Goal: Transaction & Acquisition: Purchase product/service

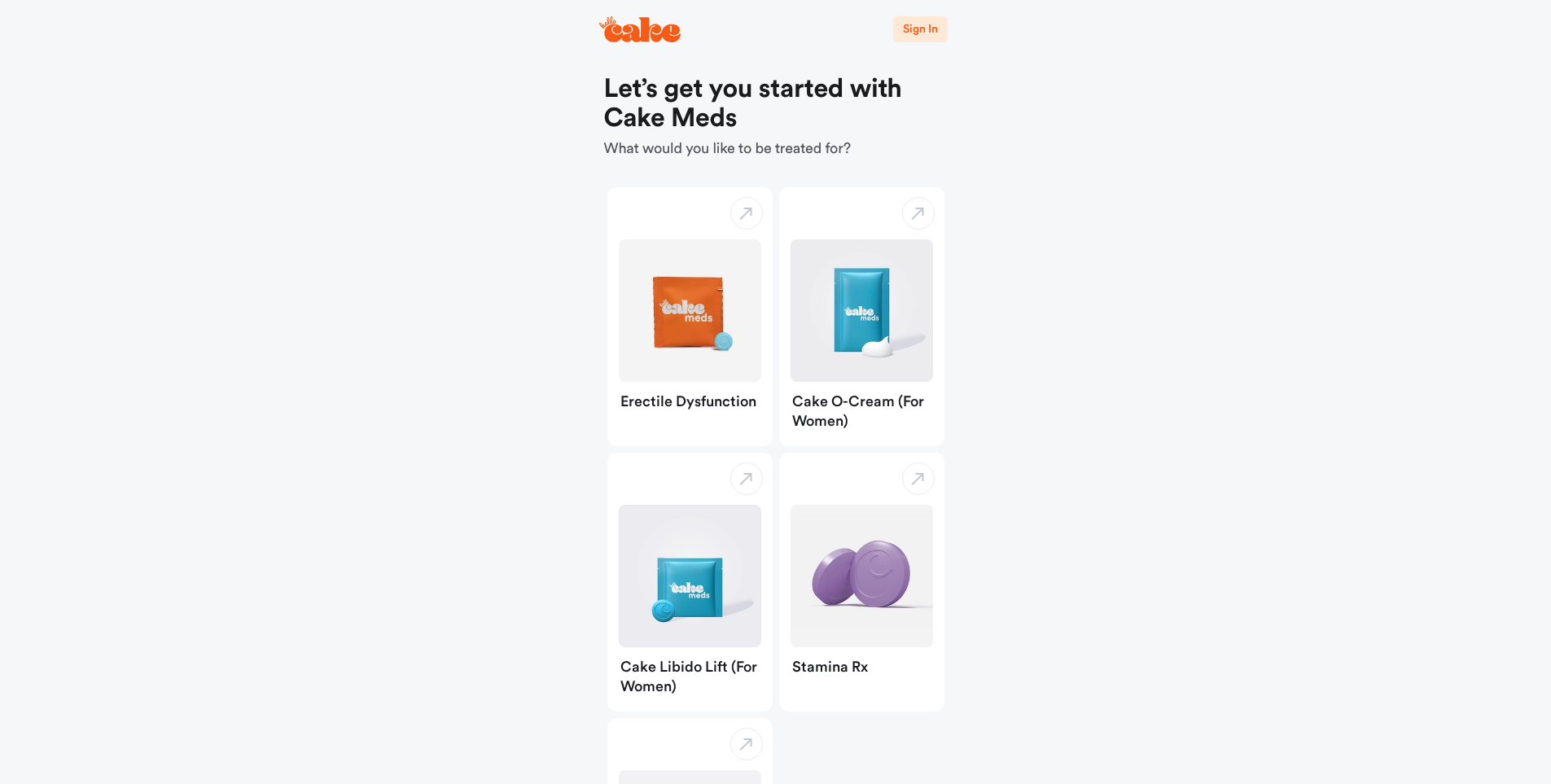
click at [918, 31] on span "Sign In" at bounding box center [919, 29] width 34 height 11
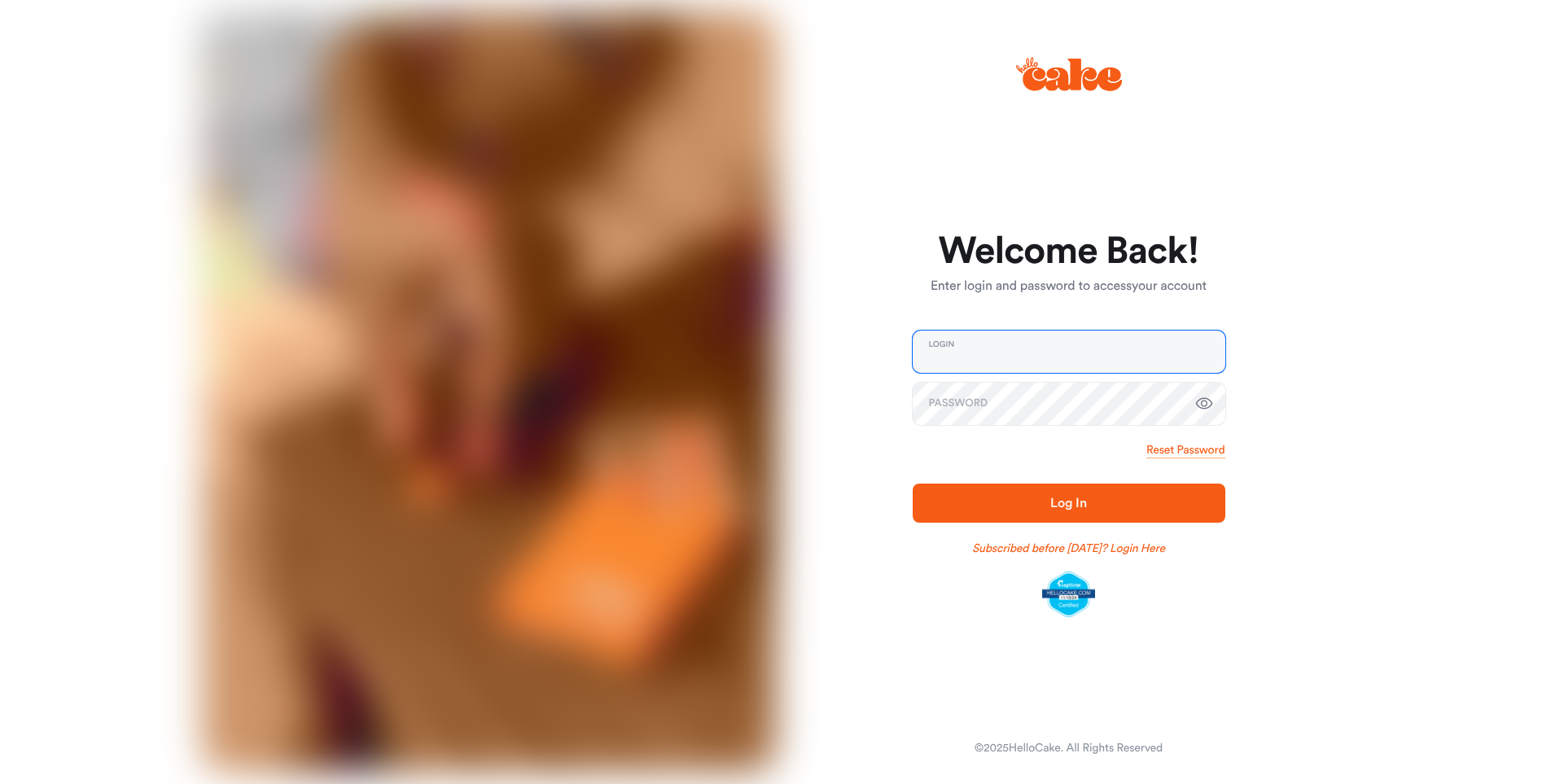
click at [986, 368] on input "email" at bounding box center [1069, 351] width 312 height 43
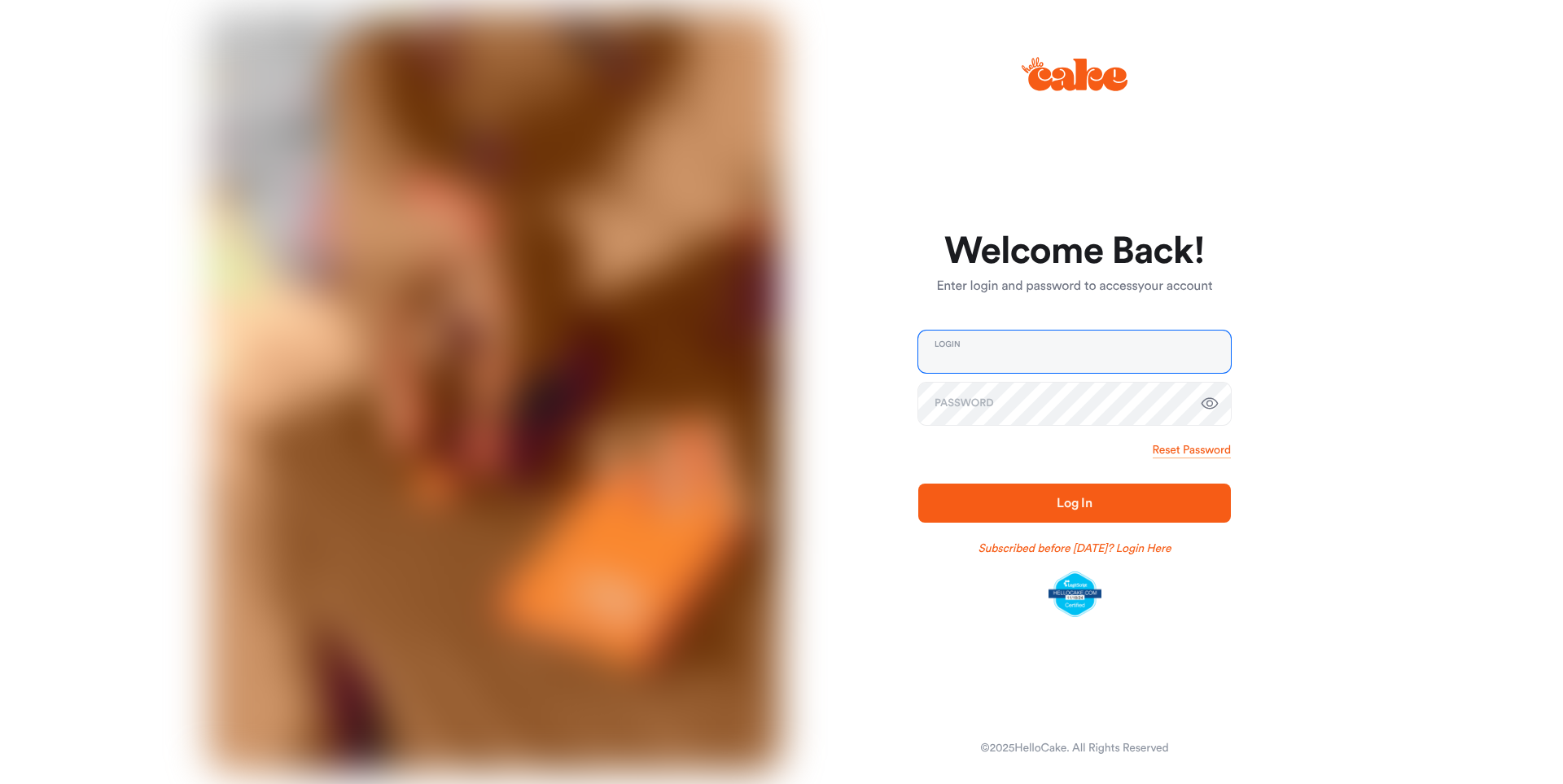
type input "**********"
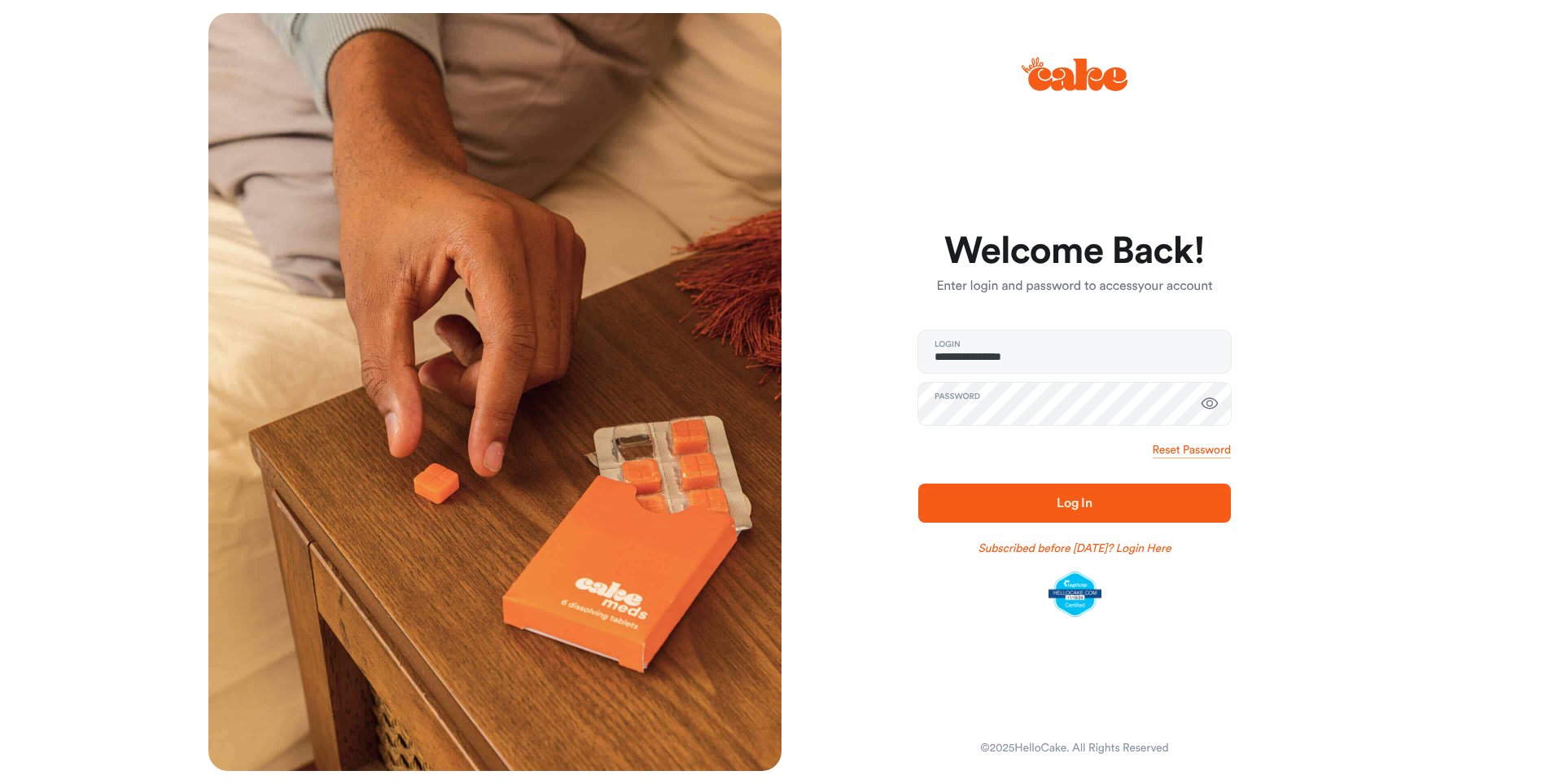
click at [1210, 399] on icon "button" at bounding box center [1211, 403] width 17 height 11
click at [945, 509] on span "Log In" at bounding box center [1075, 503] width 261 height 19
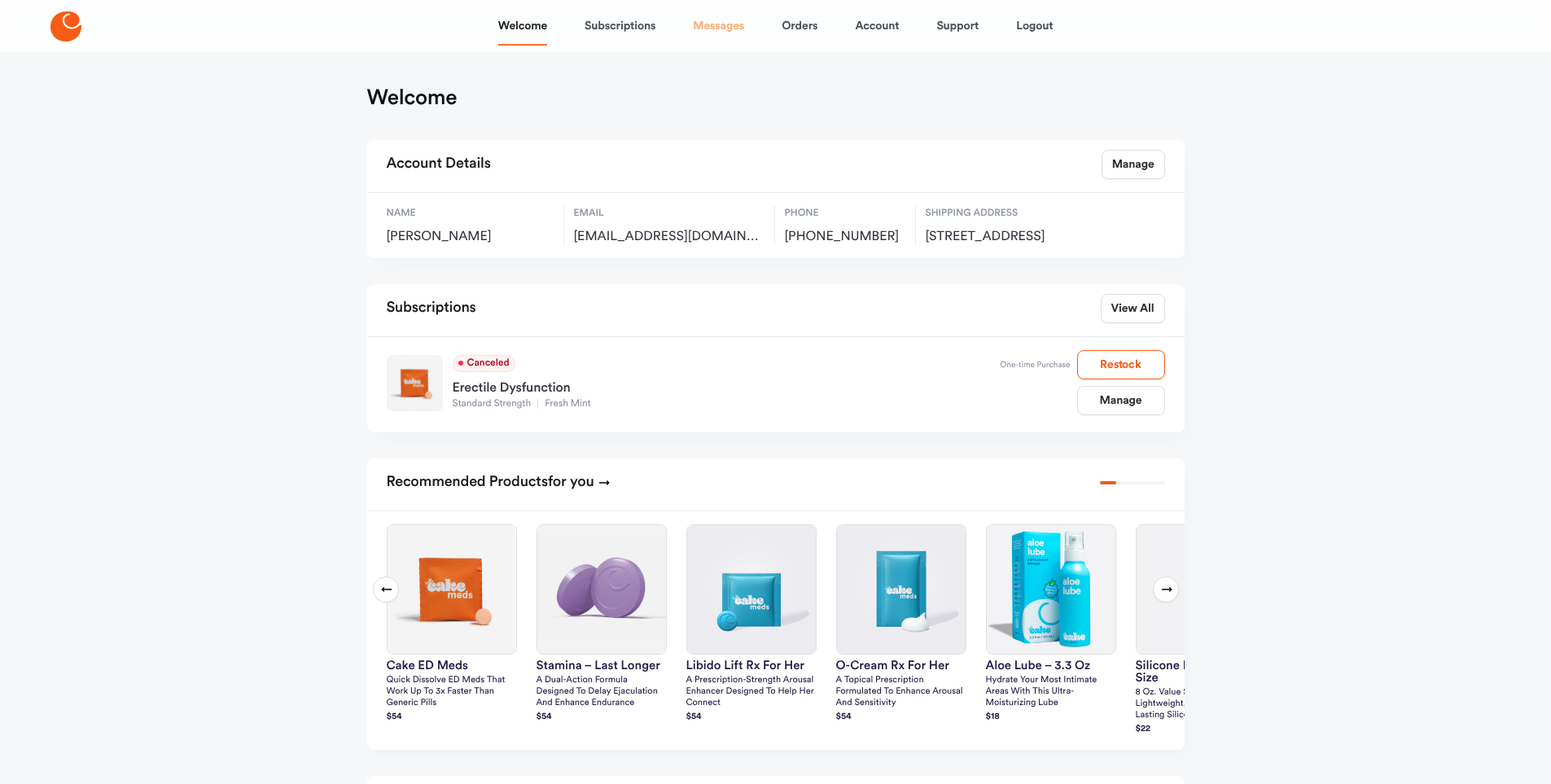
click at [715, 23] on link "Messages" at bounding box center [718, 25] width 51 height 39
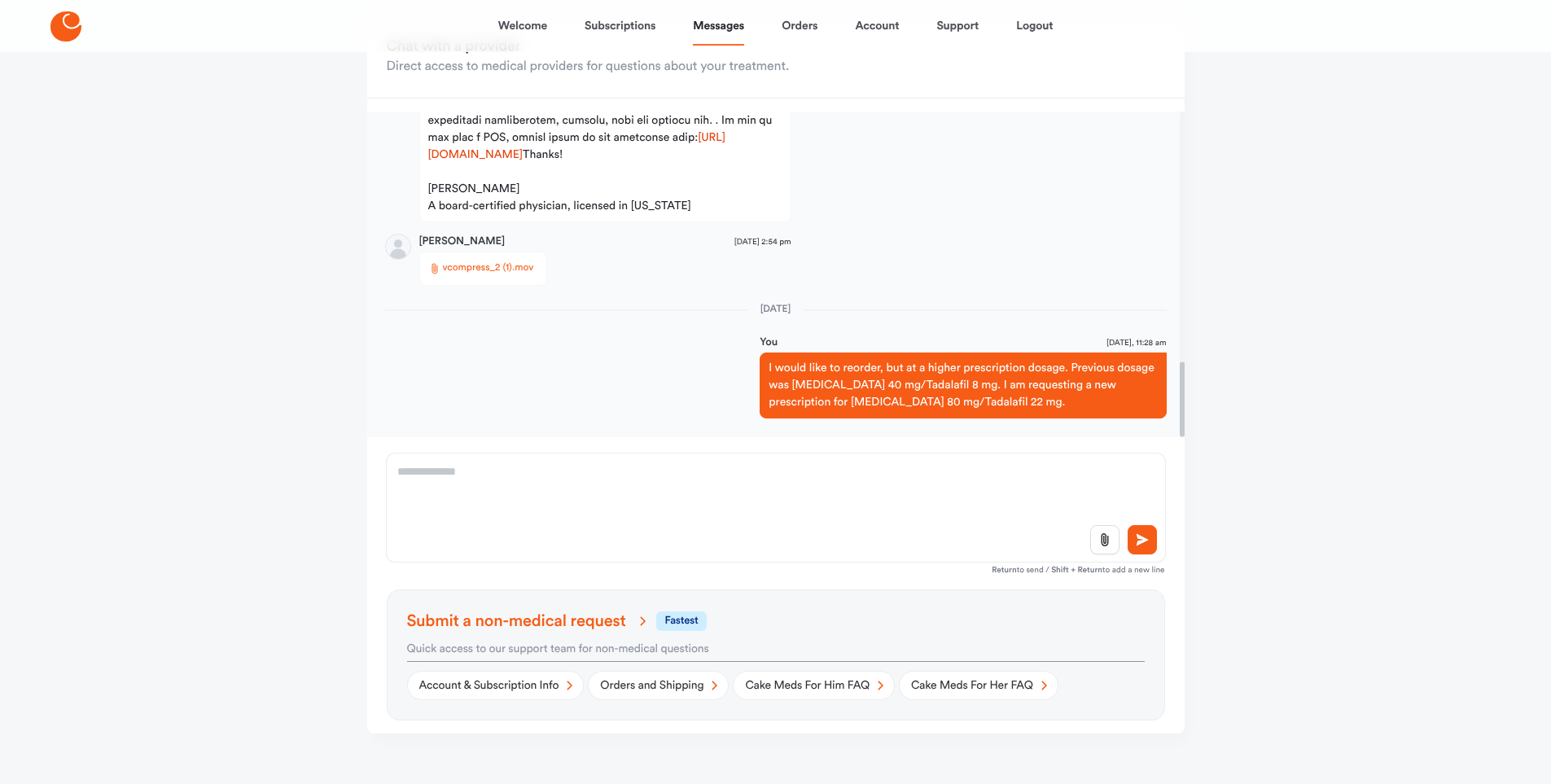
scroll to position [132, 0]
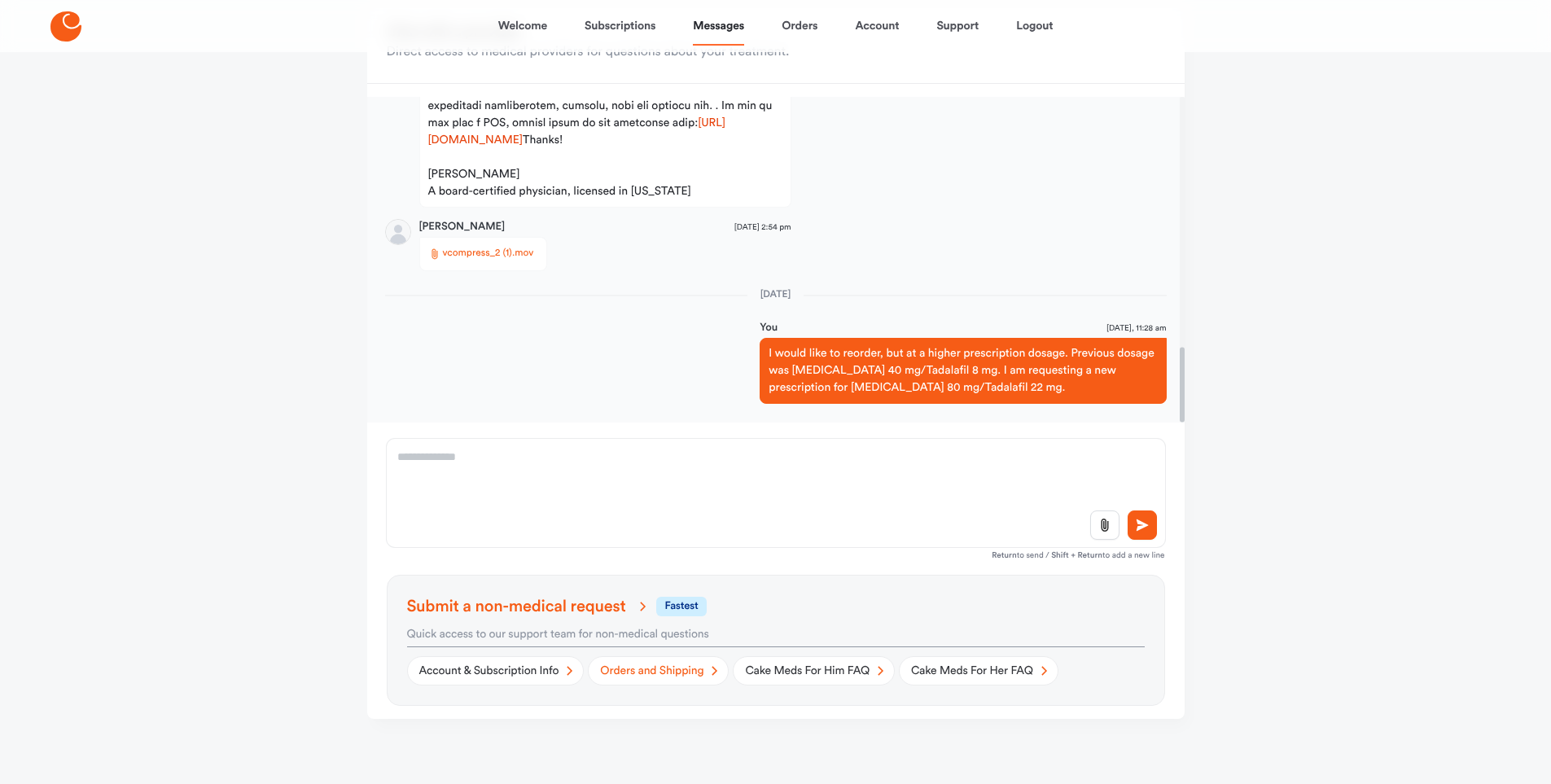
click at [666, 670] on link "Orders and Shipping" at bounding box center [658, 671] width 140 height 30
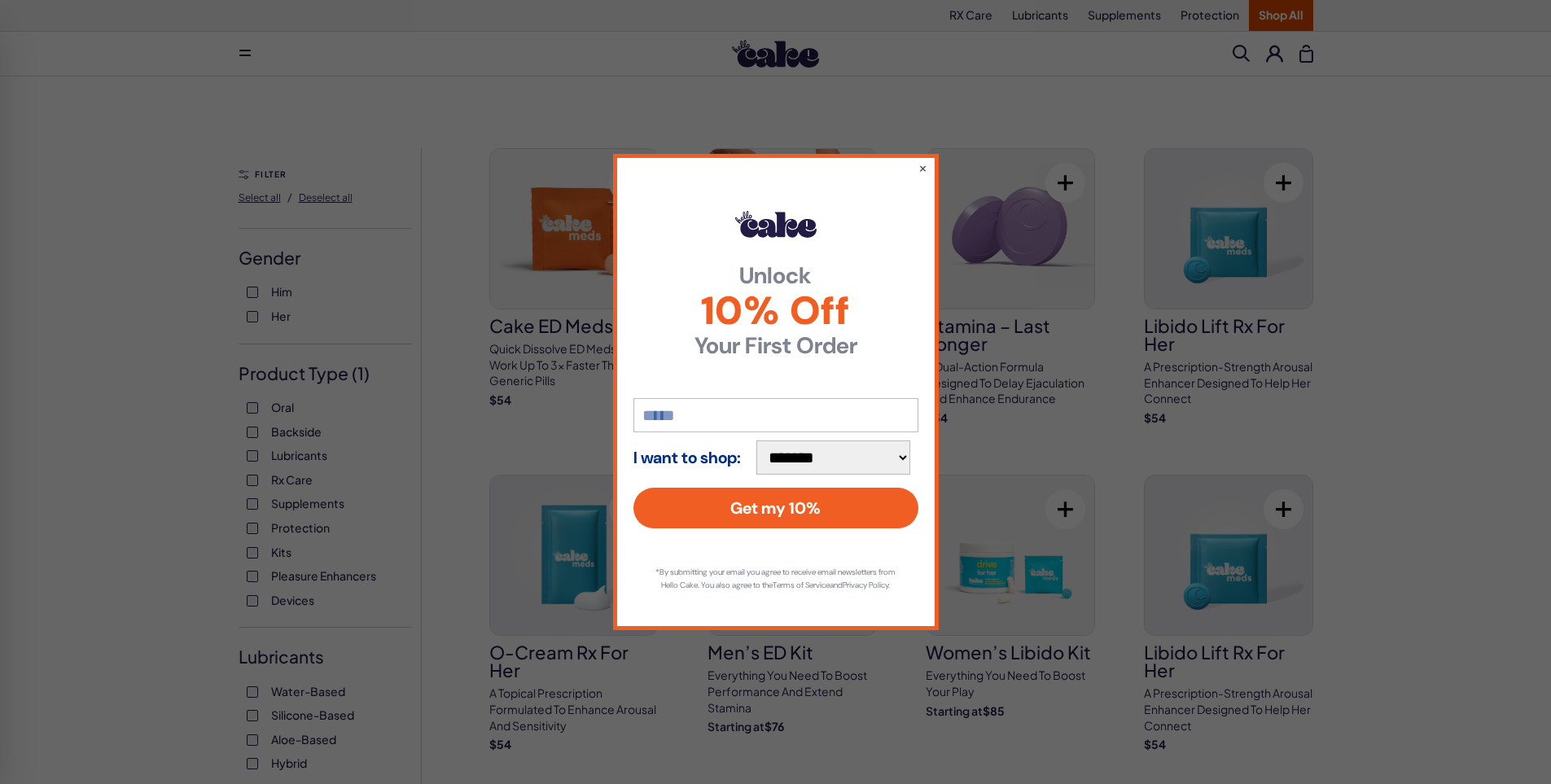
click at [662, 406] on input "email" at bounding box center [776, 414] width 285 height 34
click at [707, 411] on input "email" at bounding box center [776, 414] width 285 height 34
click at [704, 409] on input "email" at bounding box center [776, 414] width 285 height 34
type input "**********"
click at [910, 451] on select "**********" at bounding box center [833, 457] width 154 height 34
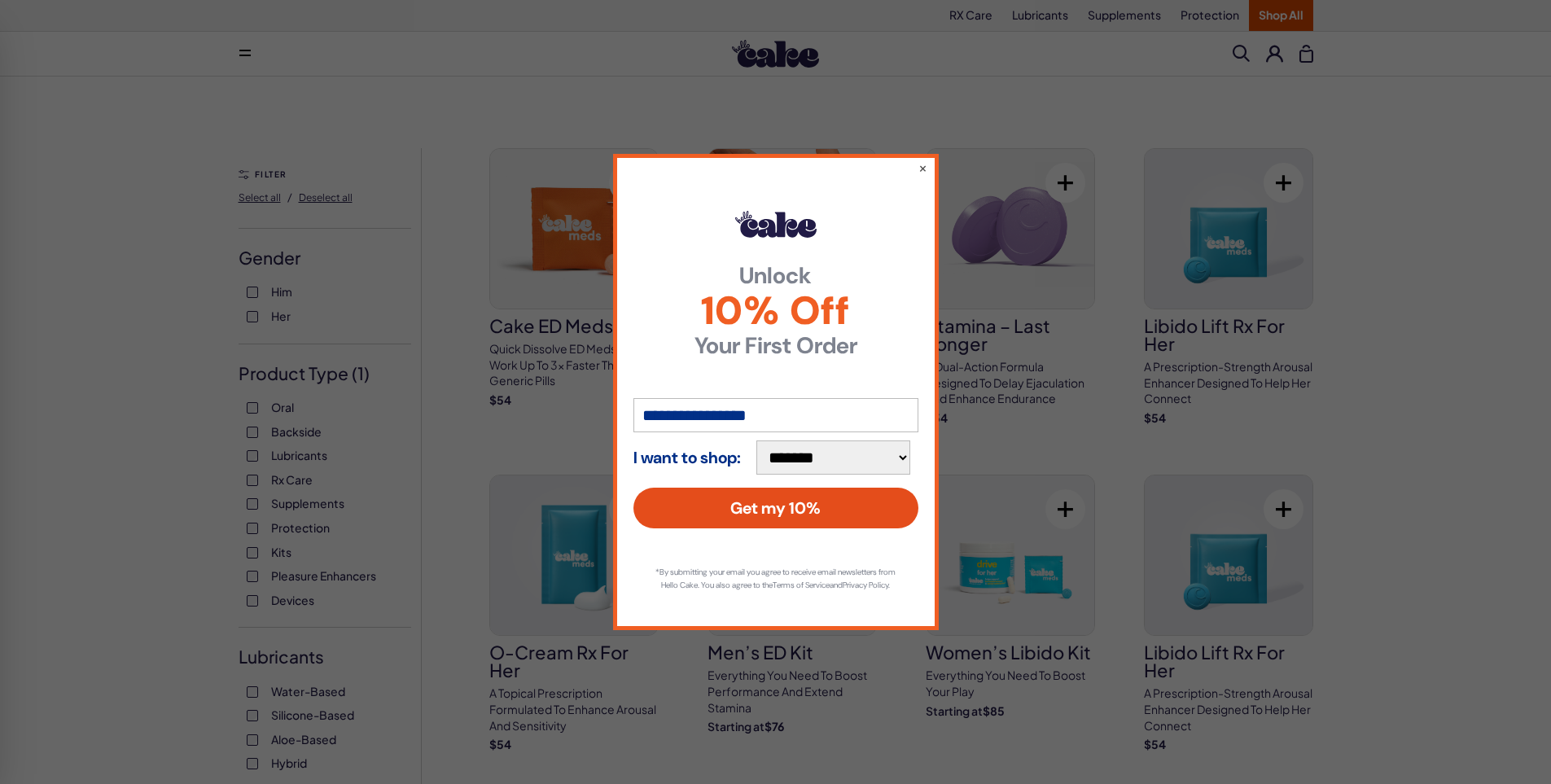
click at [692, 503] on button "Get my 10%" at bounding box center [776, 508] width 285 height 41
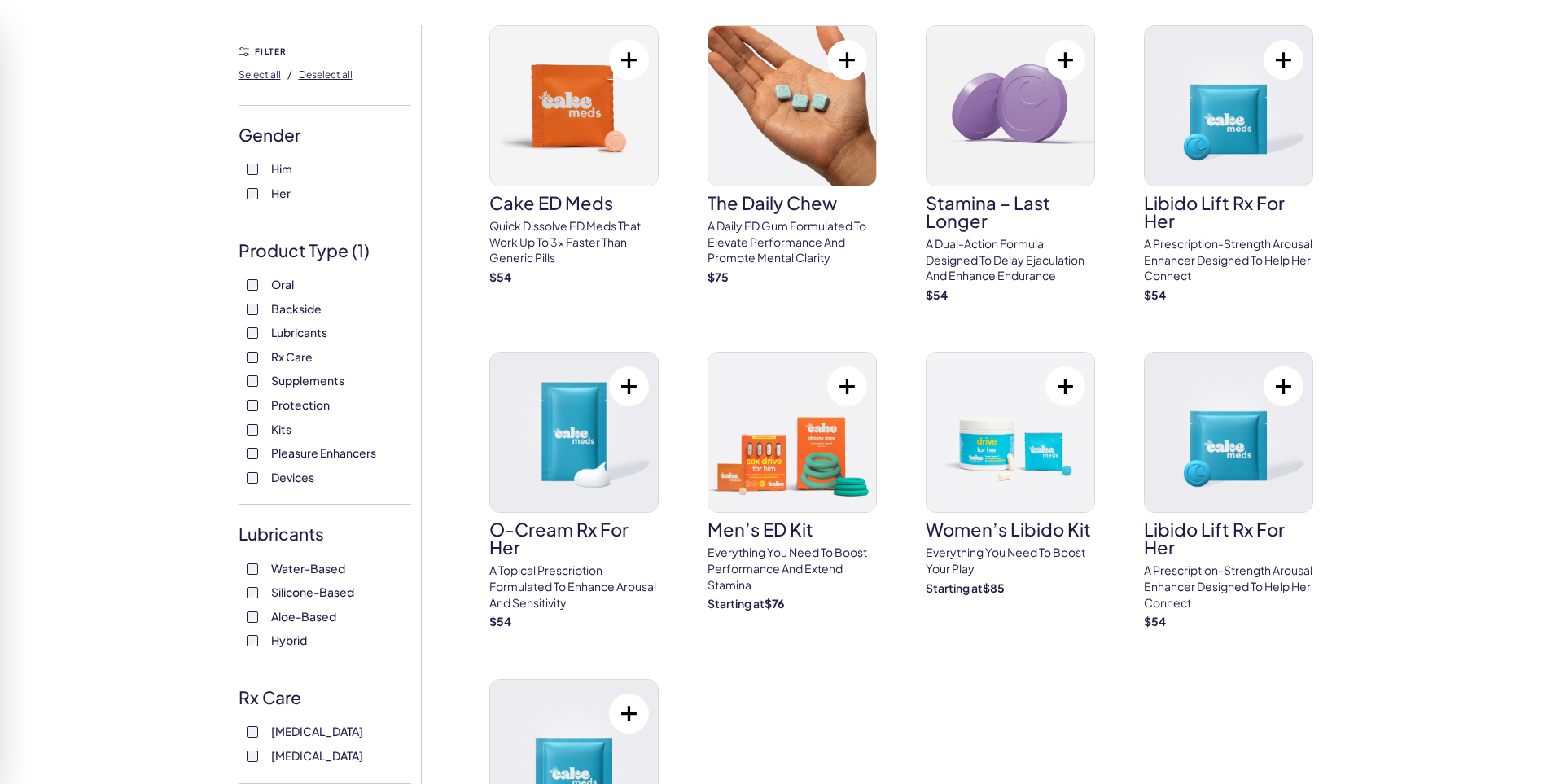
scroll to position [859, 0]
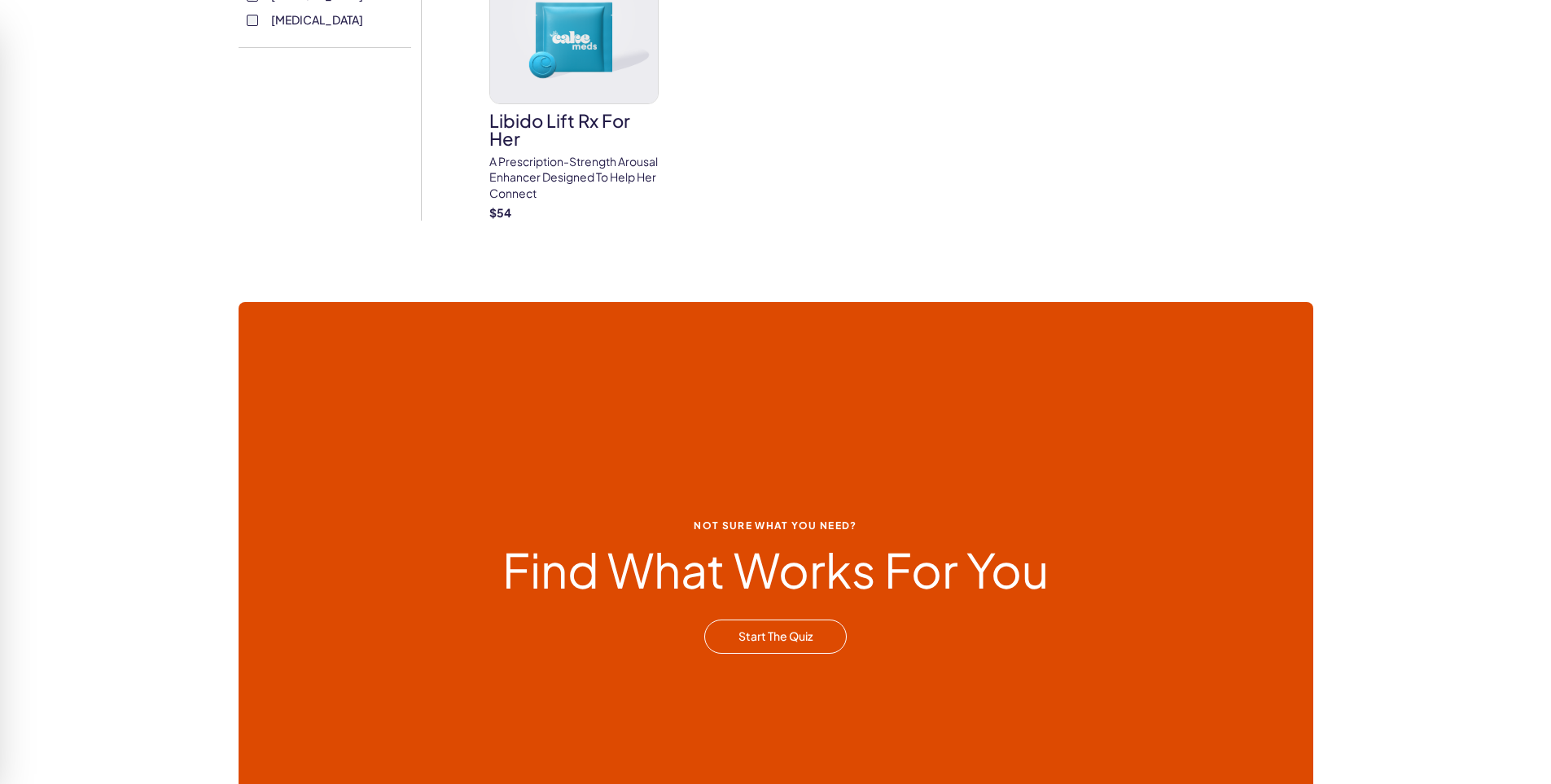
click at [760, 645] on link "Start the Quiz" at bounding box center [775, 636] width 142 height 34
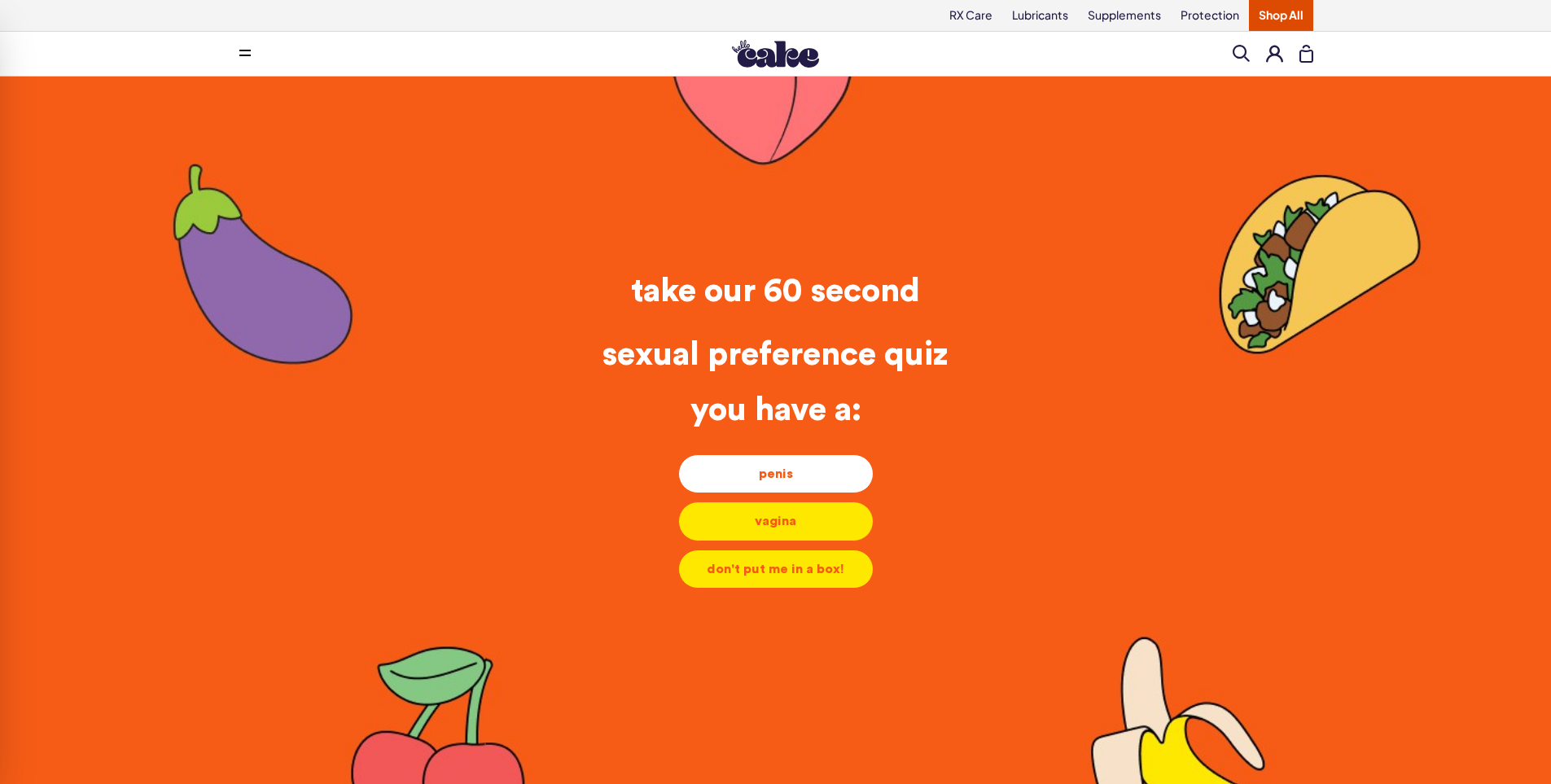
click at [752, 465] on div "penis" at bounding box center [776, 474] width 167 height 18
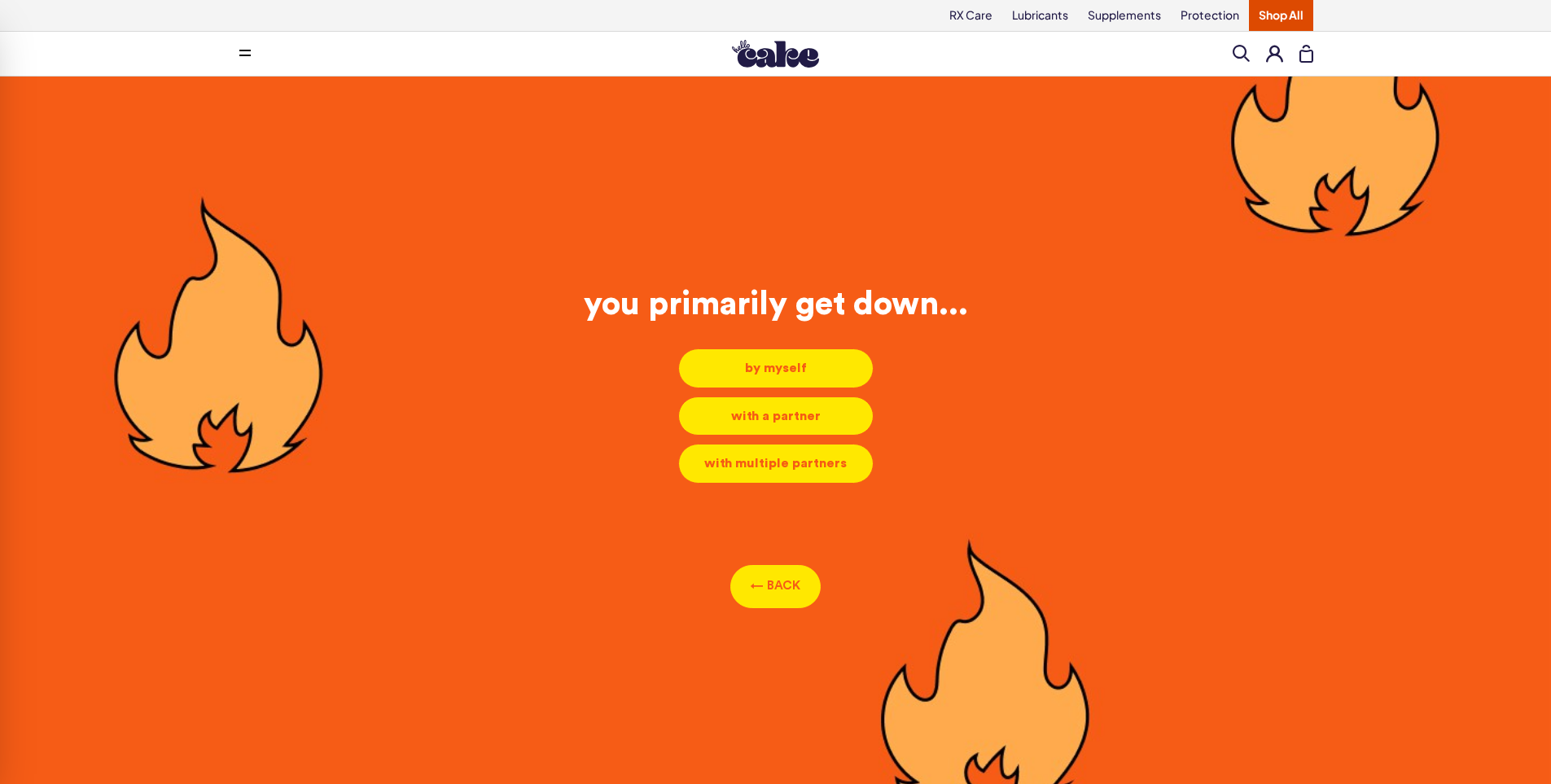
scroll to position [7, 0]
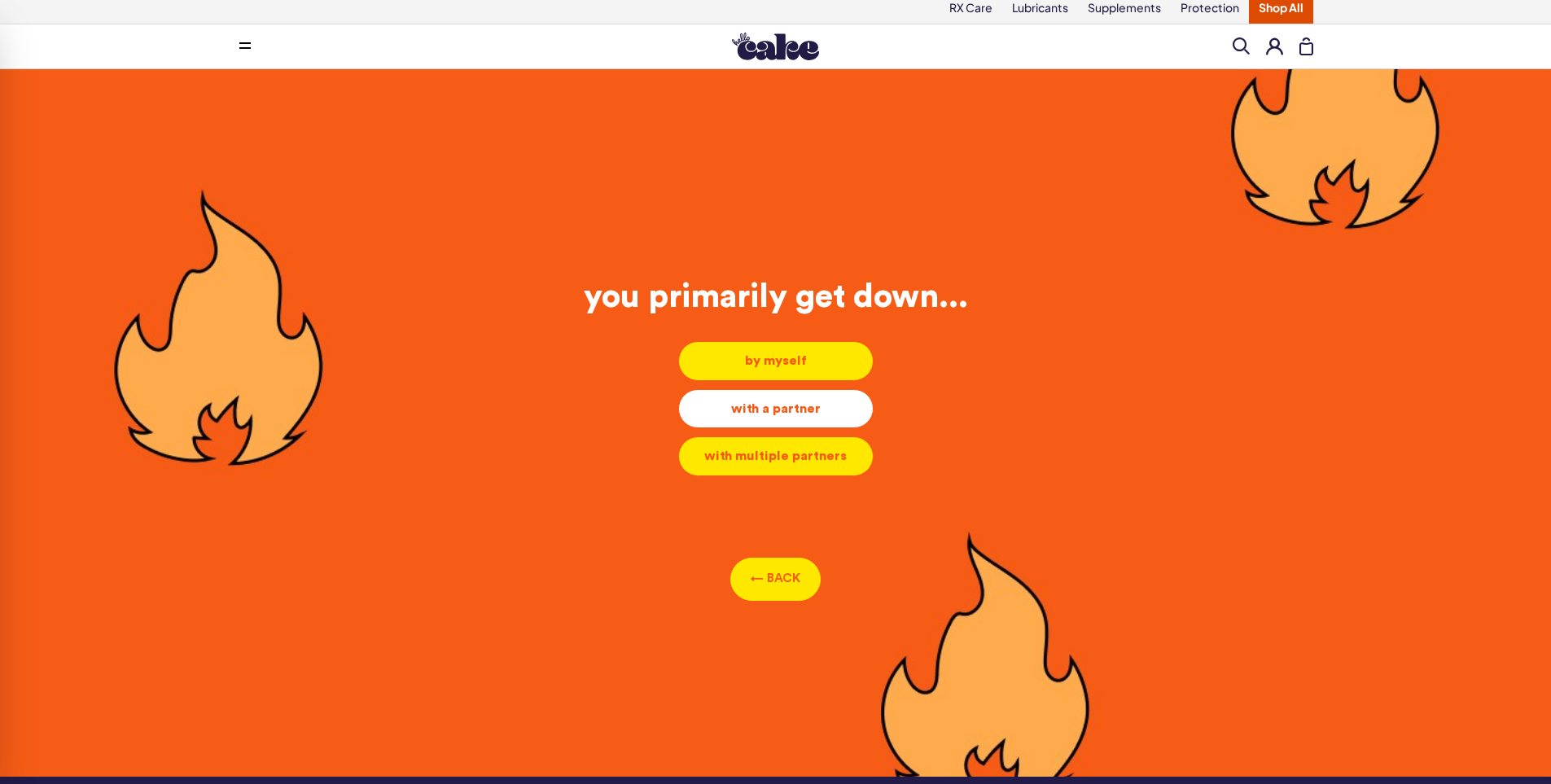
click at [746, 399] on div "with a partner" at bounding box center [776, 408] width 167 height 18
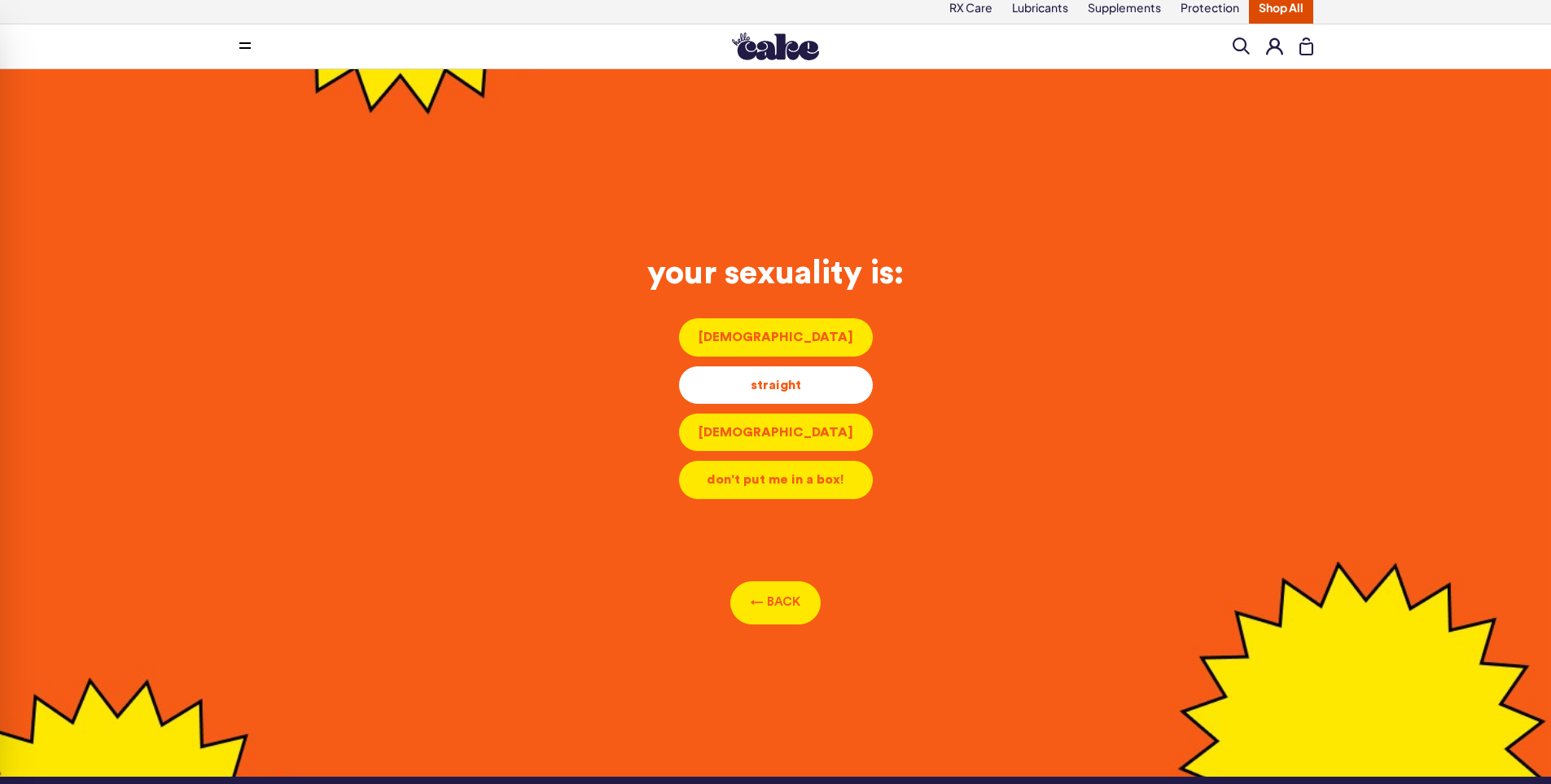
click at [734, 376] on div "straight" at bounding box center [776, 385] width 167 height 18
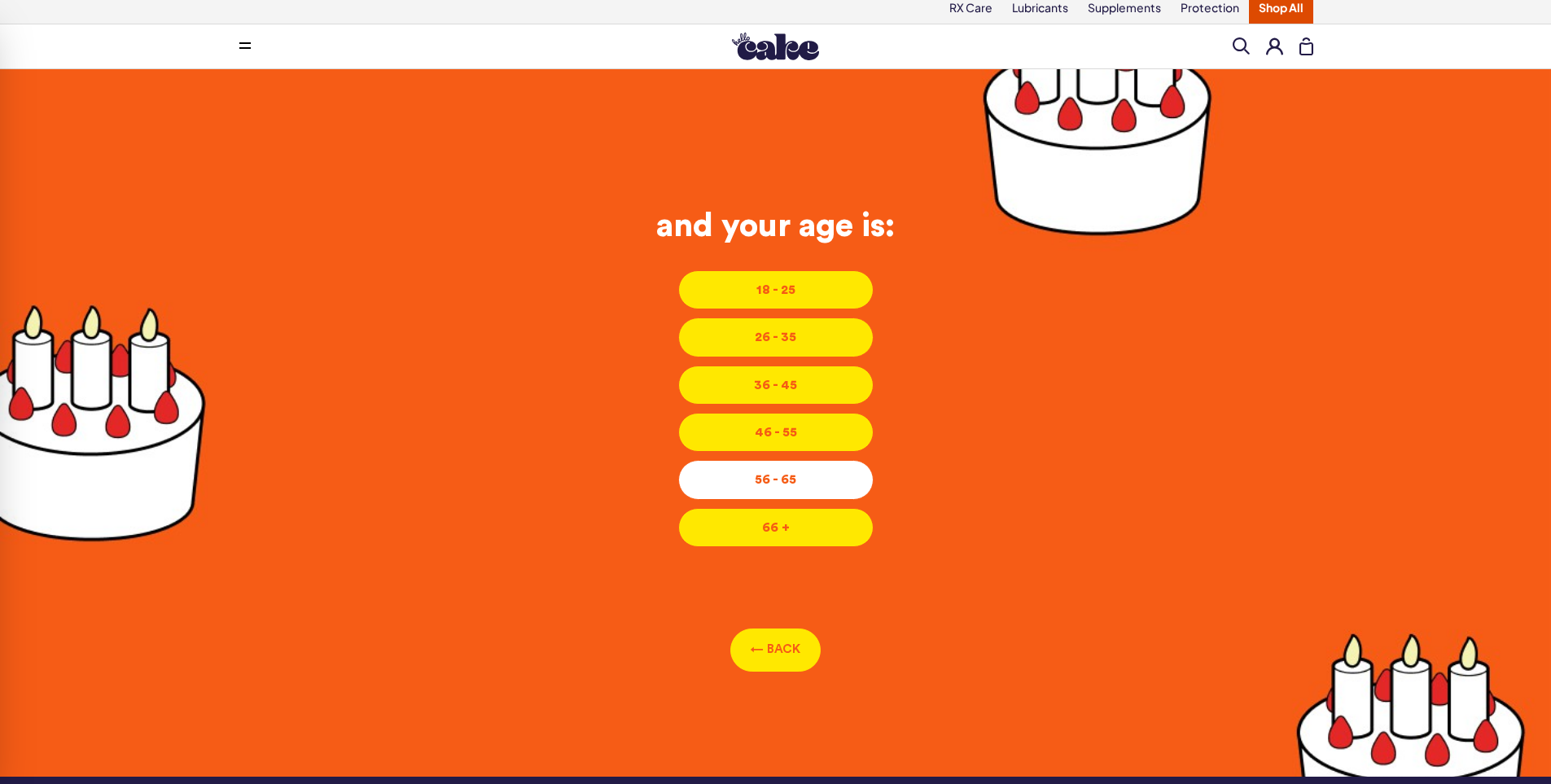
click at [761, 470] on div "56 - 65" at bounding box center [776, 479] width 167 height 18
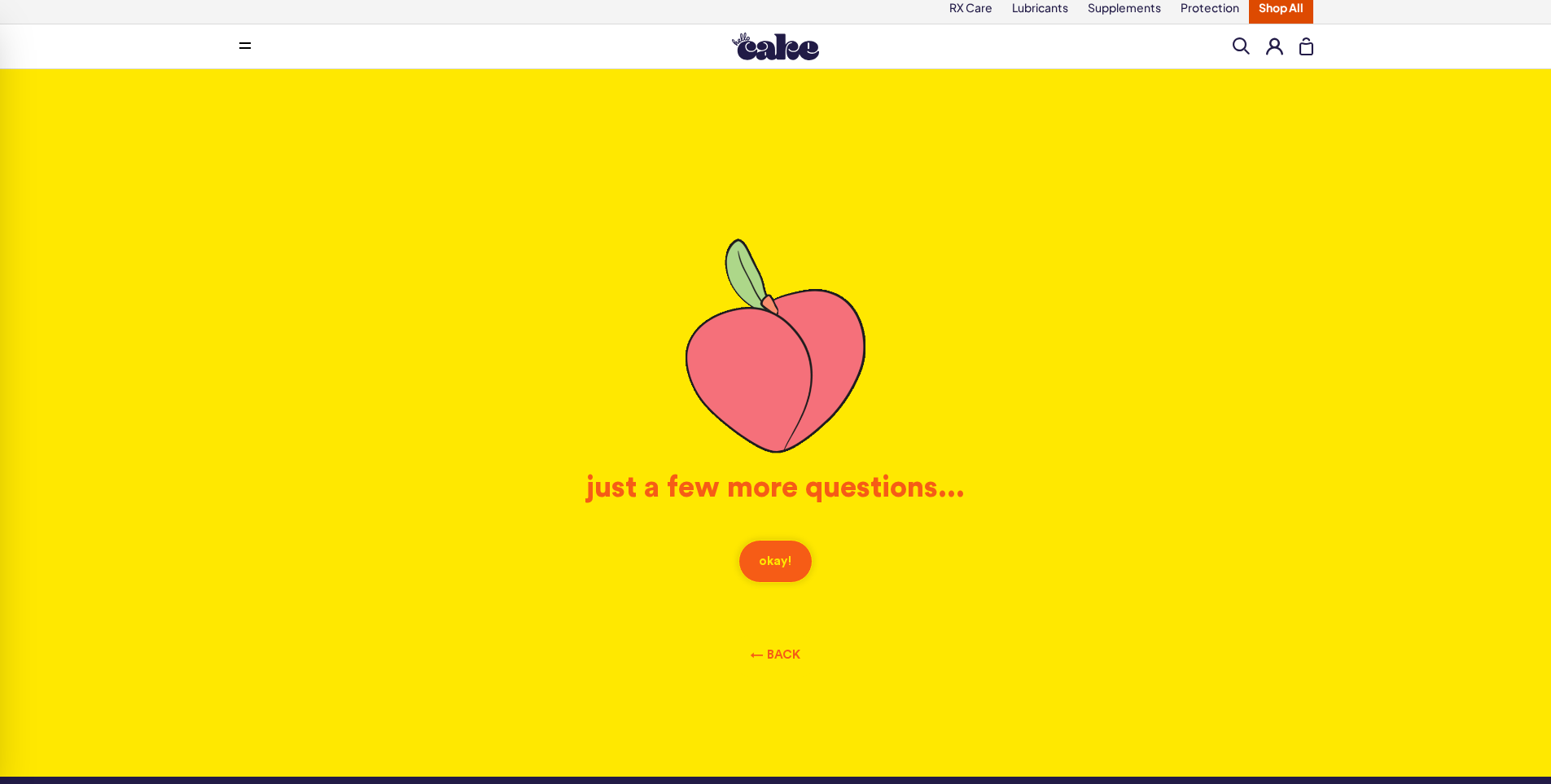
click at [773, 540] on button "okay!" at bounding box center [776, 561] width 74 height 43
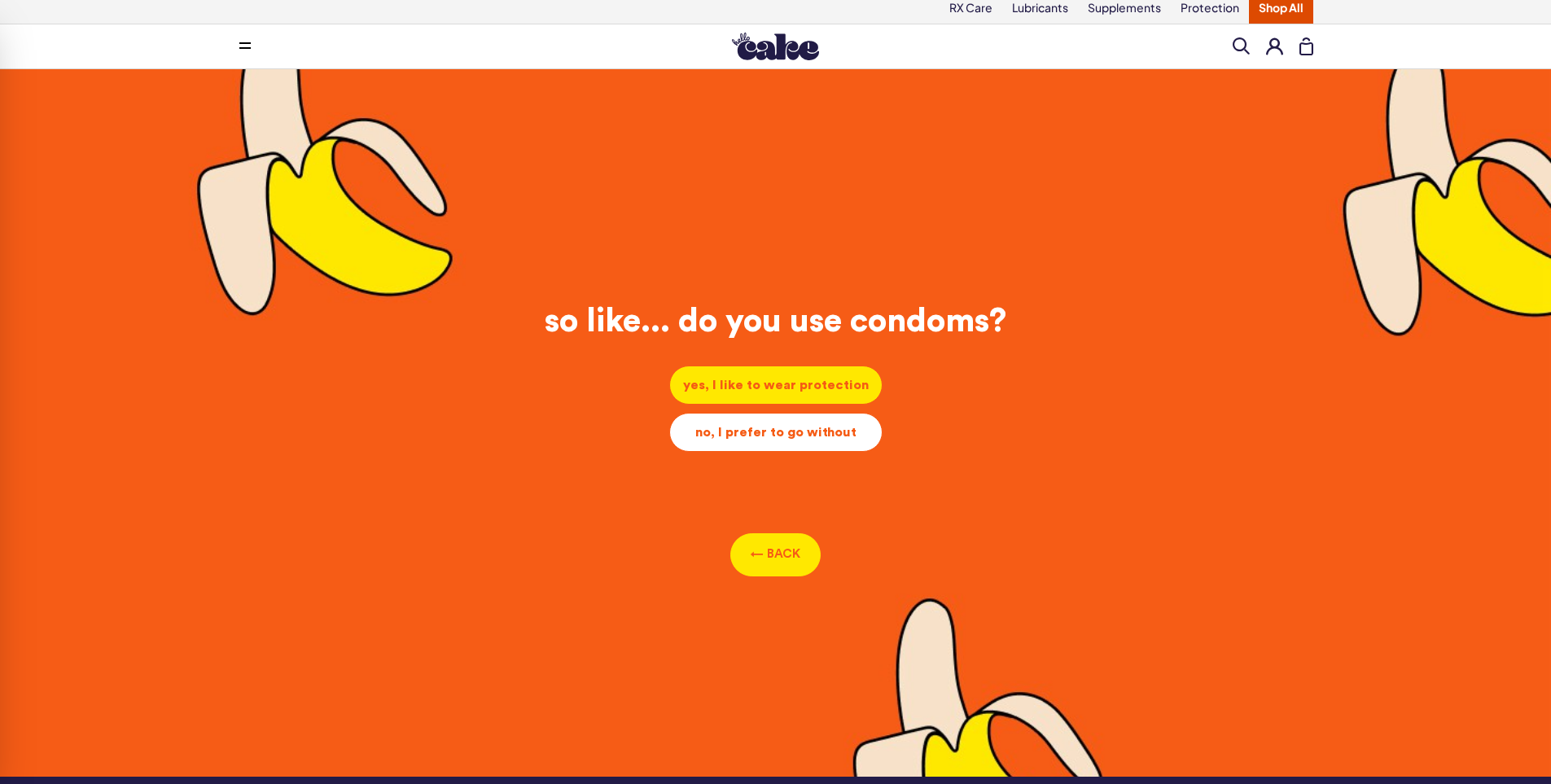
click at [749, 423] on div "no, I prefer to go without" at bounding box center [776, 432] width 186 height 18
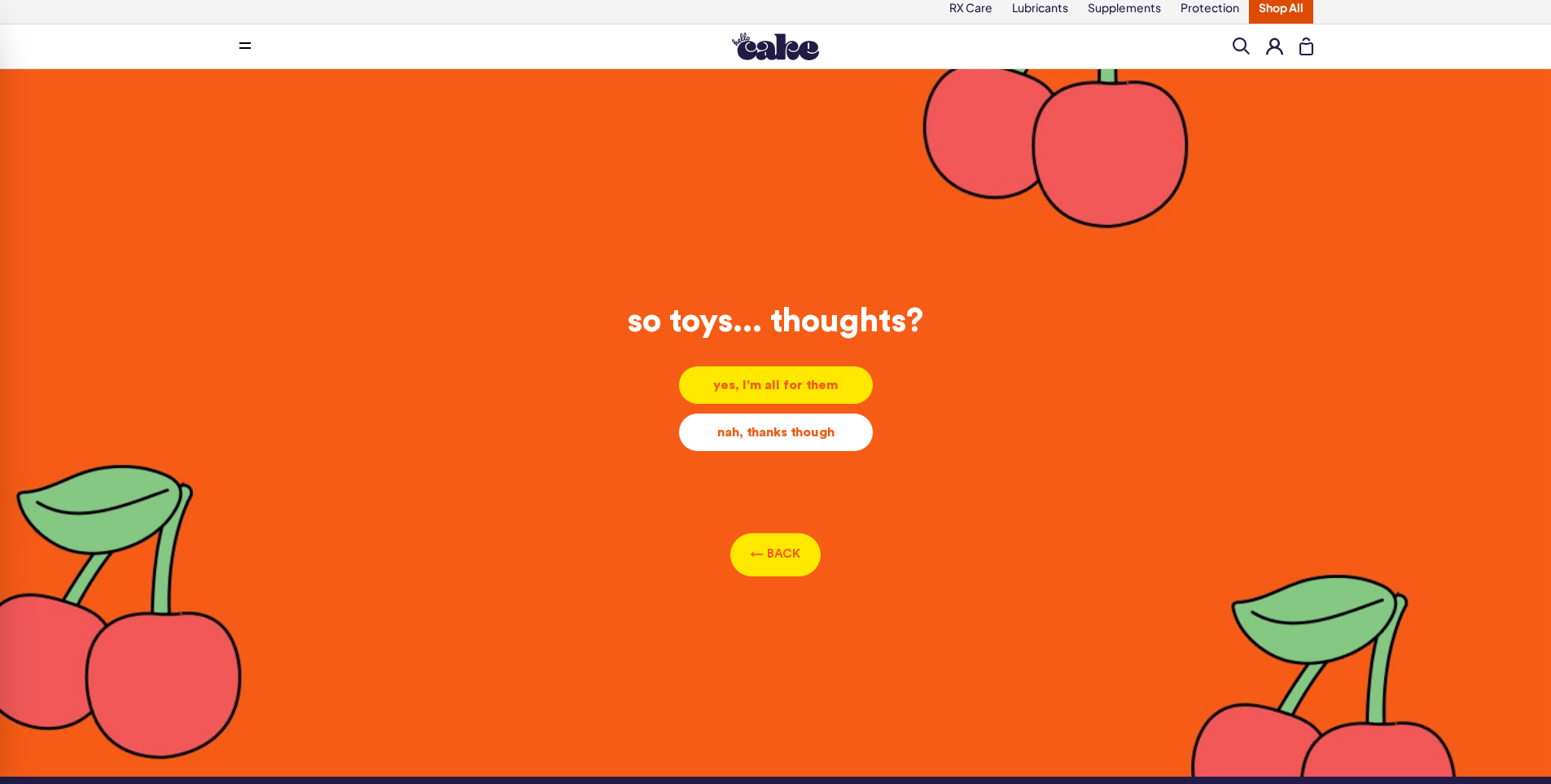
click at [746, 423] on div "nah, thanks though" at bounding box center [776, 432] width 167 height 18
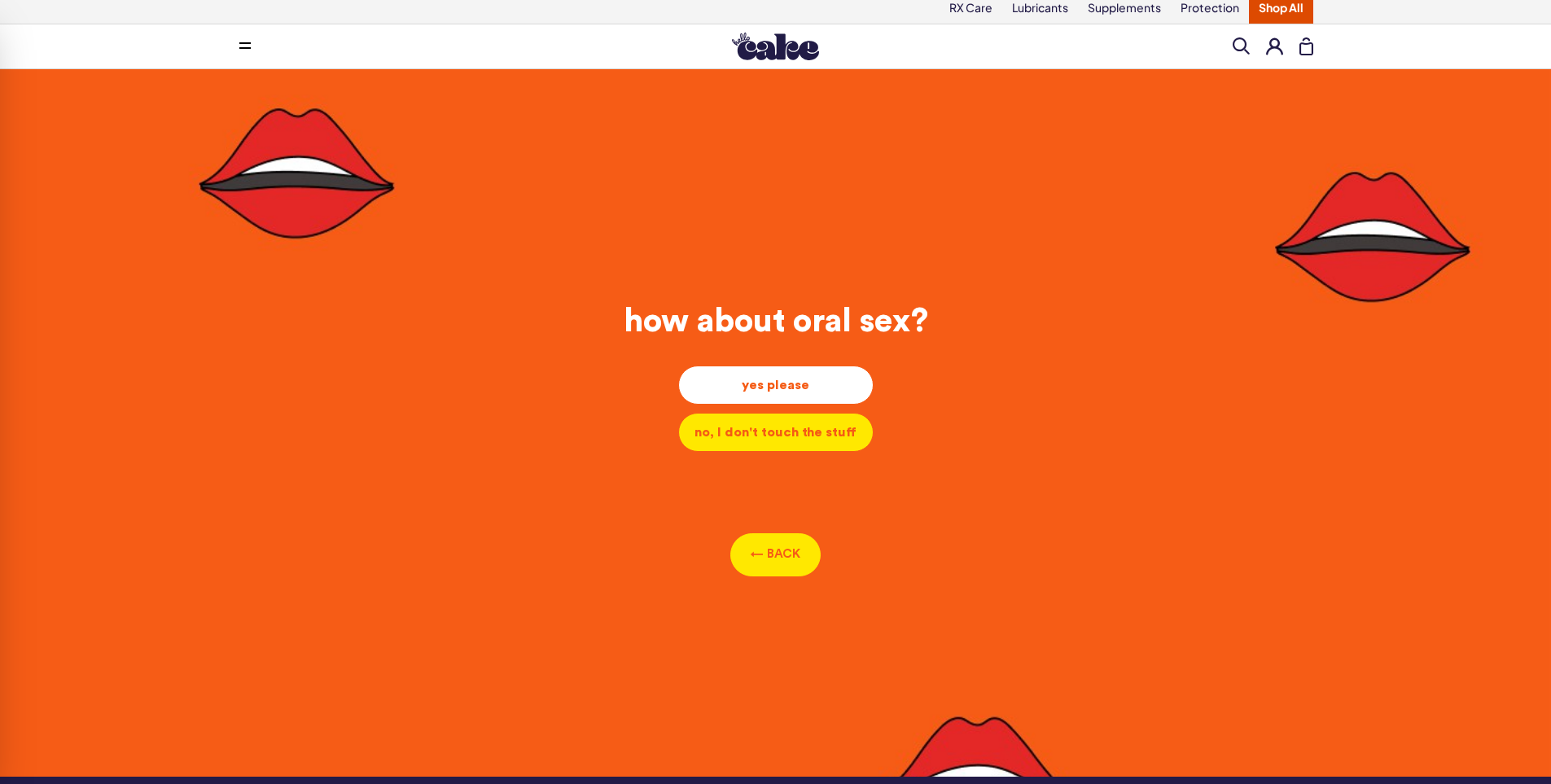
click at [748, 376] on div "yes please" at bounding box center [776, 385] width 167 height 18
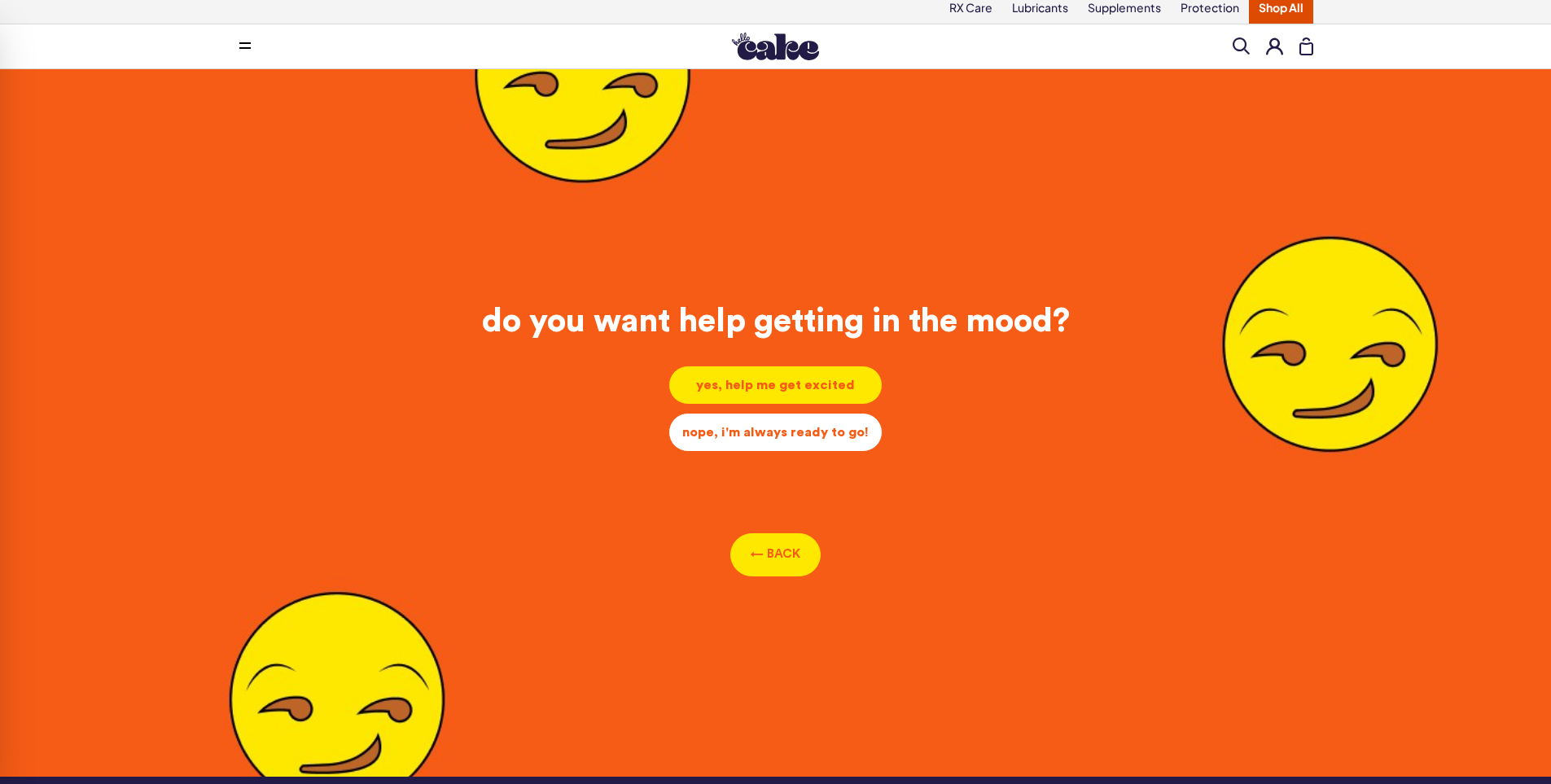
click at [750, 423] on div "nope, i'm always ready to go!" at bounding box center [776, 432] width 187 height 18
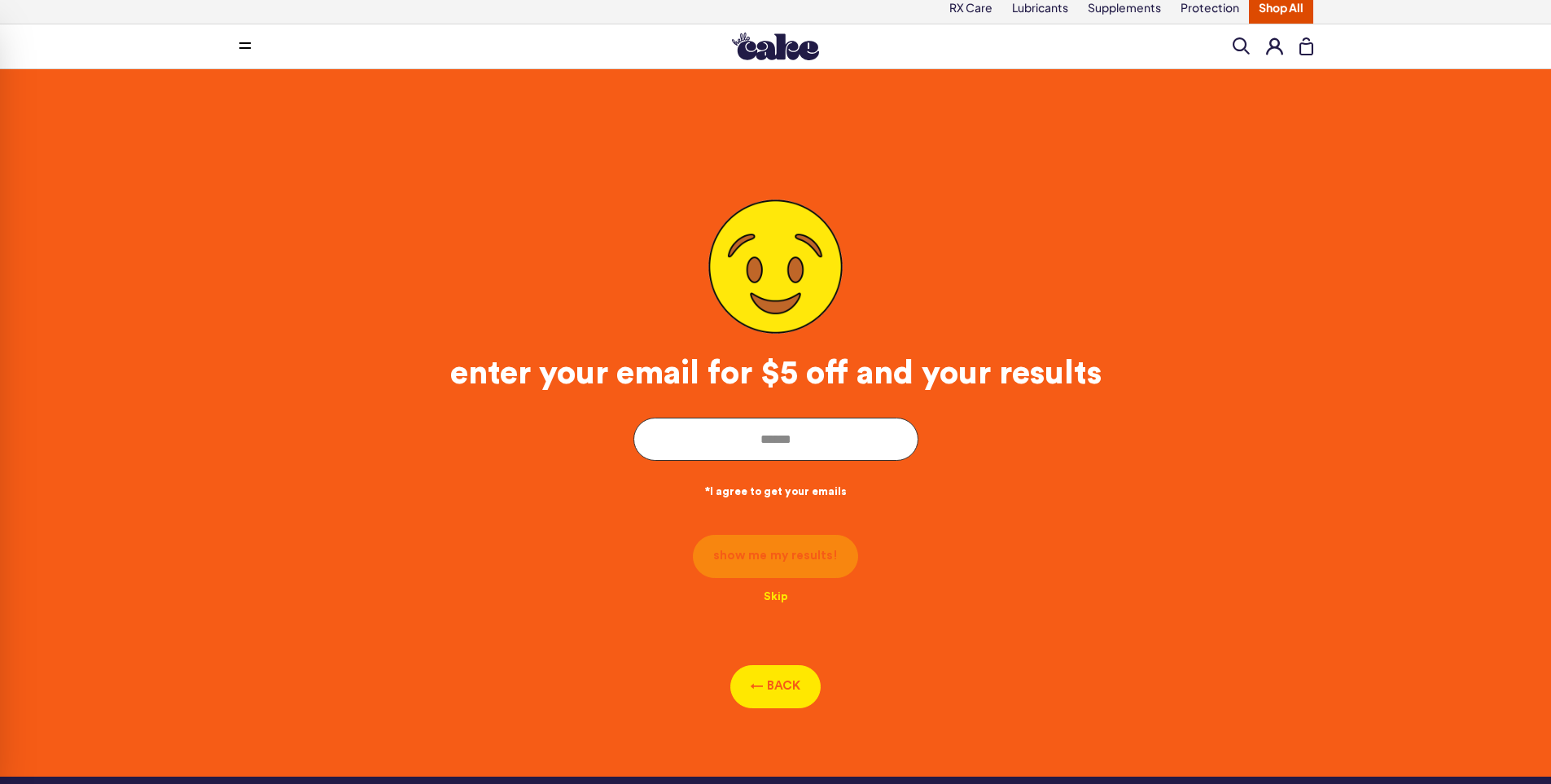
click at [728, 418] on input "email" at bounding box center [776, 439] width 285 height 43
type input "**********"
click at [795, 532] on button "show me my results!" at bounding box center [775, 553] width 165 height 43
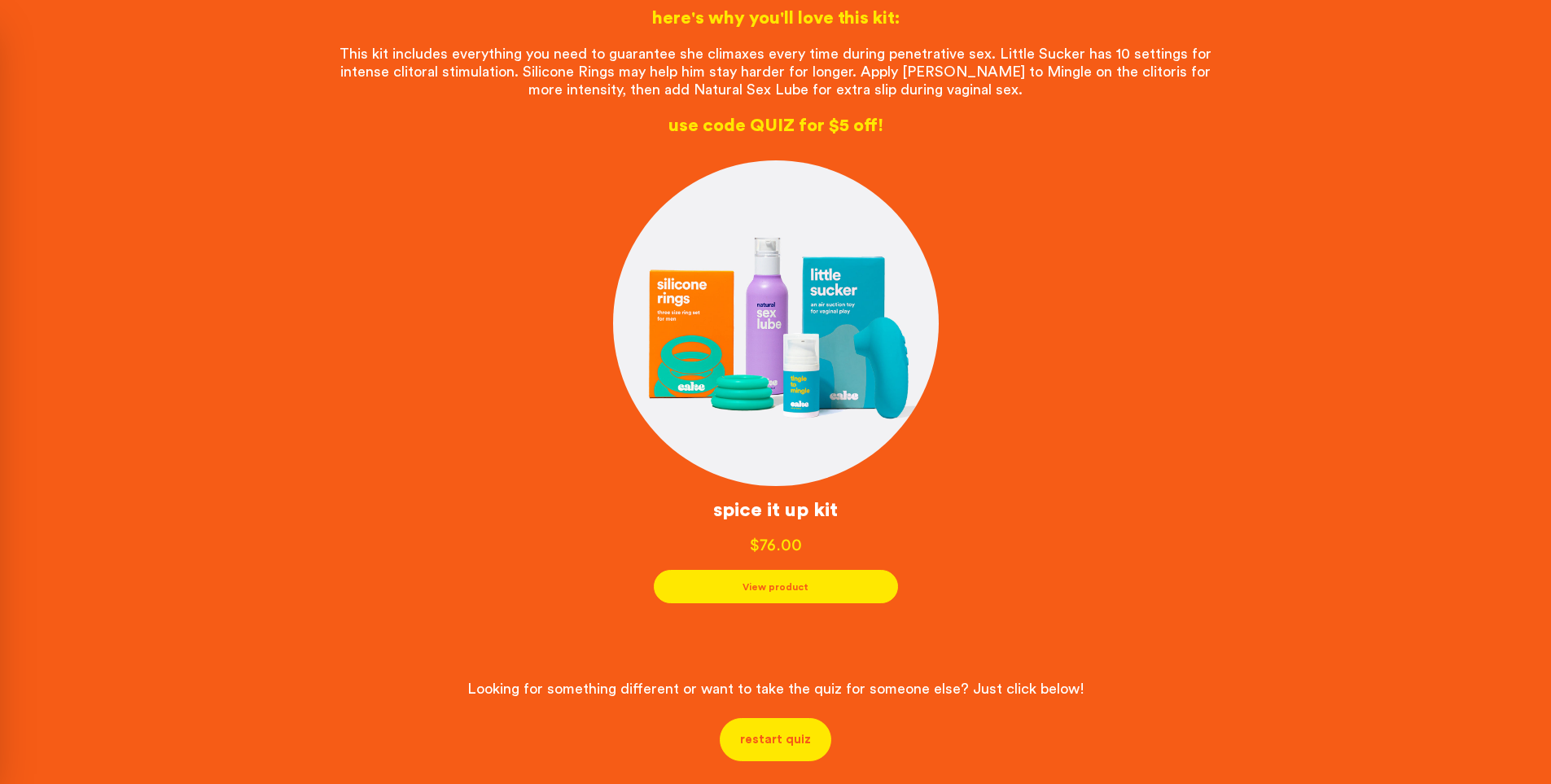
scroll to position [0, 0]
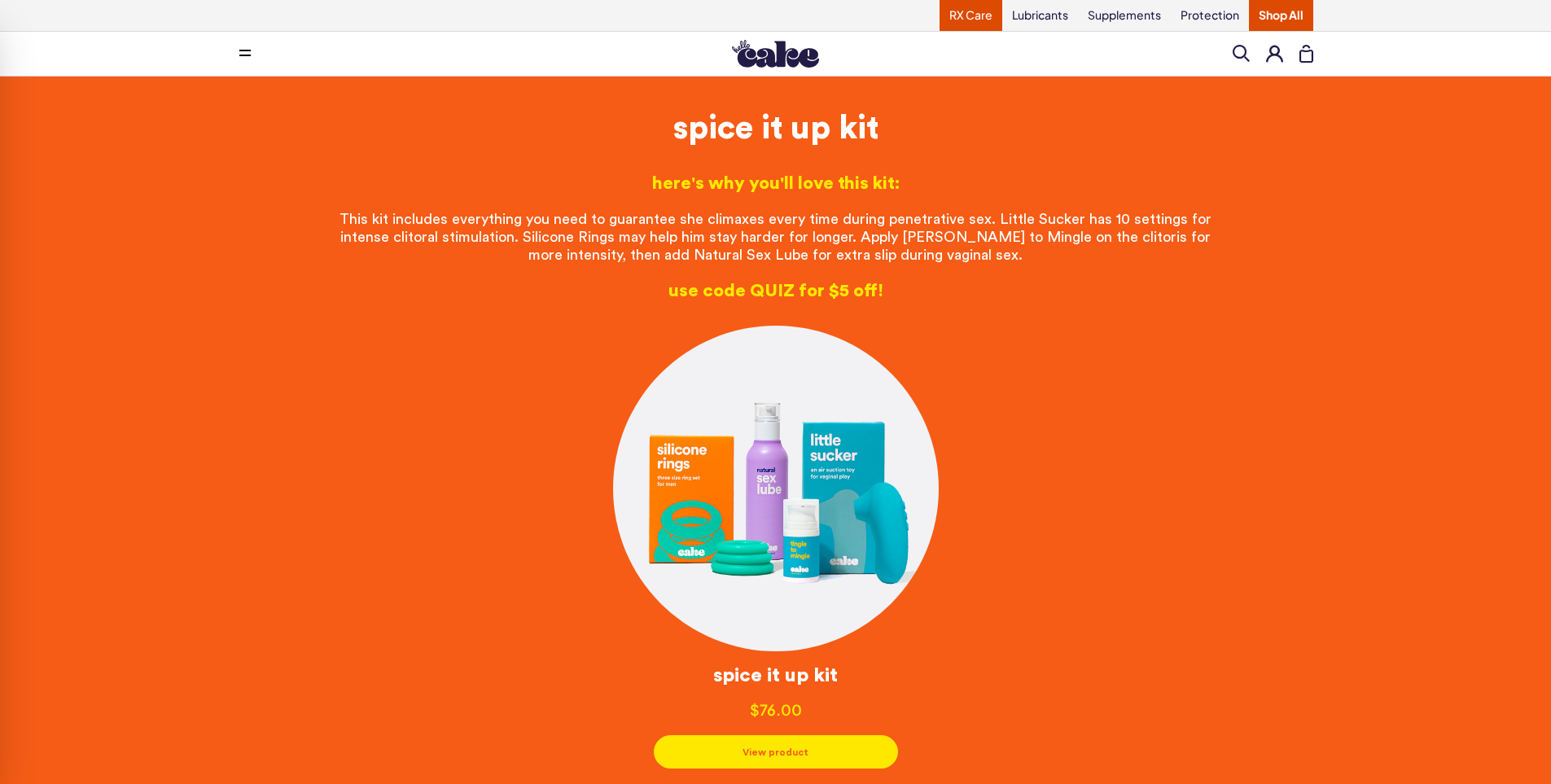
click at [958, 21] on link "RX Care" at bounding box center [971, 15] width 63 height 31
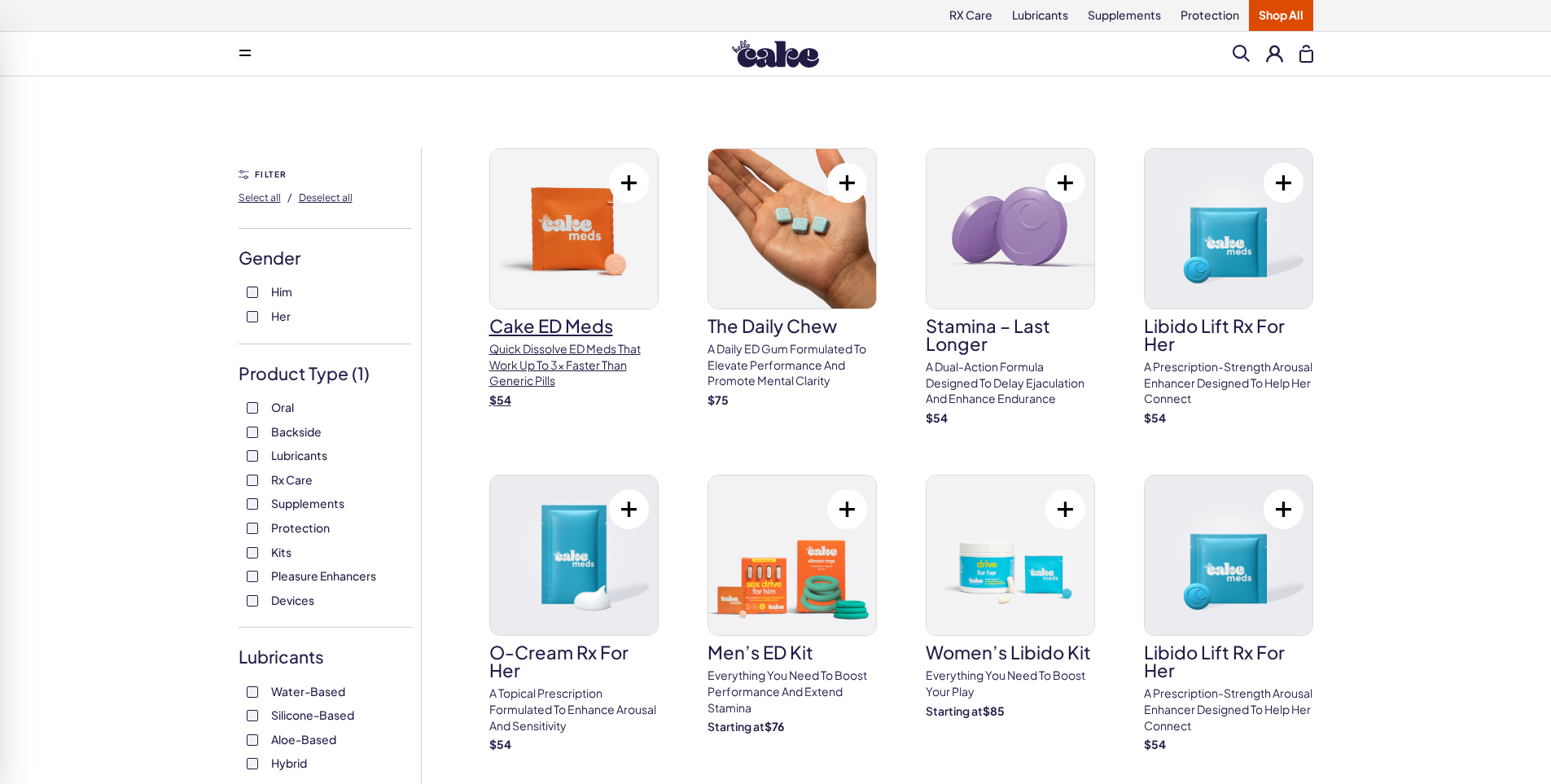
click at [562, 325] on h3 "Cake ED Meds" at bounding box center [574, 325] width 169 height 18
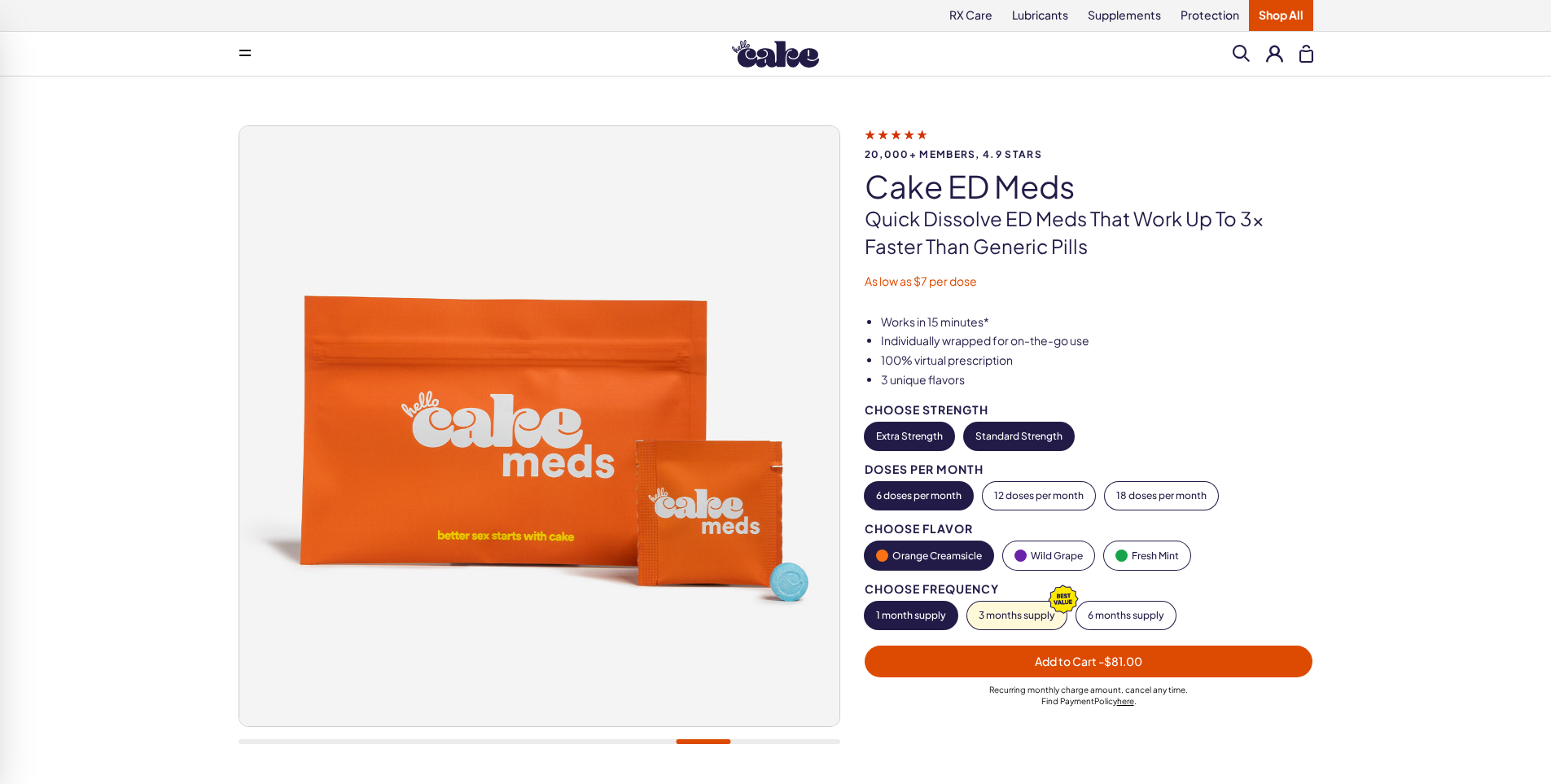
click at [995, 436] on button "Standard Strength" at bounding box center [1019, 436] width 110 height 28
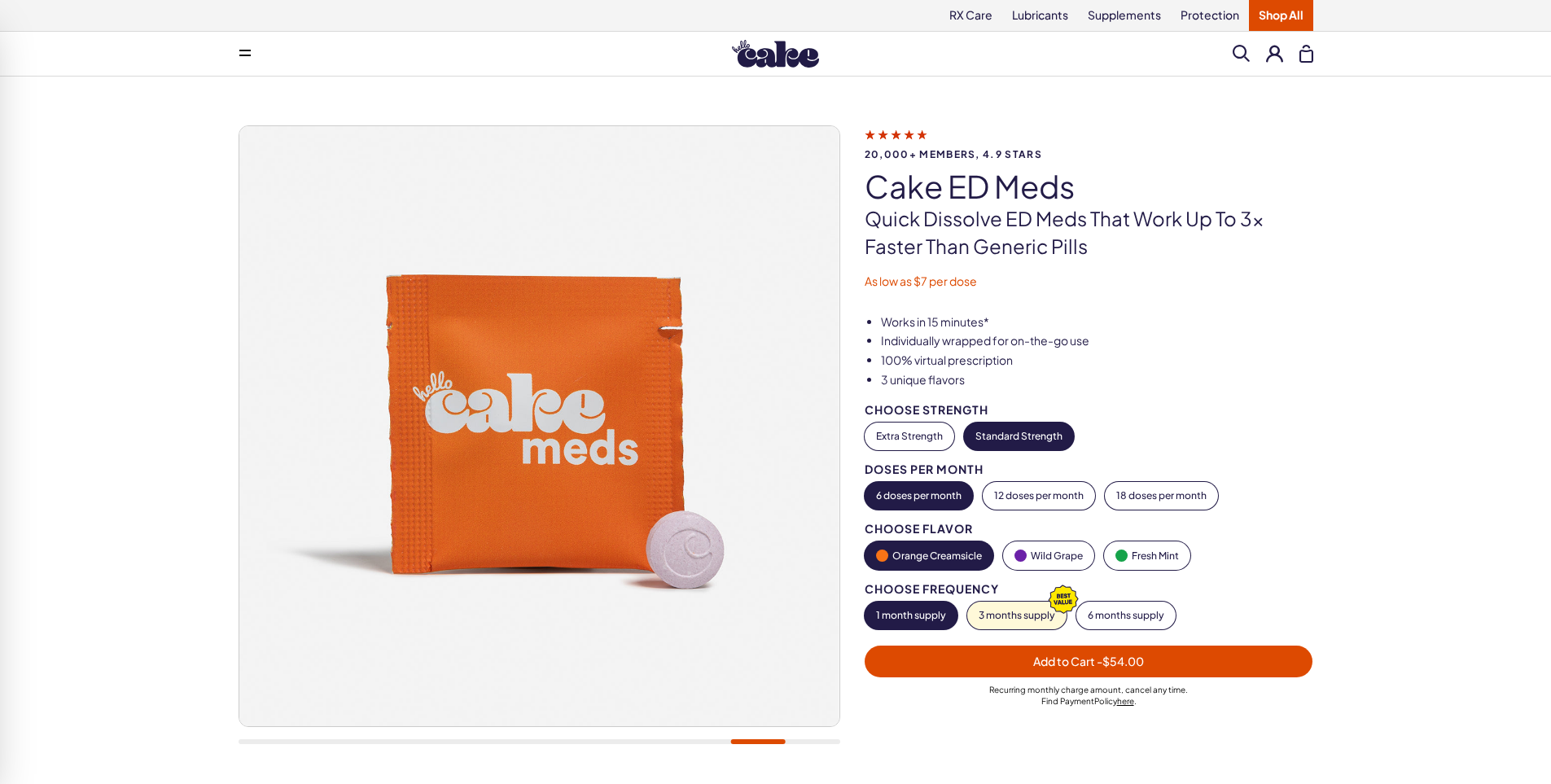
click at [916, 433] on button "Extra Strength" at bounding box center [909, 436] width 90 height 28
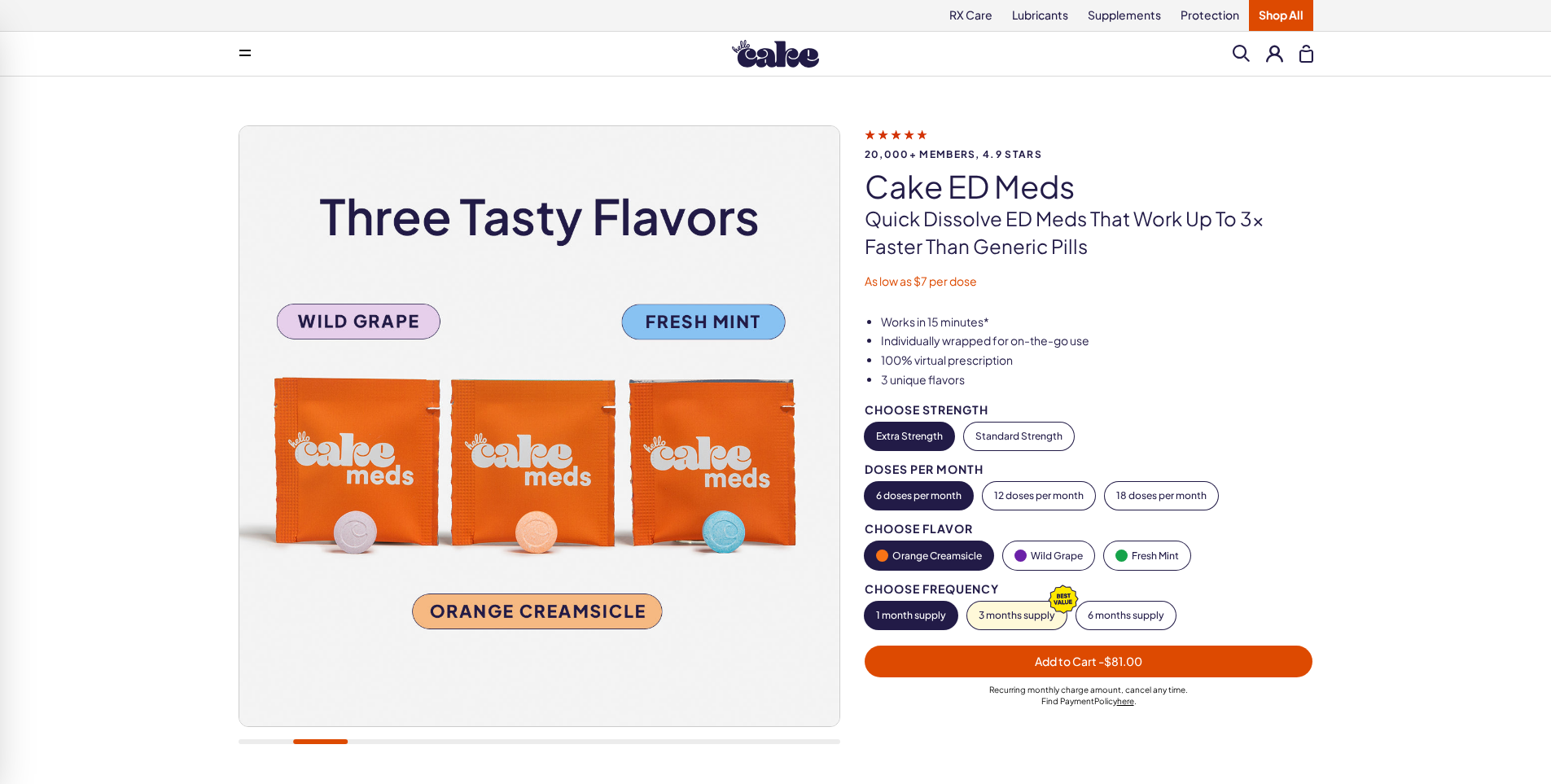
click at [1138, 556] on button "Fresh Mint" at bounding box center [1147, 556] width 86 height 29
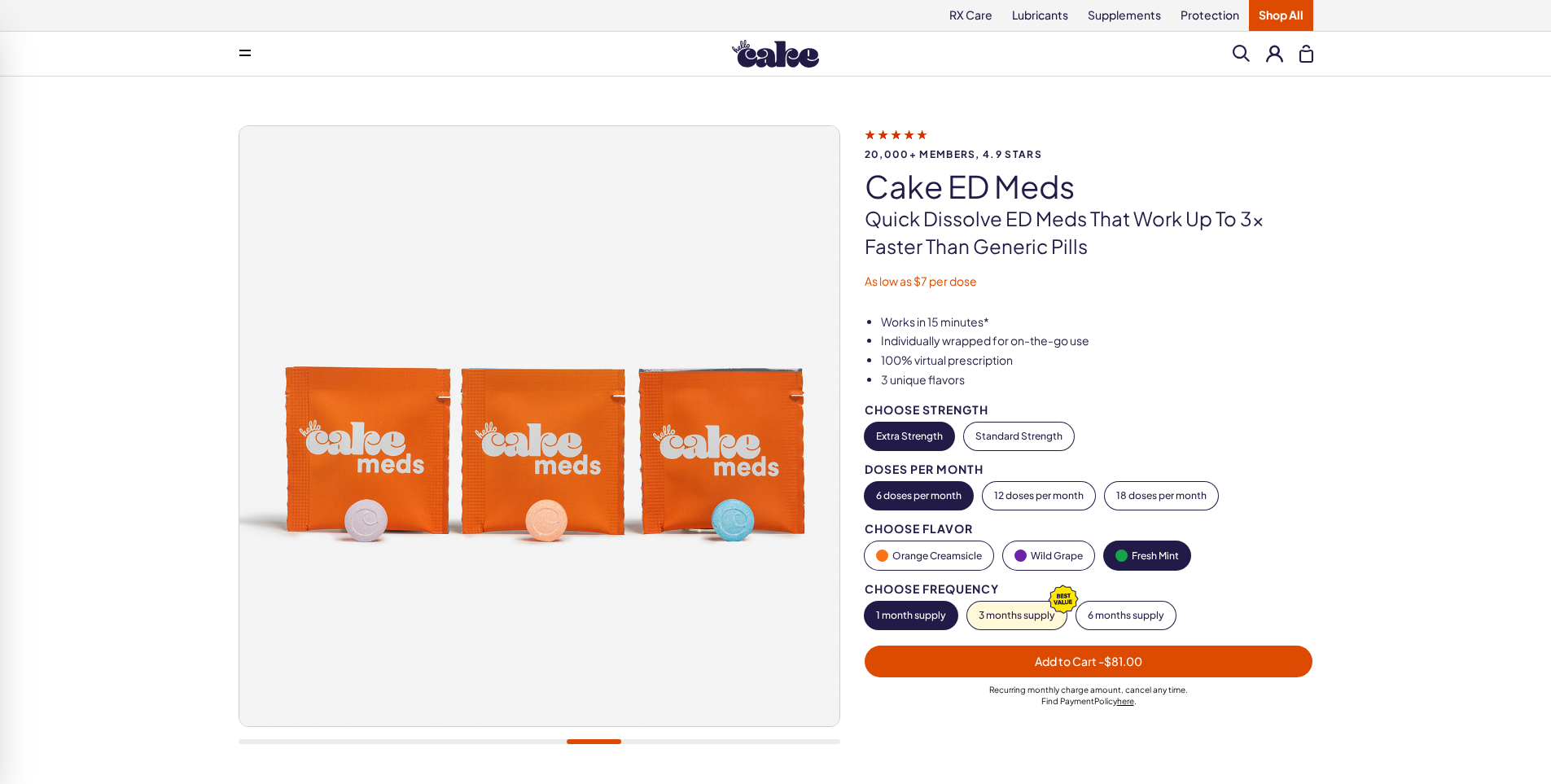
click at [894, 434] on button "Extra Strength" at bounding box center [909, 436] width 90 height 28
click at [893, 434] on button "Extra Strength" at bounding box center [909, 436] width 90 height 28
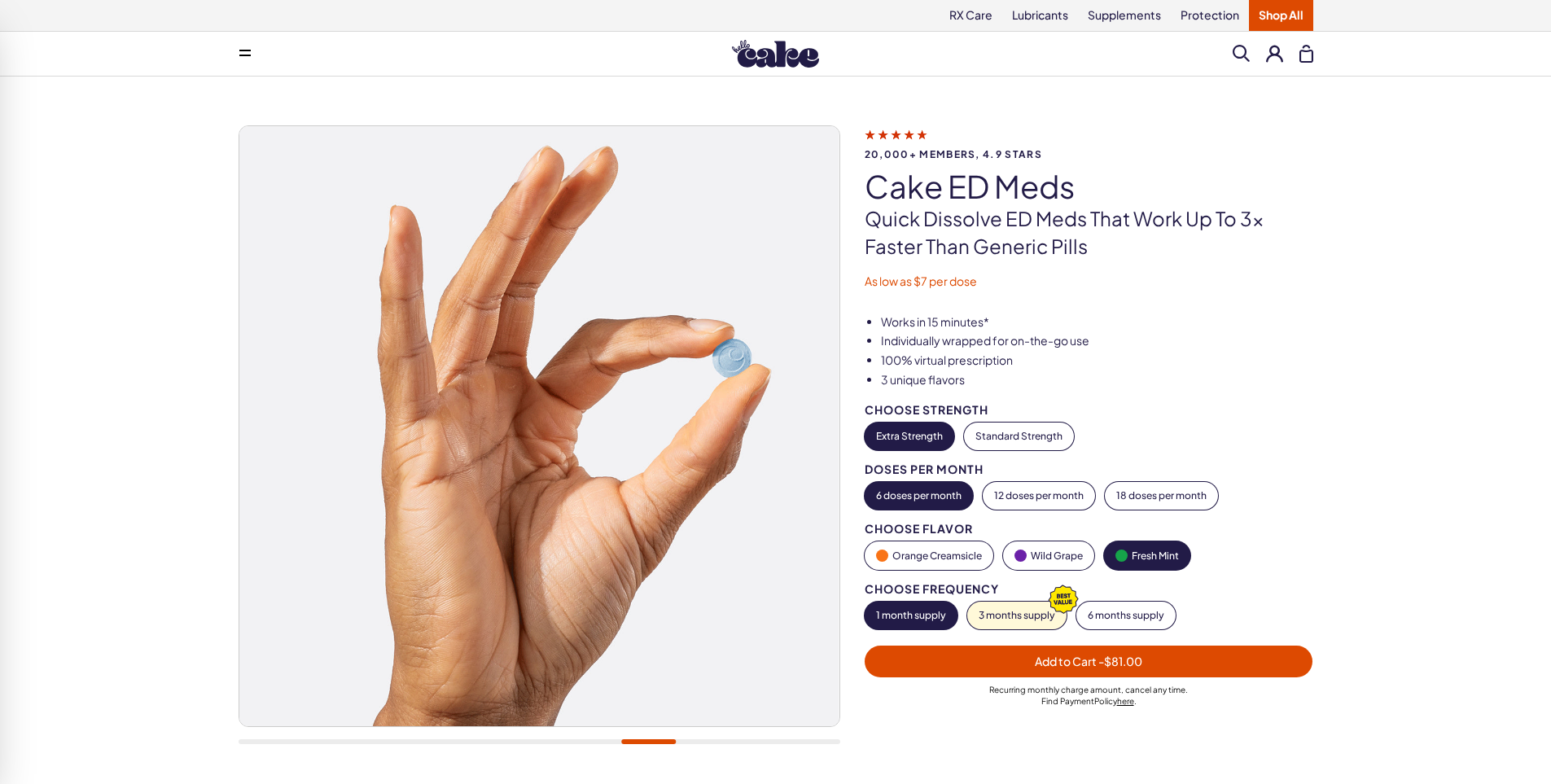
click at [925, 436] on button "Extra Strength" at bounding box center [909, 436] width 90 height 28
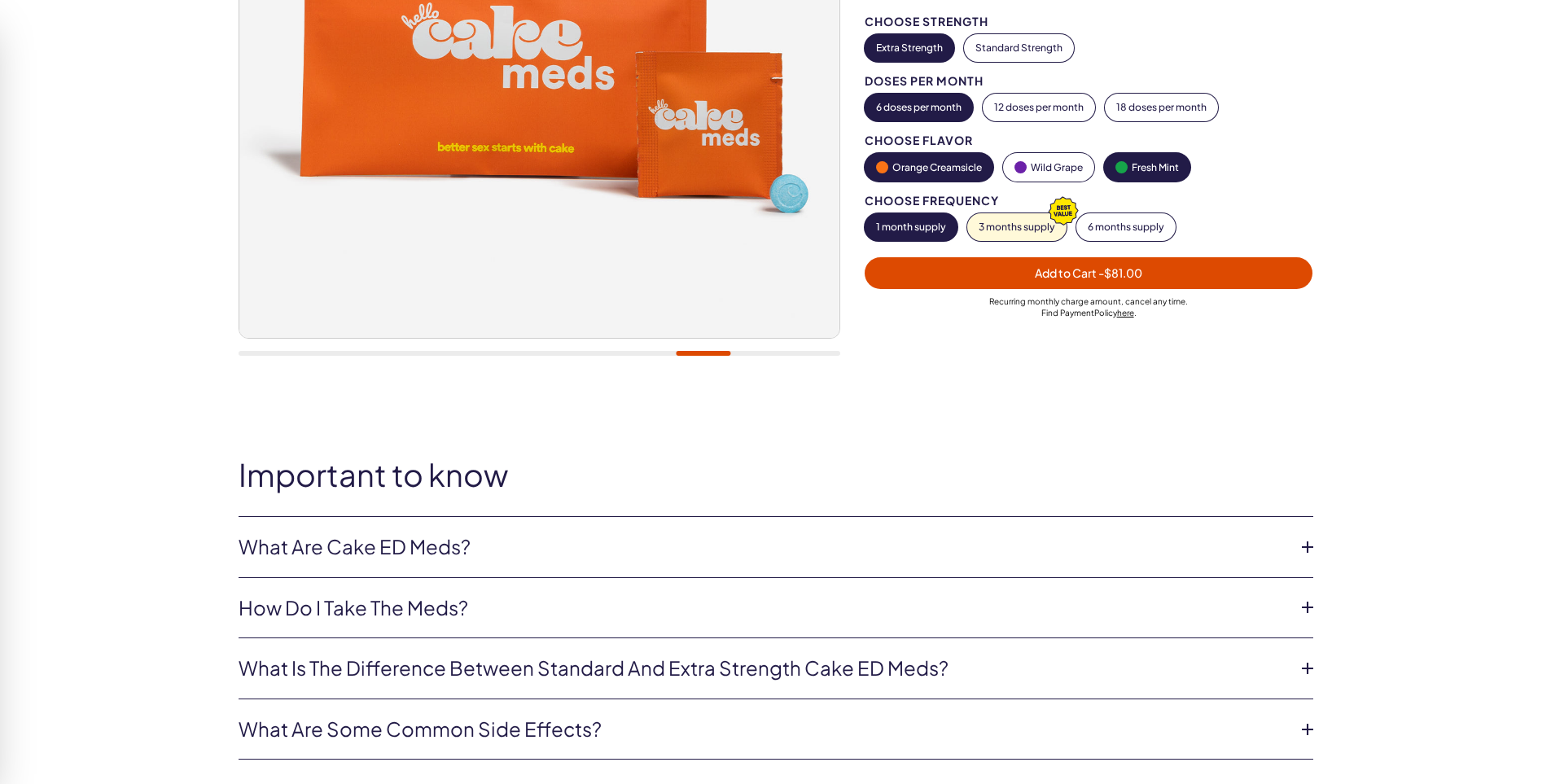
scroll to position [592, 0]
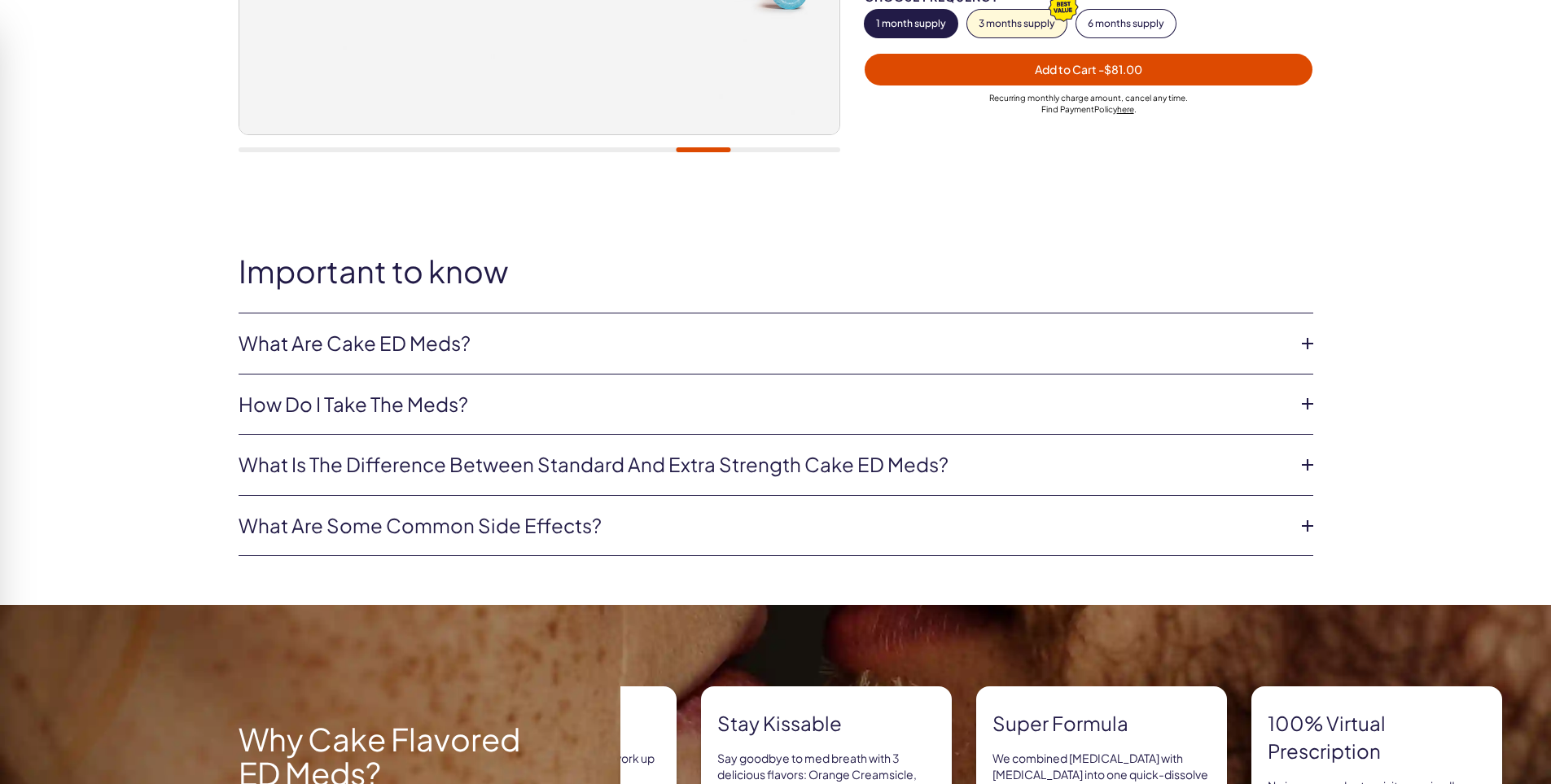
click at [1299, 462] on icon at bounding box center [1308, 465] width 24 height 24
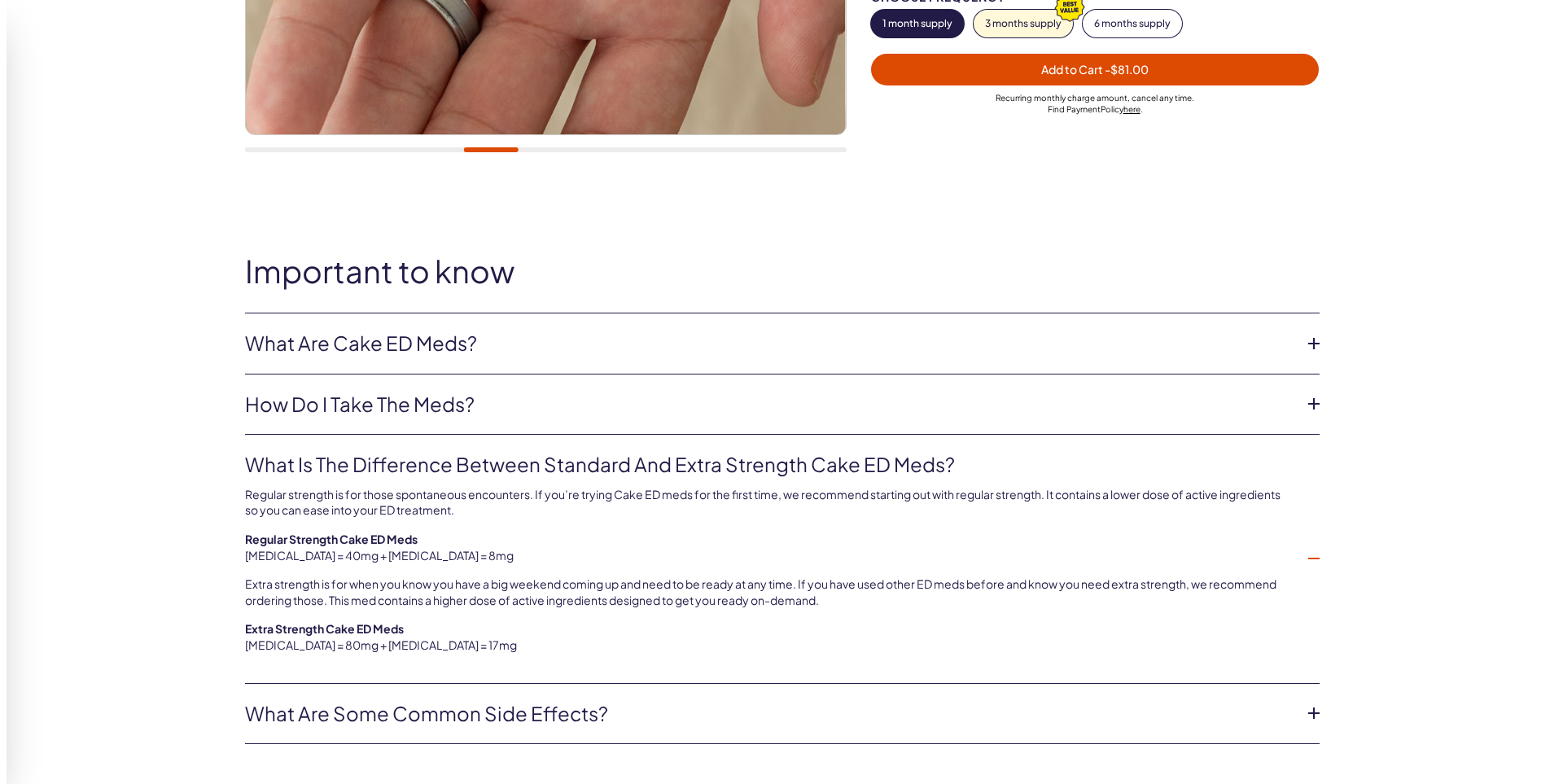
scroll to position [259, 0]
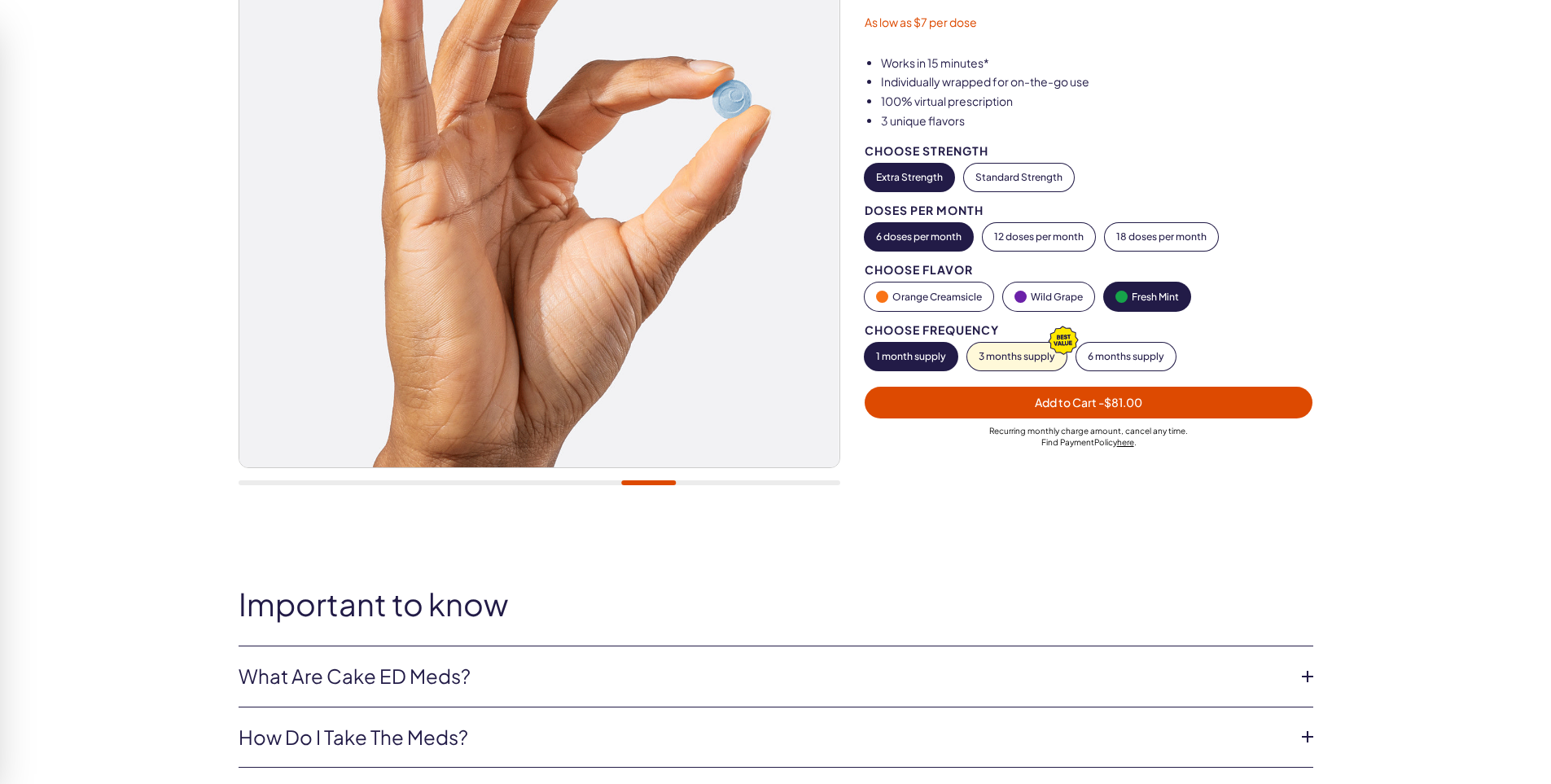
click at [948, 401] on span "Add to Cart - $81.00" at bounding box center [1089, 402] width 429 height 18
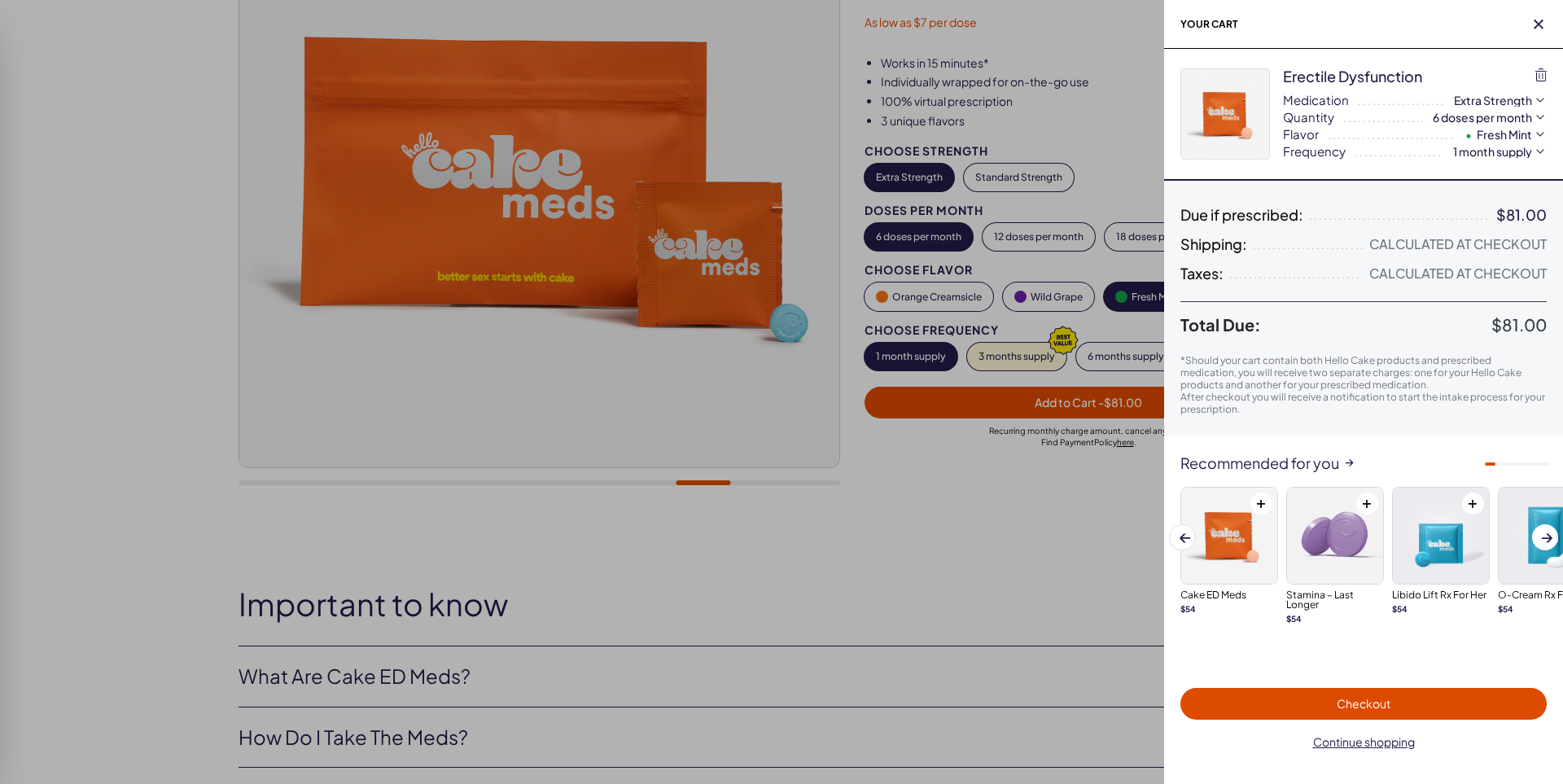
scroll to position [0, 0]
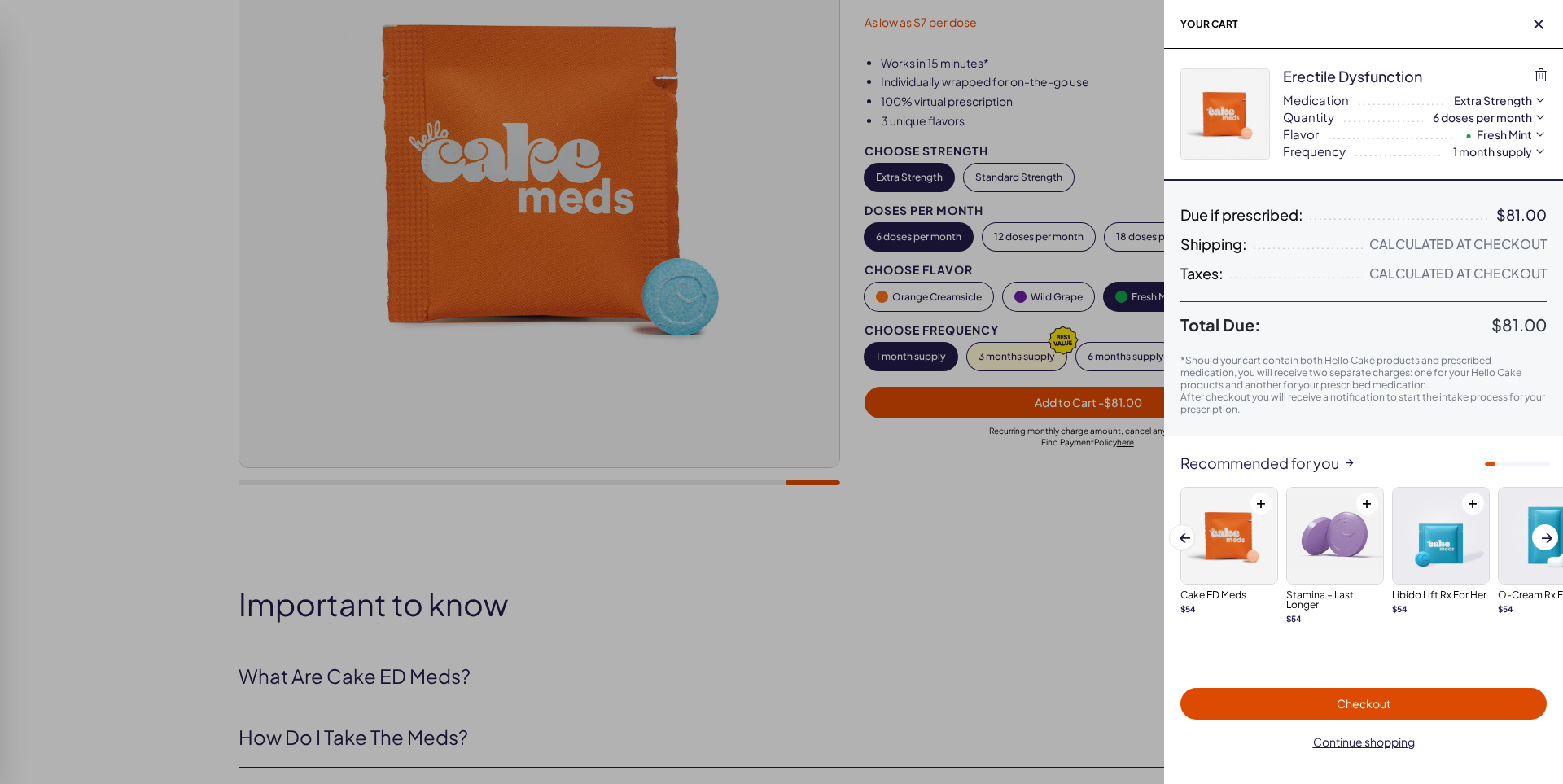
click at [1313, 706] on span "Checkout" at bounding box center [1364, 703] width 347 height 18
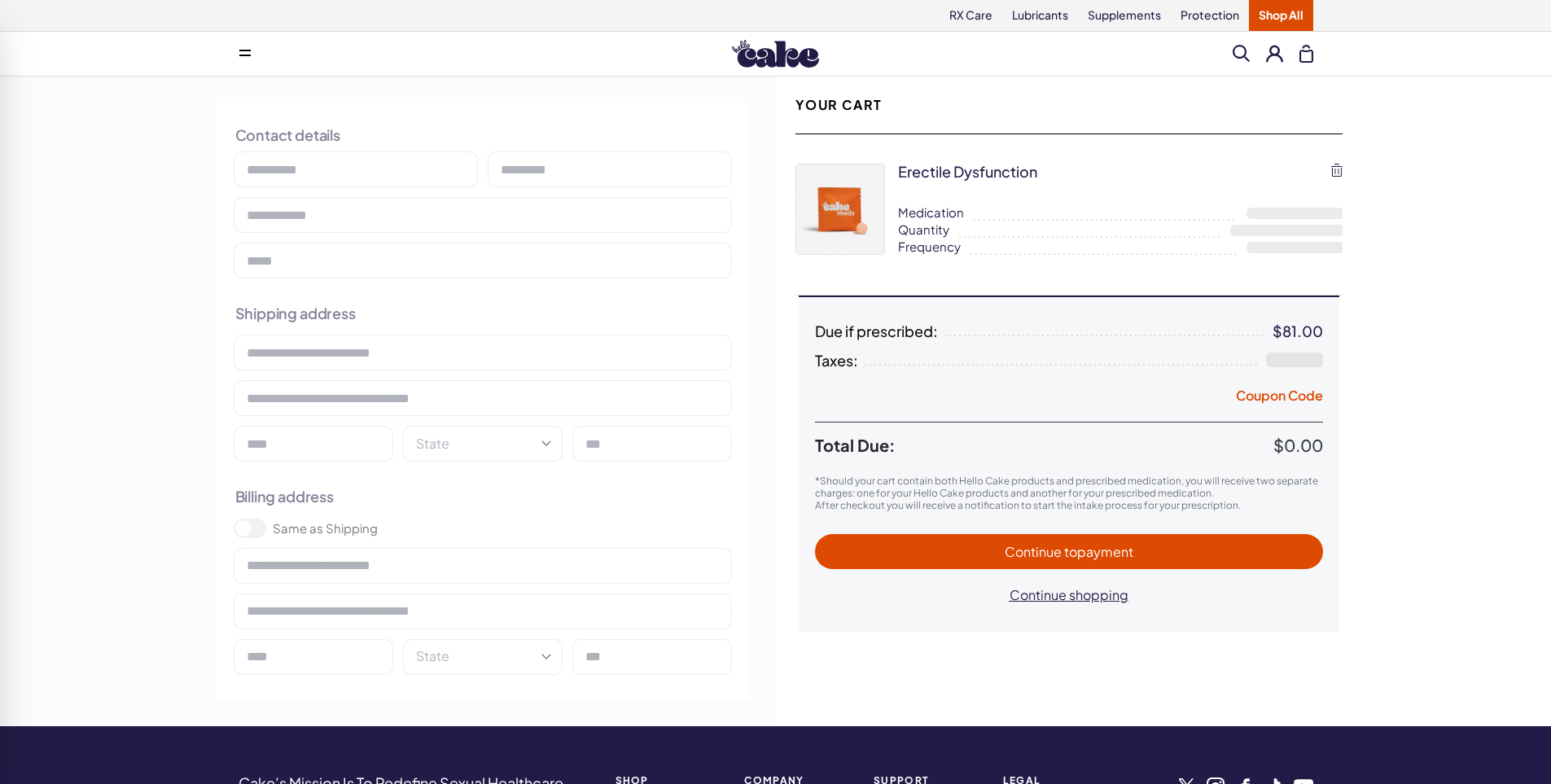
select select "**"
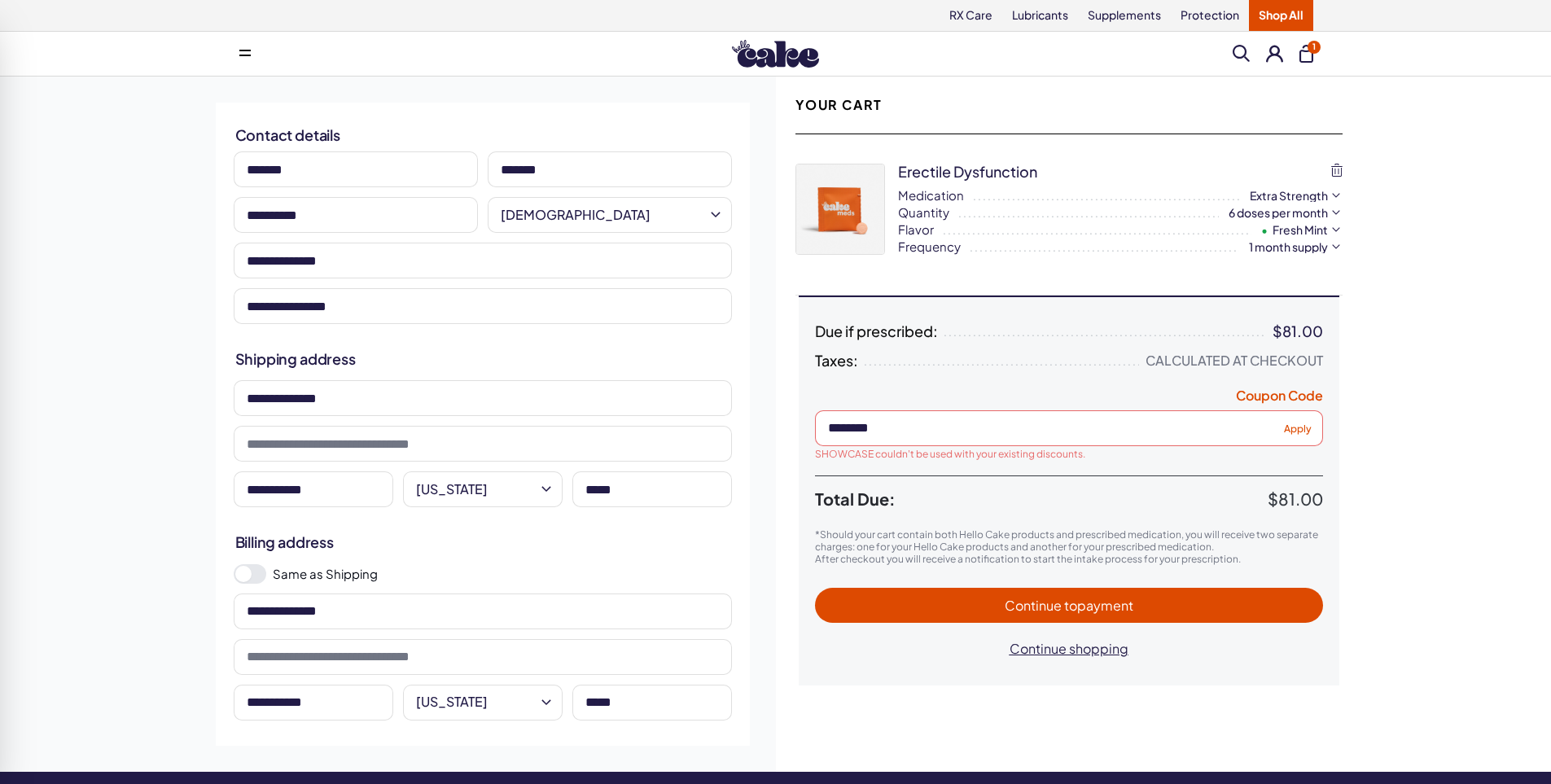
type input "**********"
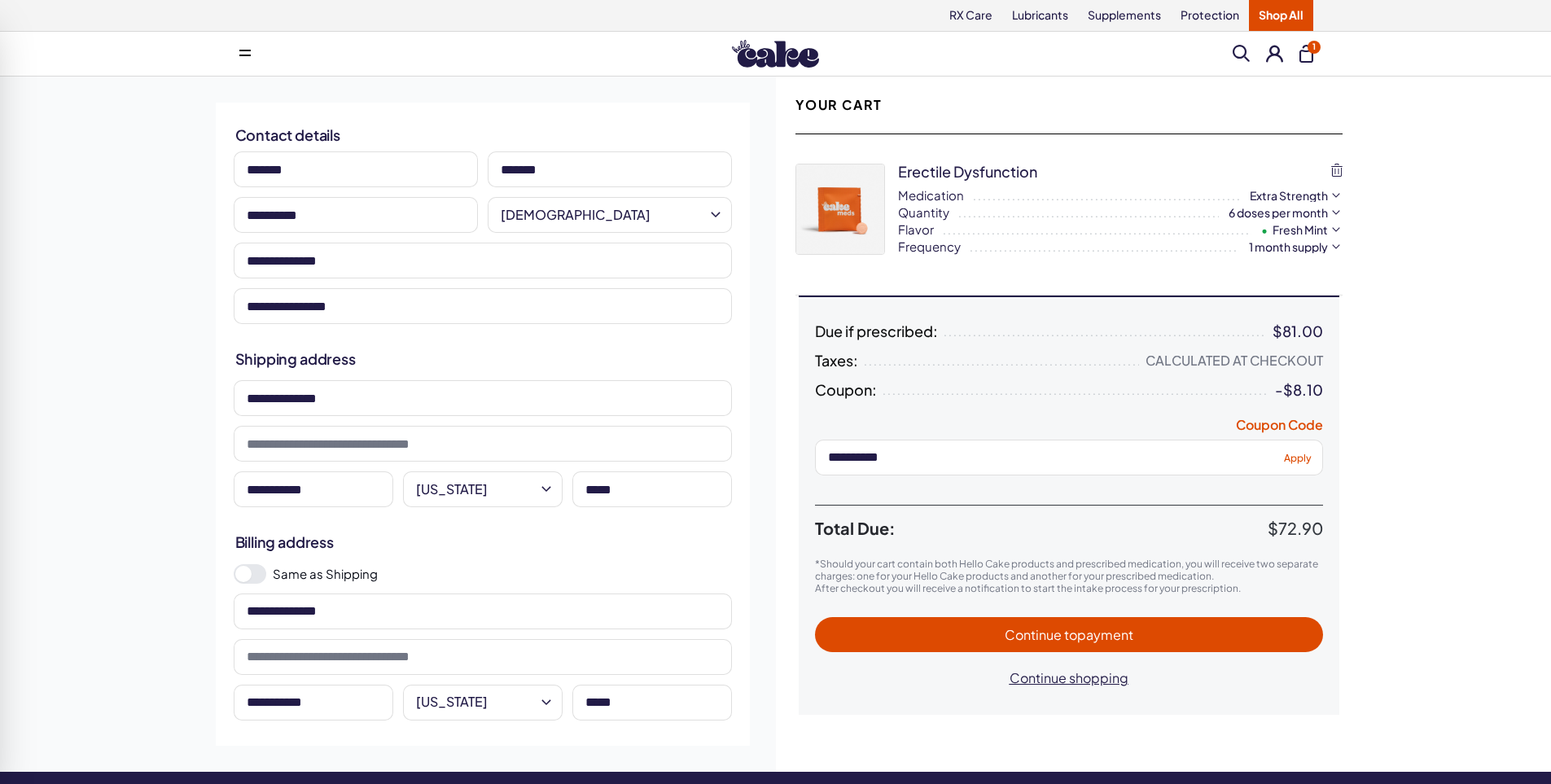
type input "**********"
drag, startPoint x: 908, startPoint y: 450, endPoint x: 774, endPoint y: 457, distance: 134.2
click at [776, 456] on div "**********" at bounding box center [776, 424] width 1172 height 695
type input "********"
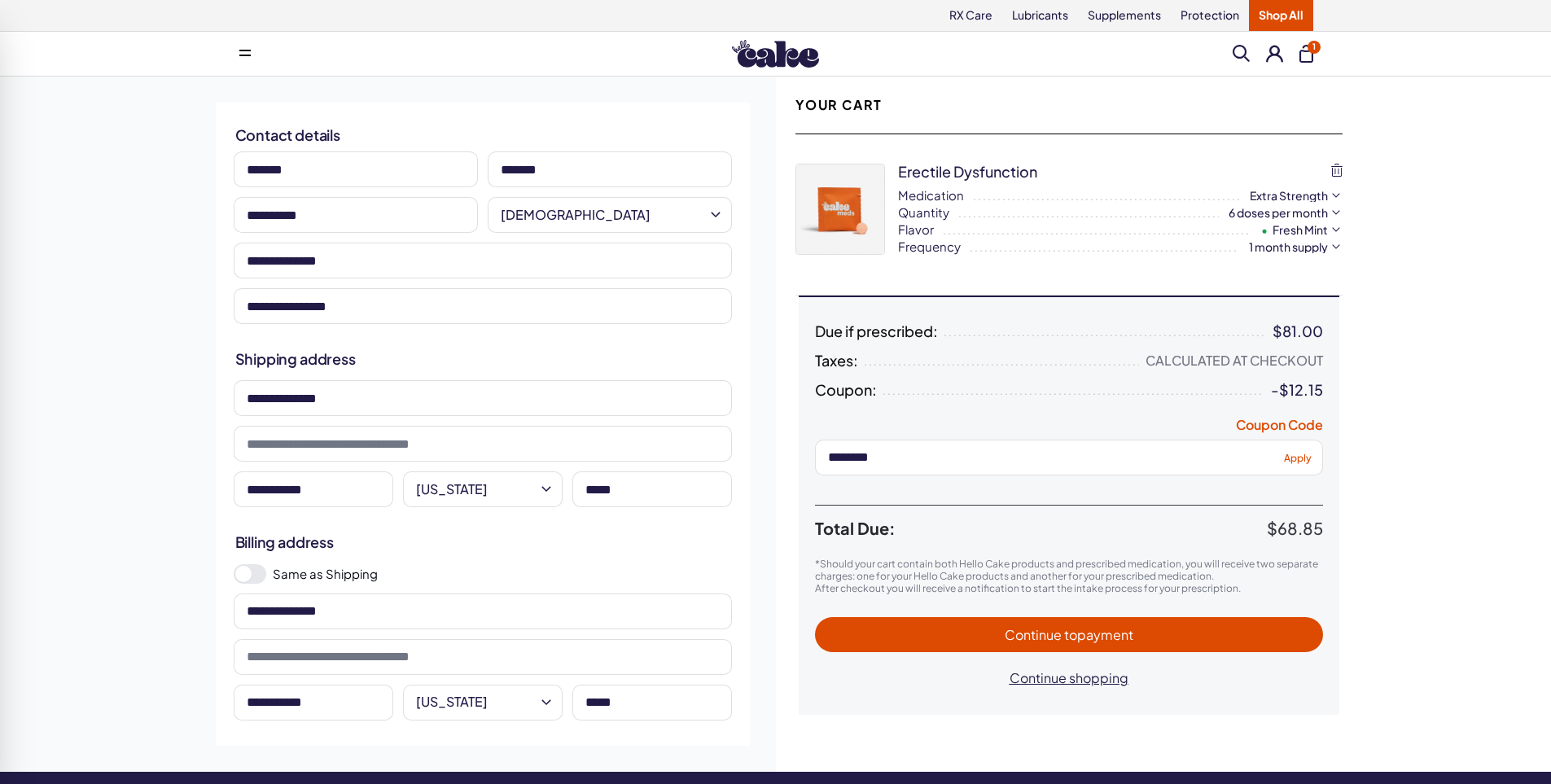
click at [1294, 455] on span "Apply" at bounding box center [1298, 457] width 28 height 12
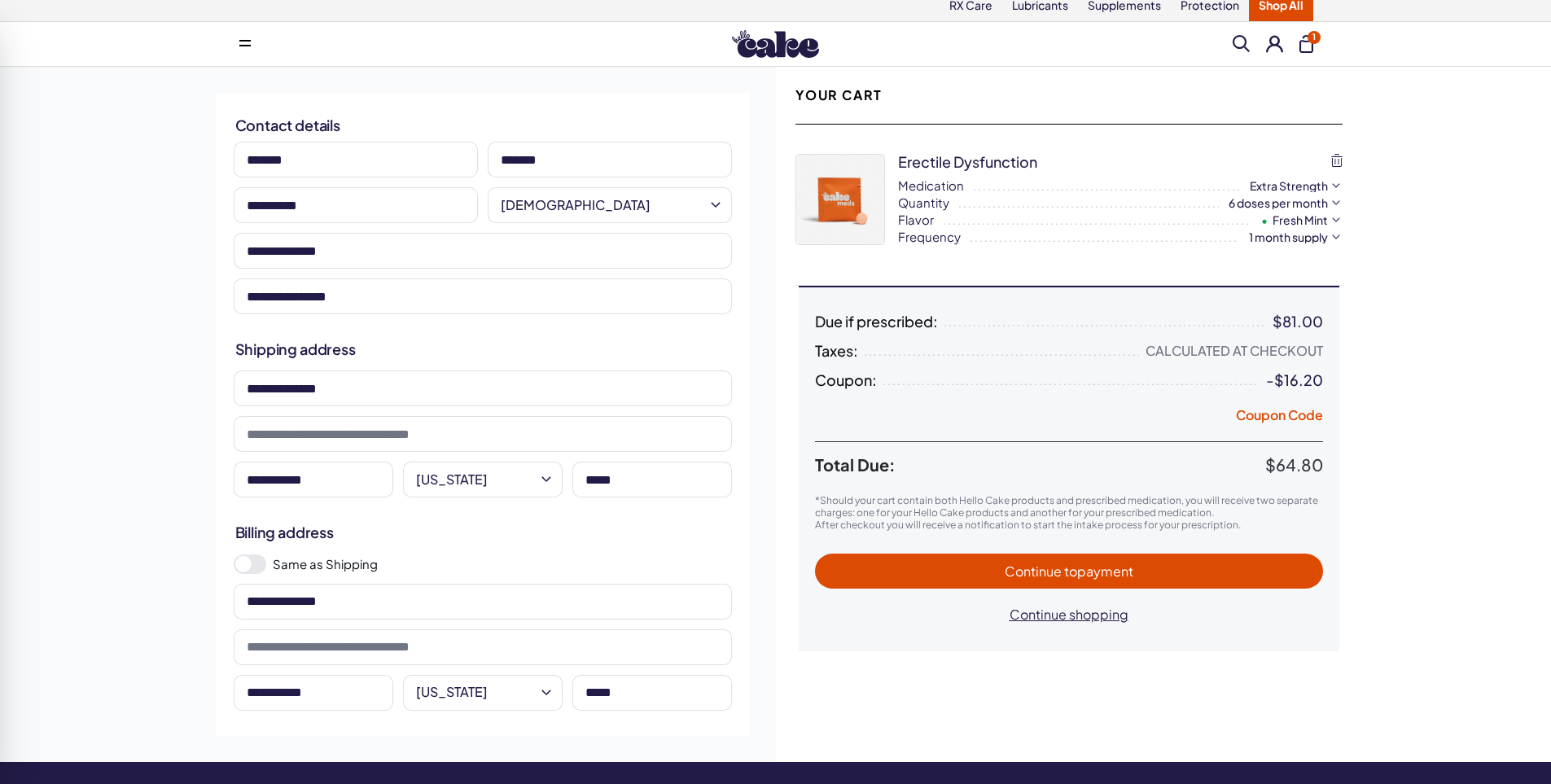
scroll to position [160, 0]
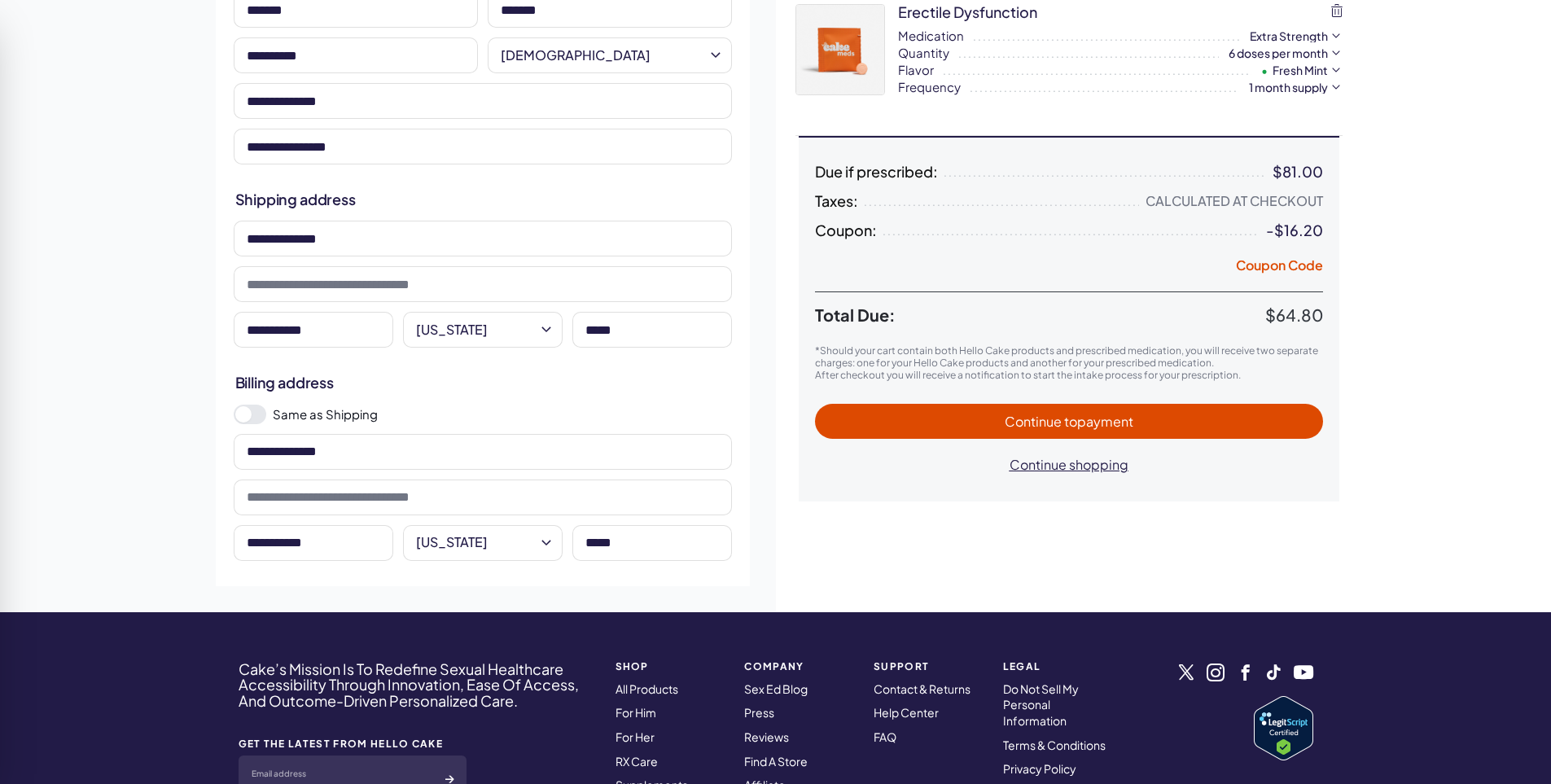
click at [964, 428] on span "Continue to payment" at bounding box center [1069, 420] width 475 height 18
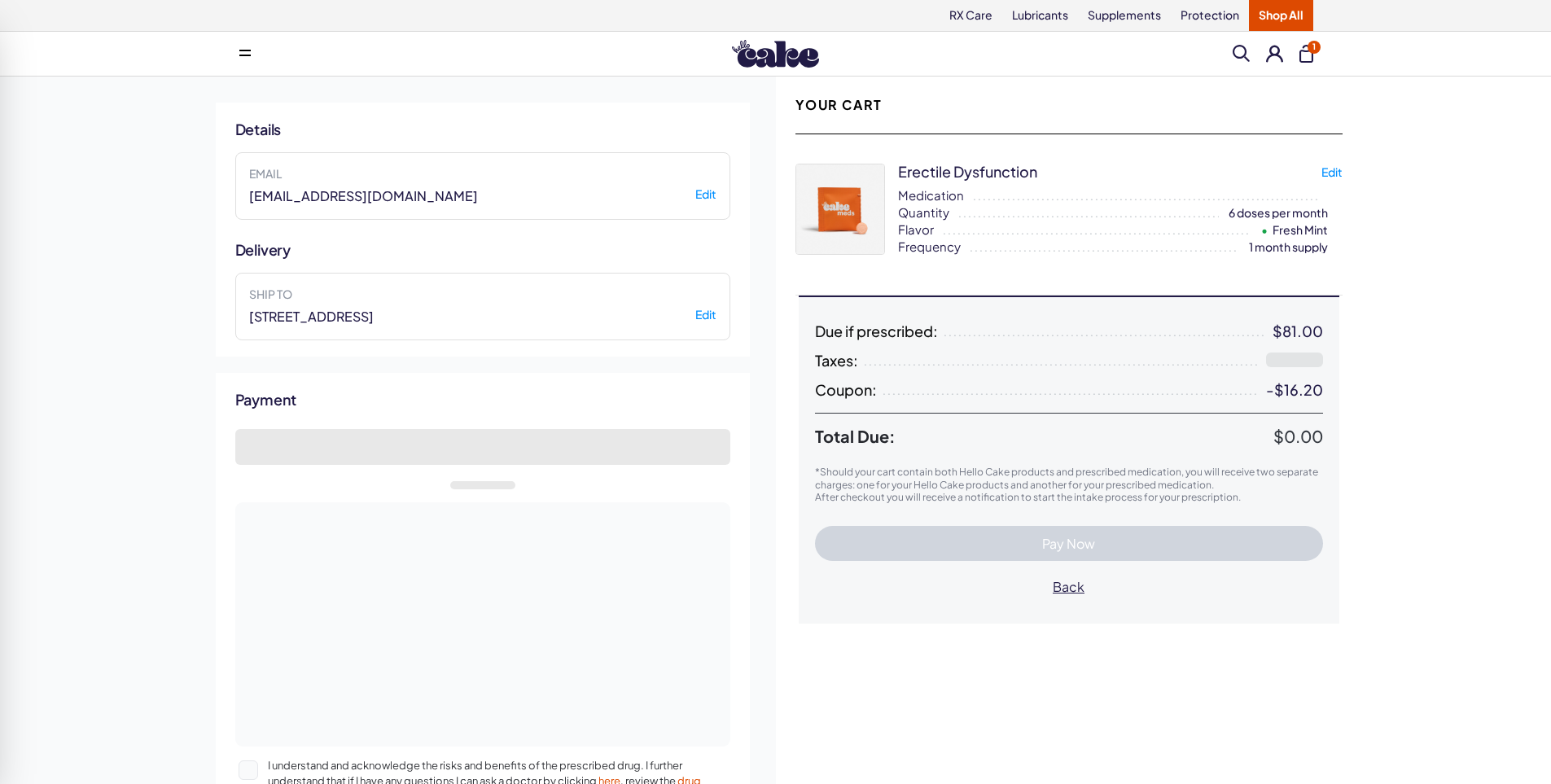
select select "*"
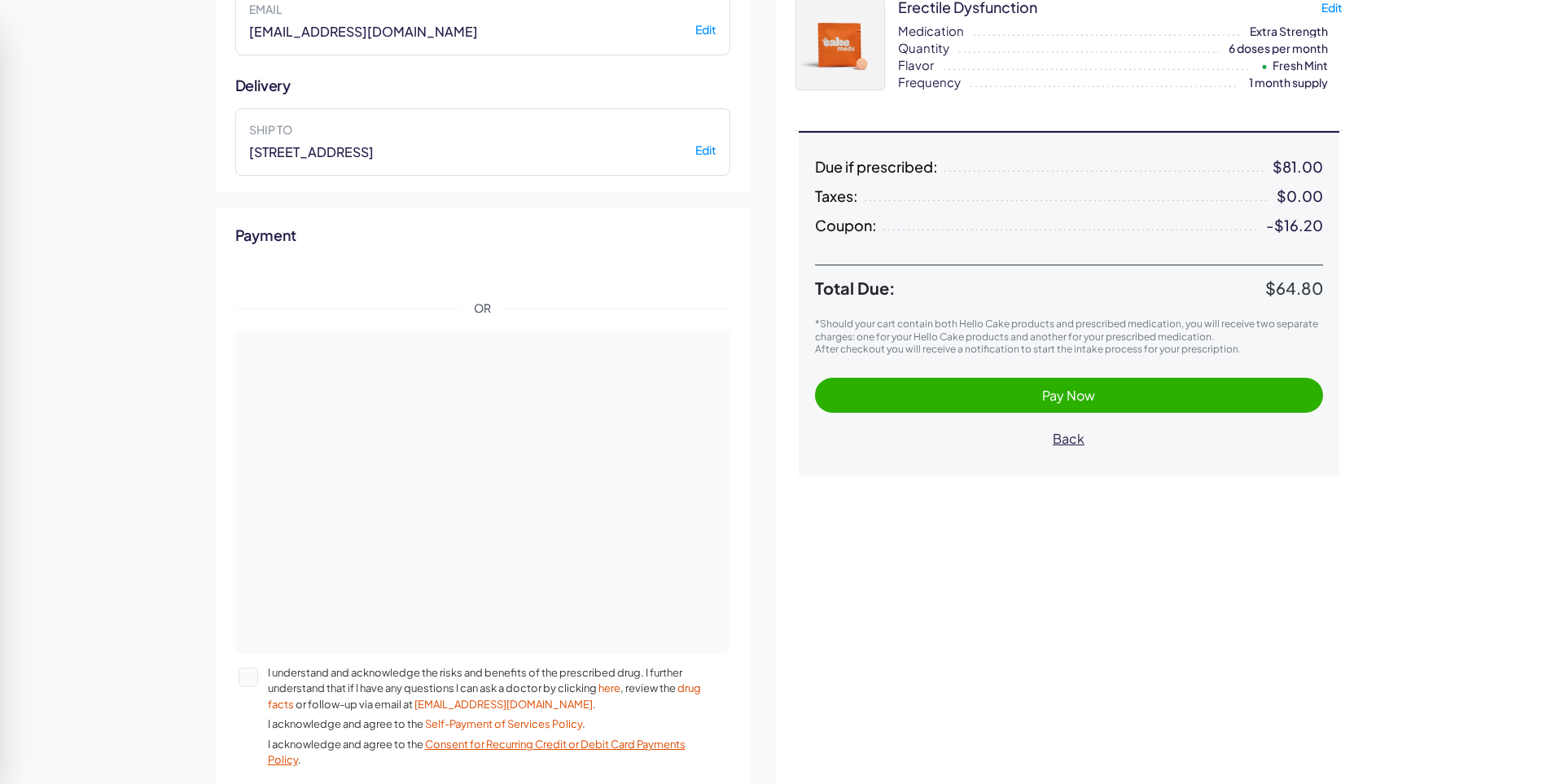
scroll to position [407, 0]
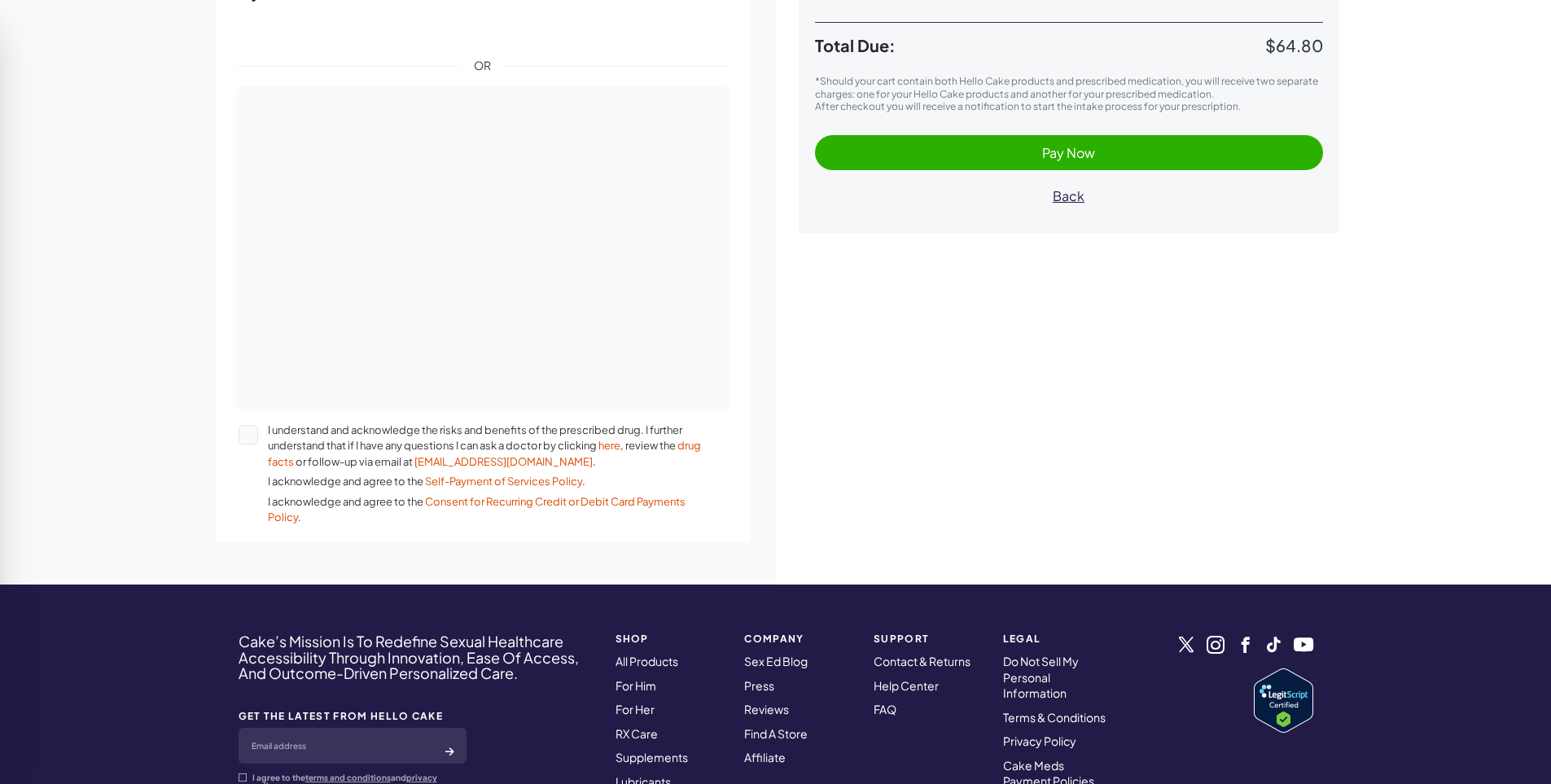
click at [247, 440] on button "I understand and acknowledge the risks and benefits of the prescribed drug. I f…" at bounding box center [248, 434] width 19 height 19
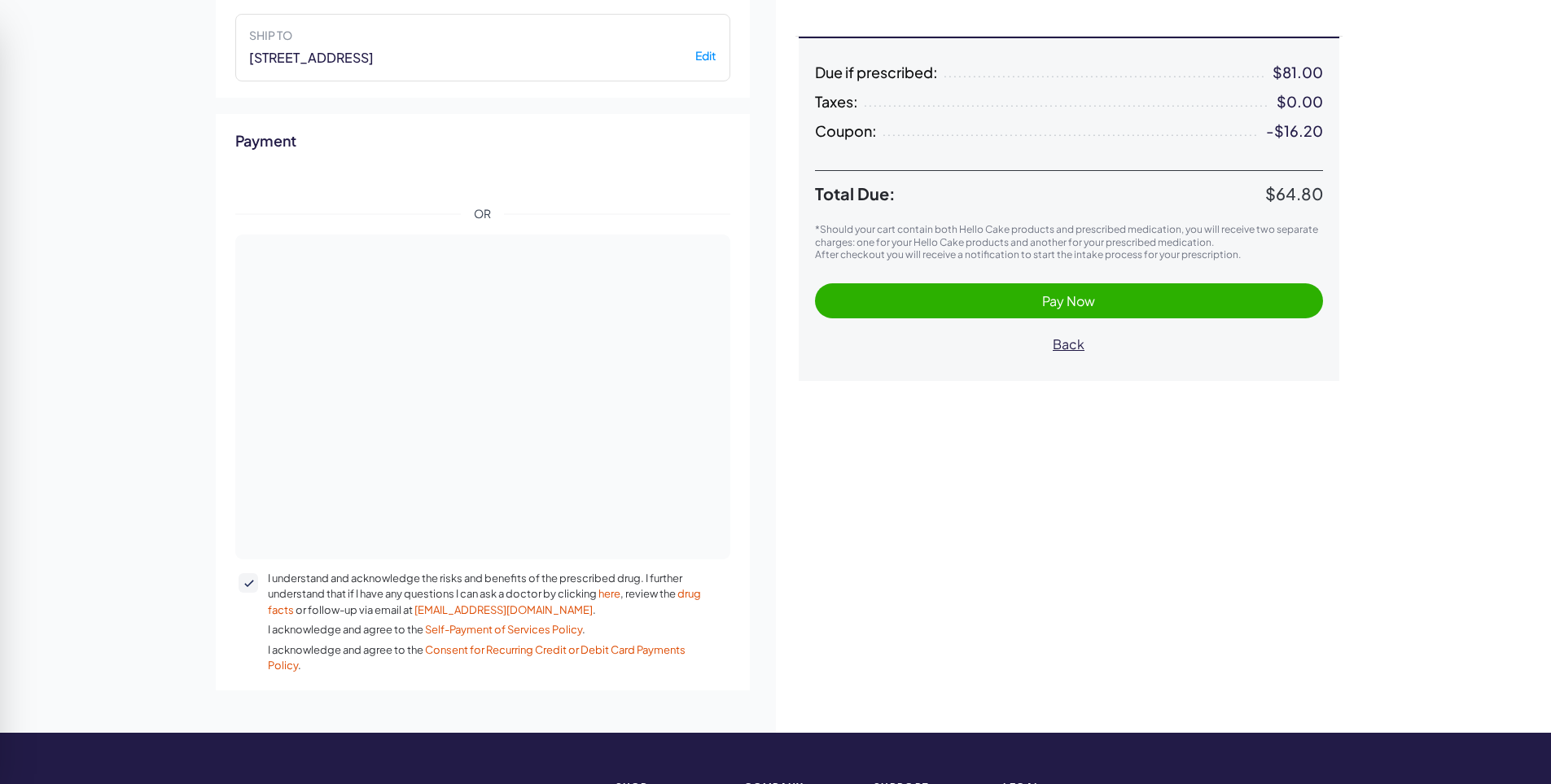
click at [939, 302] on span "Pay Now" at bounding box center [1069, 300] width 475 height 18
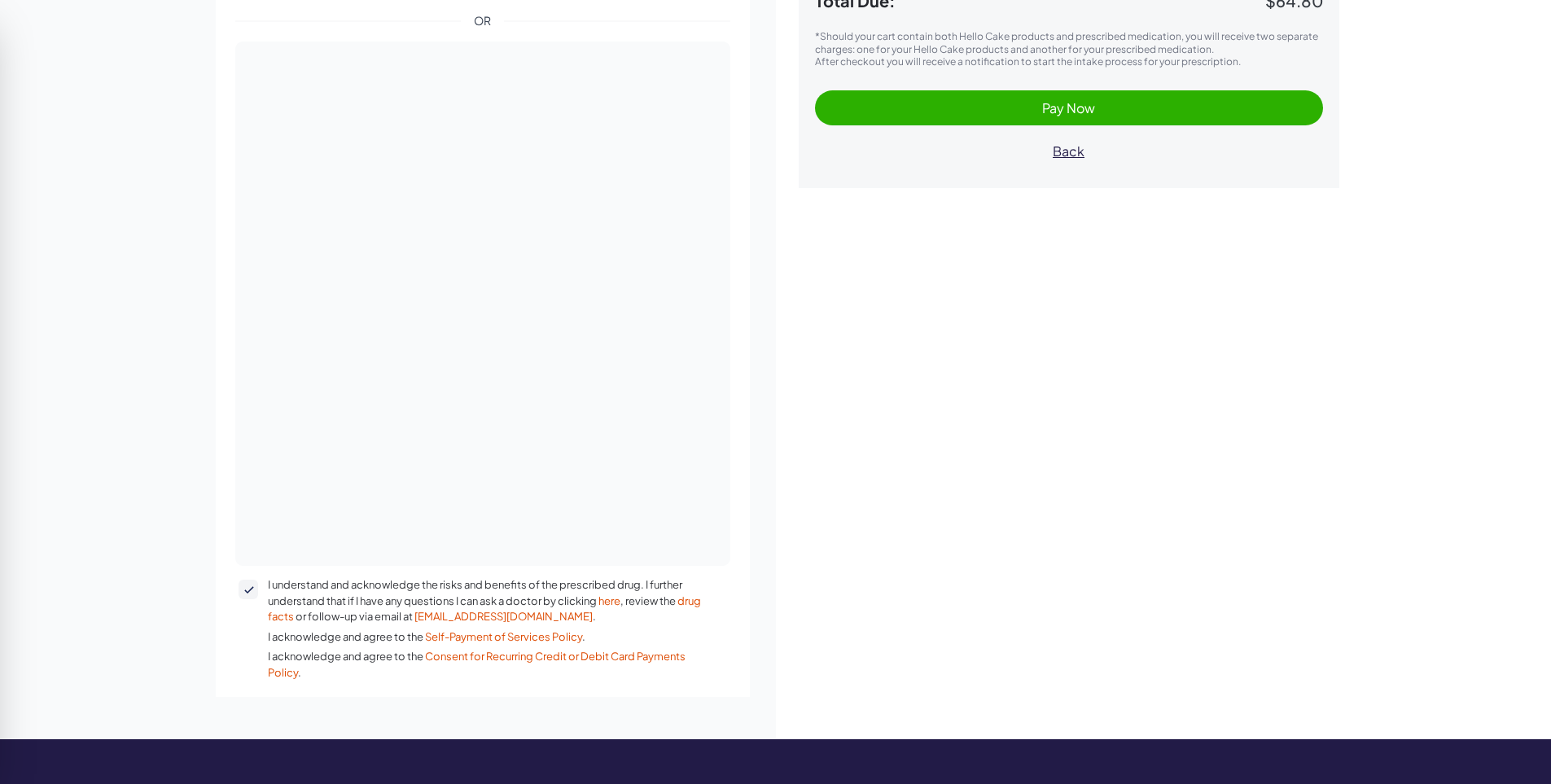
scroll to position [329, 0]
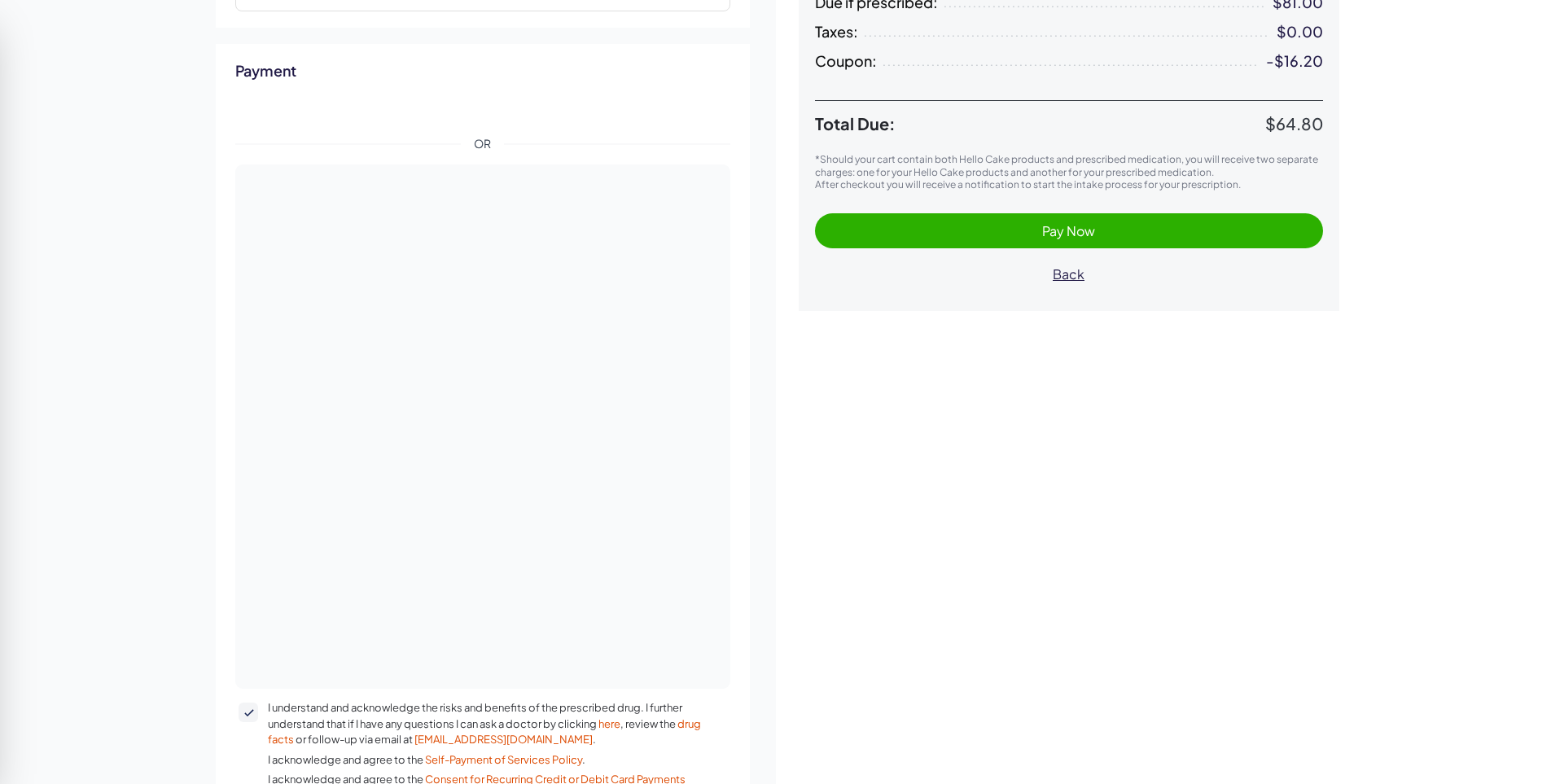
click at [883, 235] on span "Pay Now" at bounding box center [1069, 230] width 475 height 18
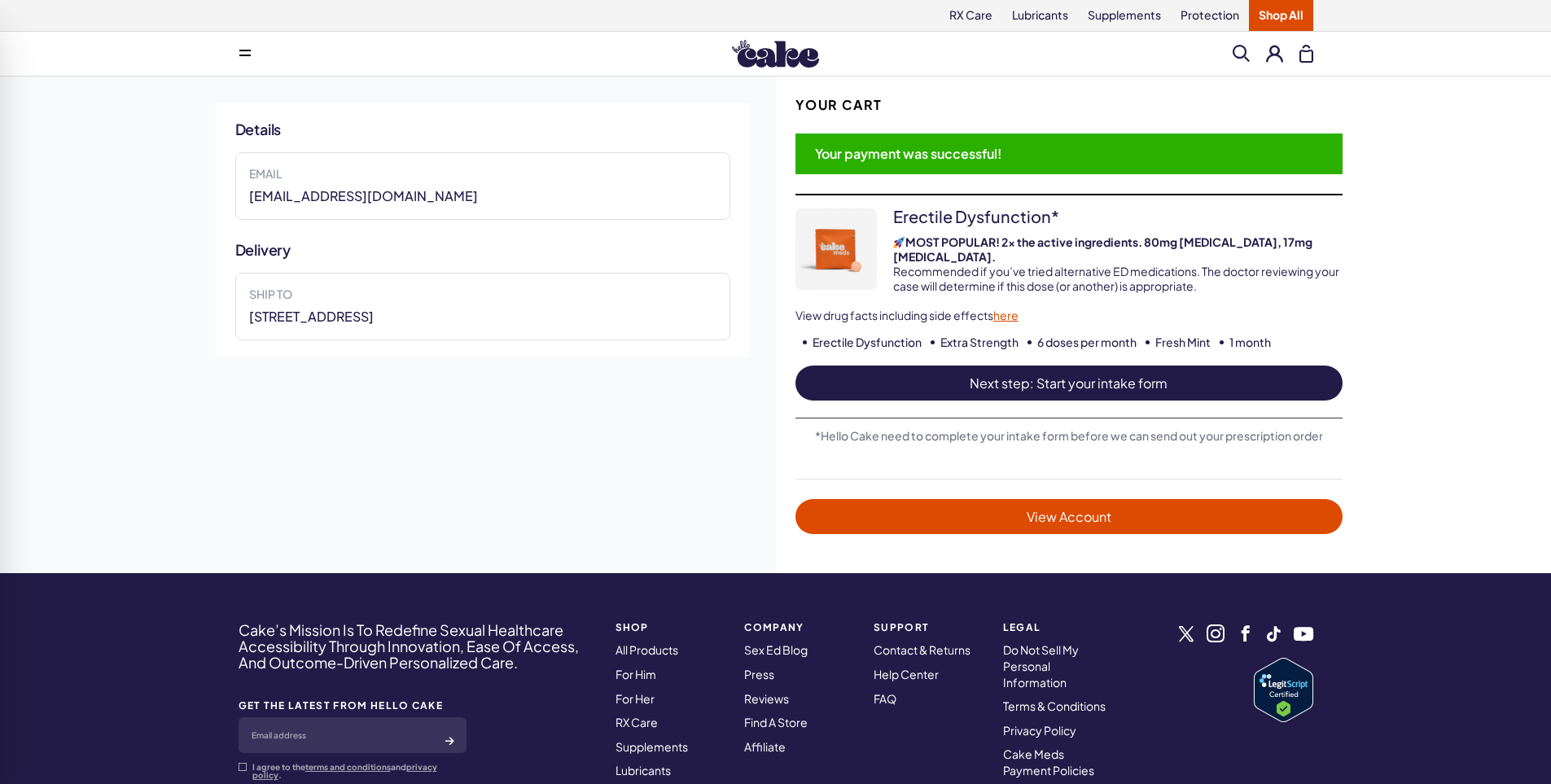
click at [1019, 308] on link "here" at bounding box center [1006, 315] width 25 height 15
click at [948, 373] on span "Next step: Start your intake form" at bounding box center [1069, 382] width 515 height 18
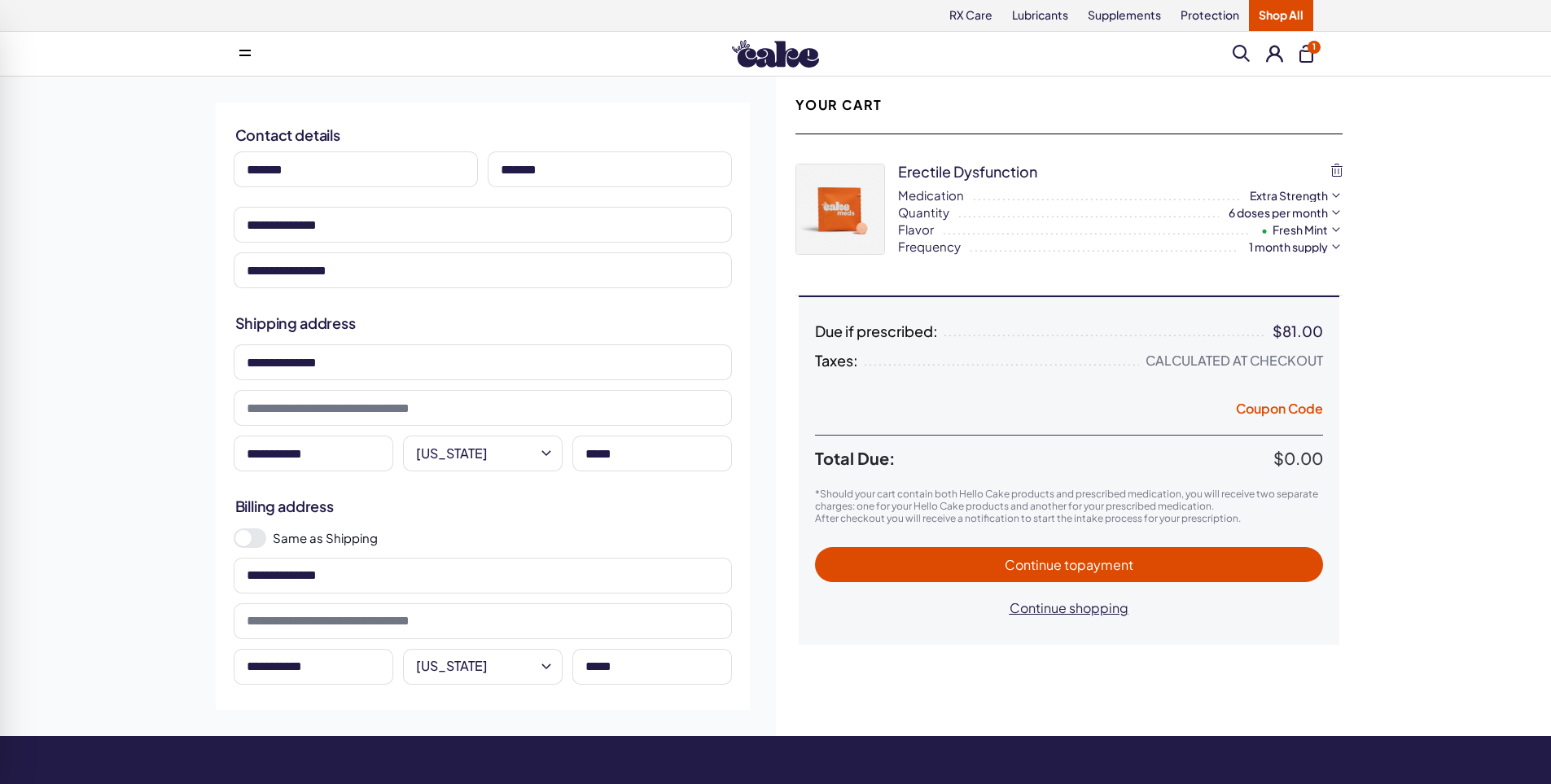
select select "**"
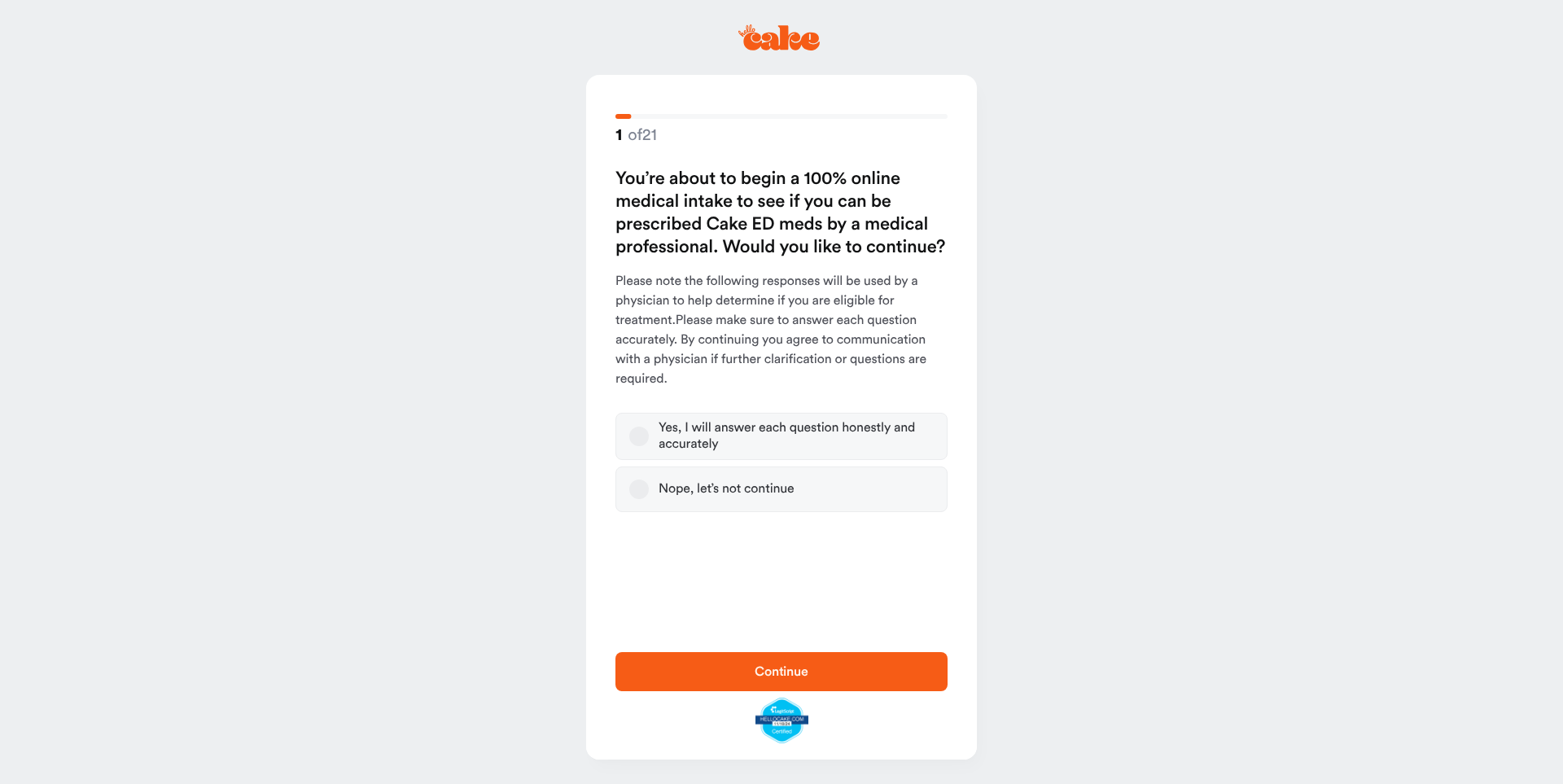
click at [785, 432] on div "Yes, I will answer each question honestly and accurately" at bounding box center [795, 436] width 275 height 32
click at [649, 432] on button "Yes, I will answer each question honestly and accurately" at bounding box center [638, 436] width 19 height 19
click at [730, 678] on span "Continue" at bounding box center [781, 672] width 280 height 19
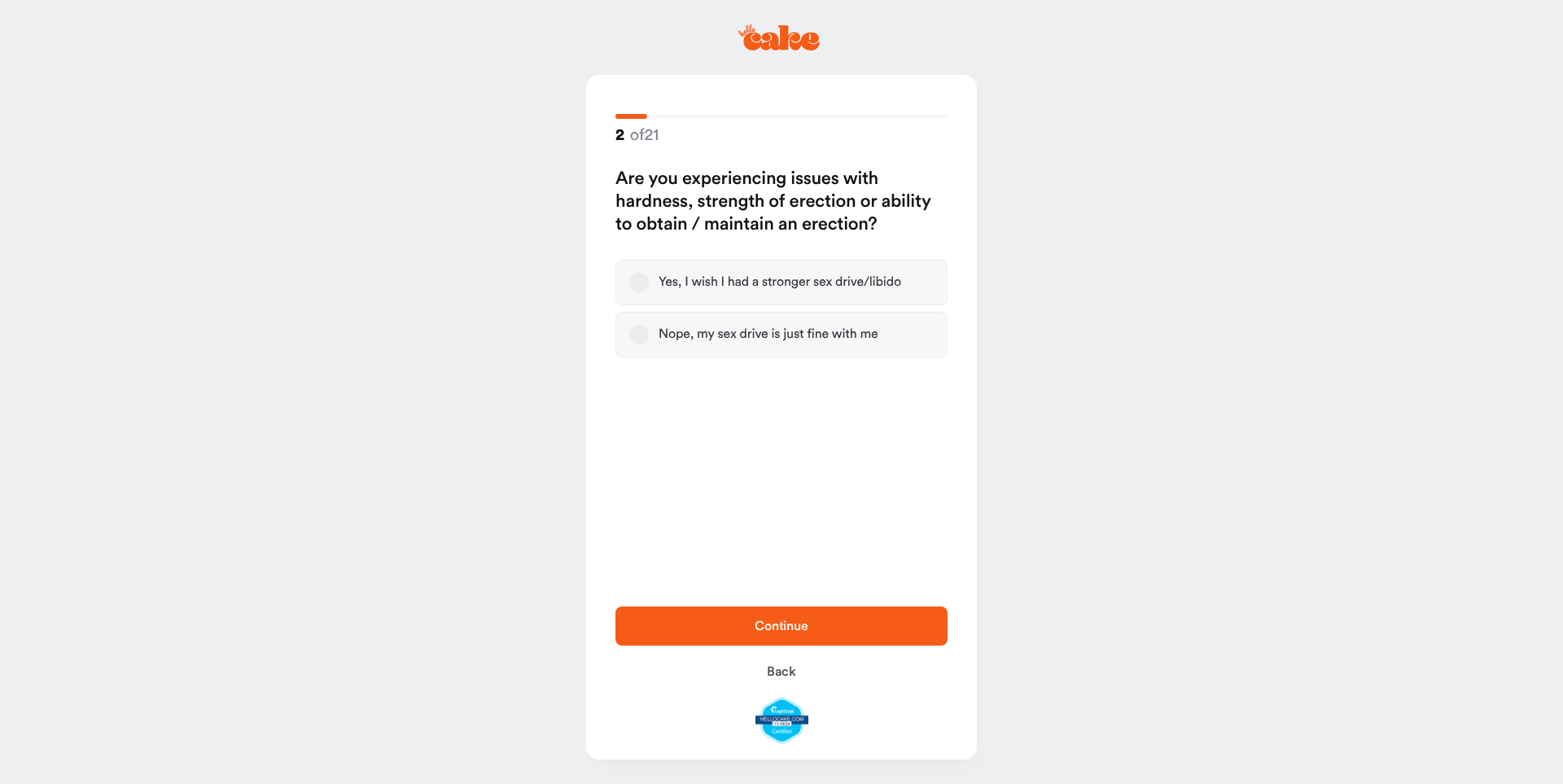
click at [638, 283] on button "Yes, I wish I had a stronger sex drive/libido" at bounding box center [638, 283] width 19 height 19
click at [744, 635] on span "Continue" at bounding box center [781, 626] width 280 height 19
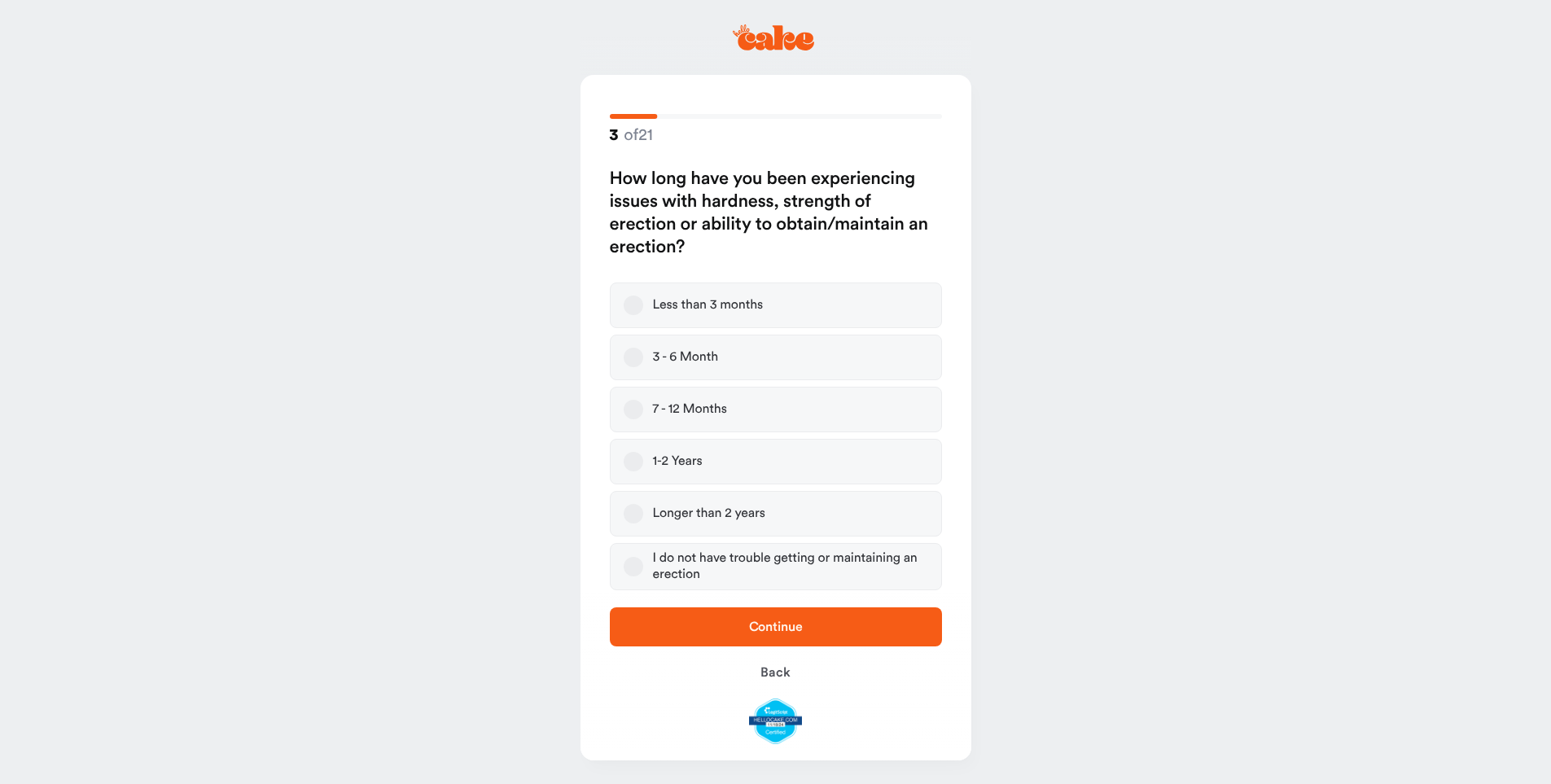
click at [641, 463] on button "1-2 Years" at bounding box center [633, 461] width 19 height 19
click at [701, 636] on span "Continue" at bounding box center [776, 626] width 280 height 19
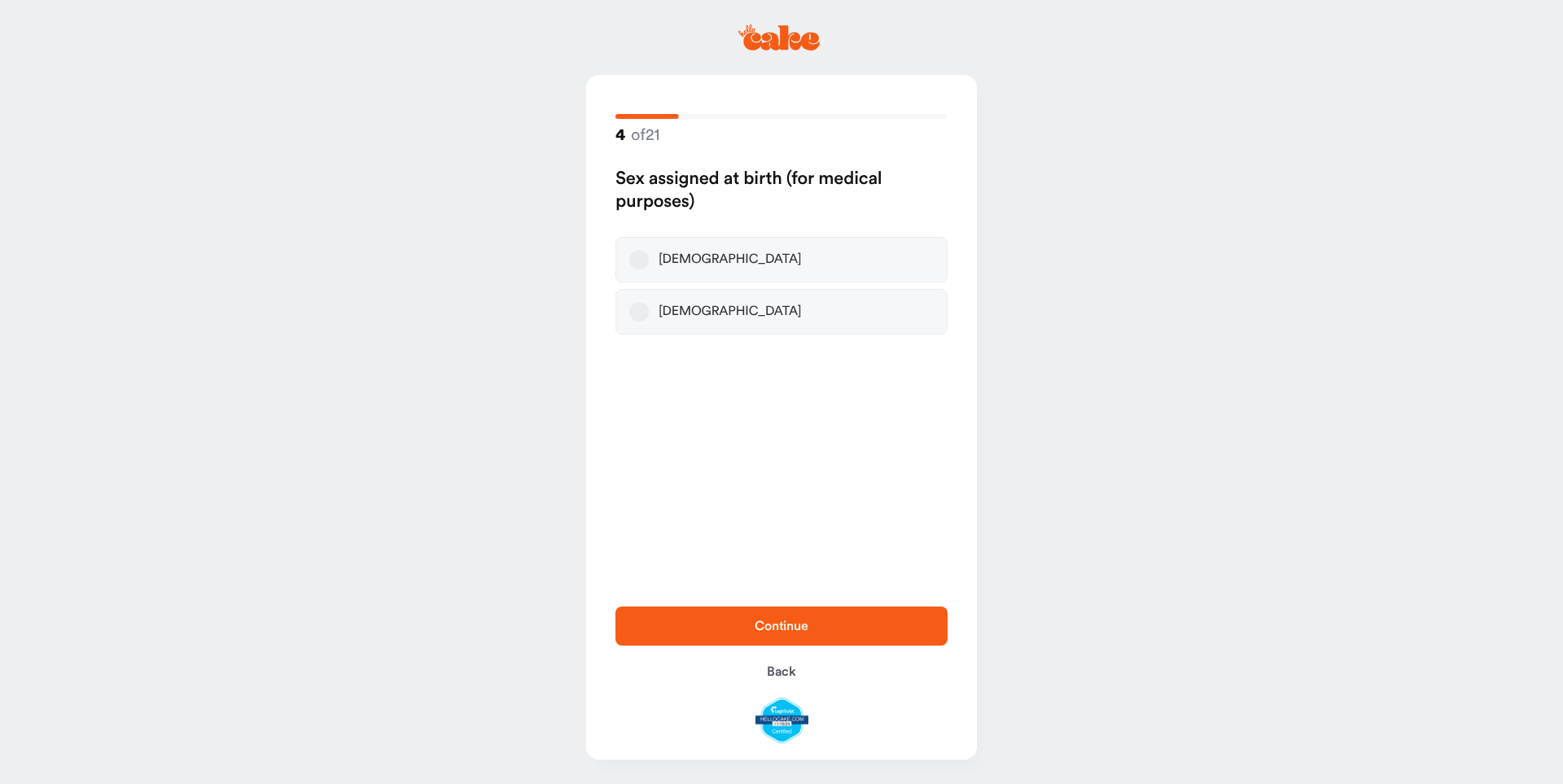
click at [674, 268] on label "[DEMOGRAPHIC_DATA]" at bounding box center [782, 260] width 332 height 45
click at [649, 268] on button "[DEMOGRAPHIC_DATA]" at bounding box center [638, 260] width 19 height 19
click at [724, 630] on span "Continue" at bounding box center [781, 626] width 280 height 19
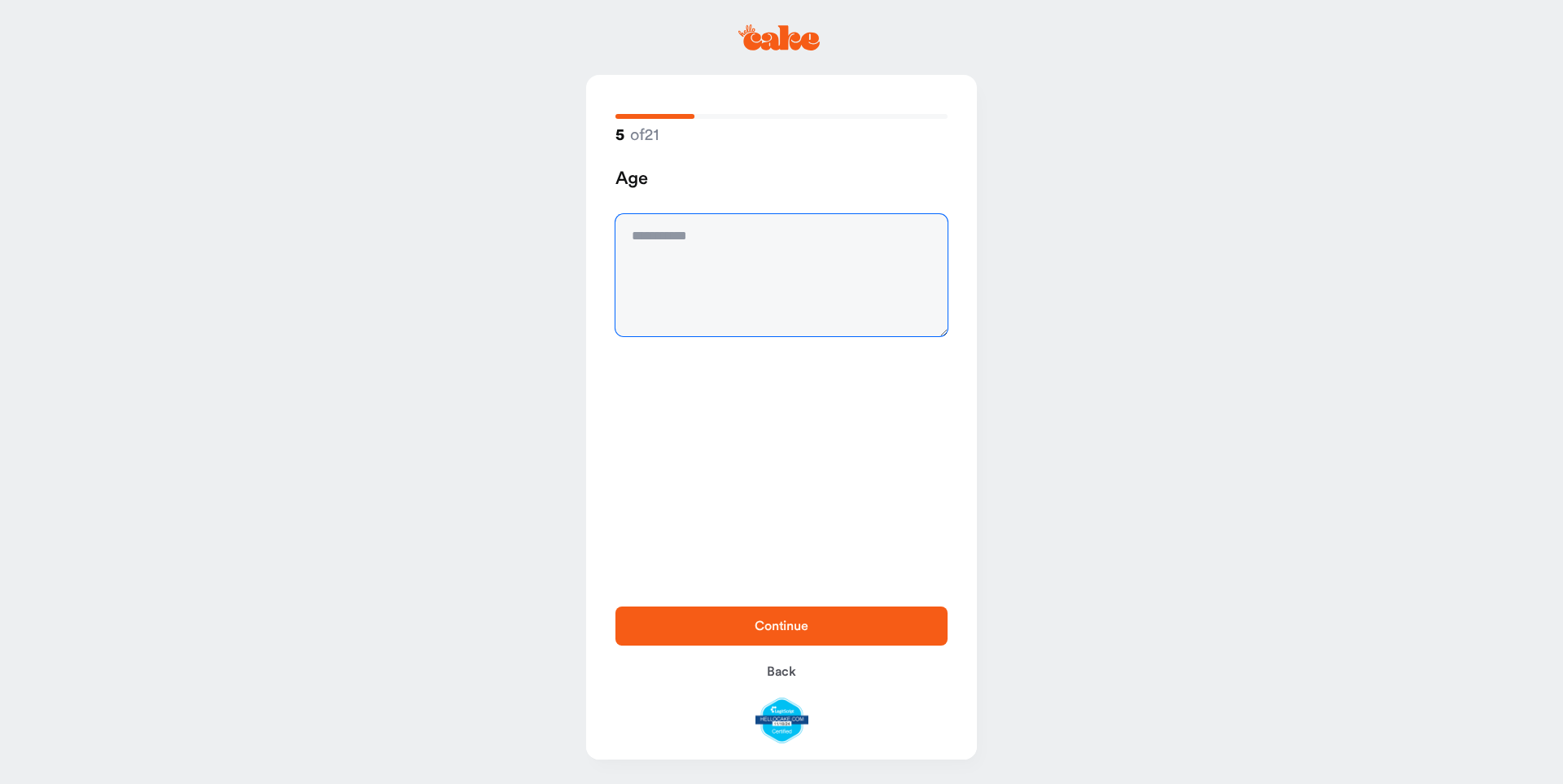
click at [641, 276] on textarea at bounding box center [782, 275] width 332 height 122
type textarea "**"
click at [730, 631] on span "Continue" at bounding box center [781, 626] width 280 height 19
click at [682, 294] on textarea at bounding box center [782, 275] width 332 height 122
type textarea "**********"
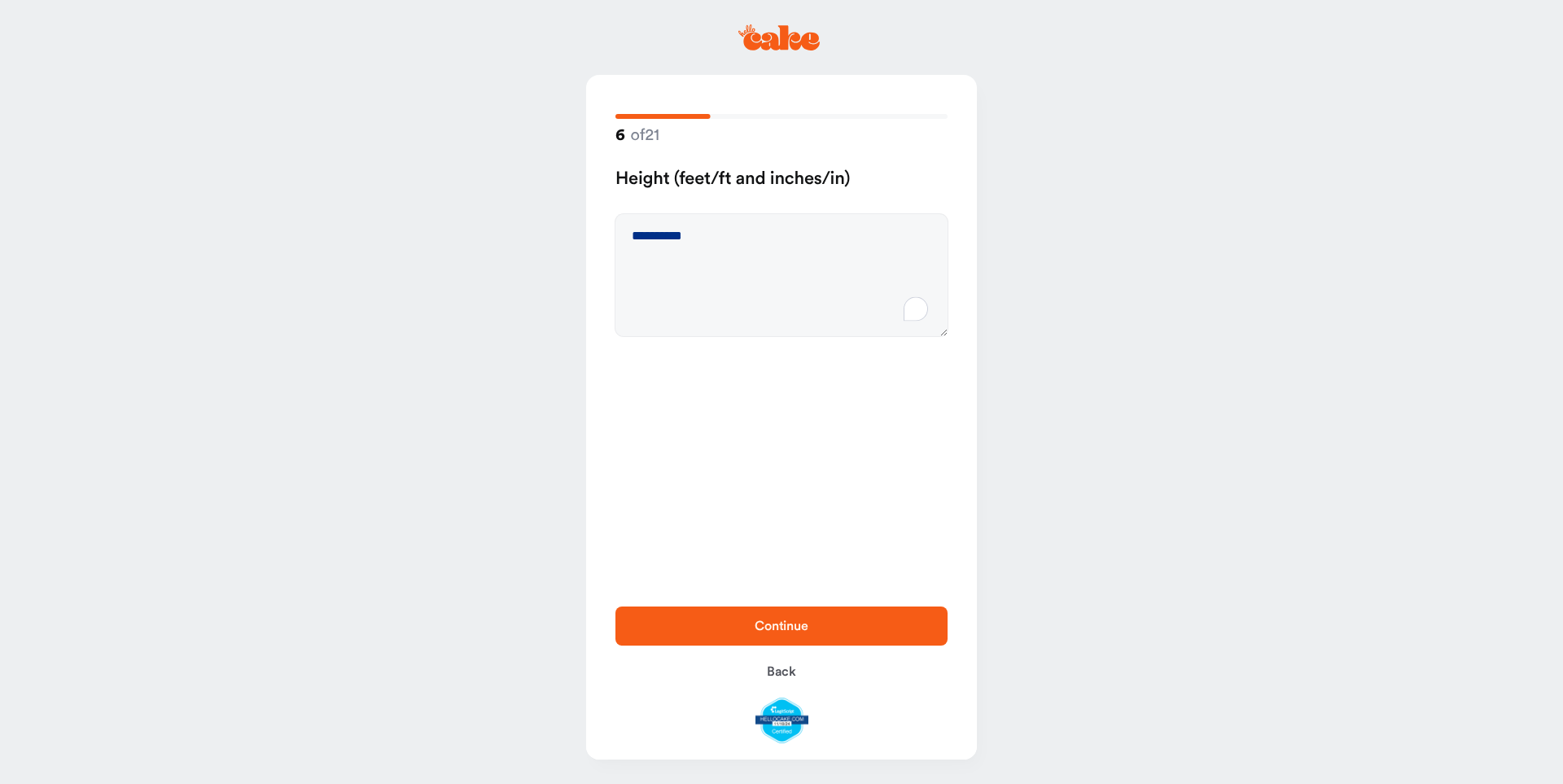
click at [714, 625] on span "Continue" at bounding box center [781, 626] width 280 height 19
click at [656, 249] on textarea at bounding box center [782, 275] width 332 height 122
type textarea "***"
click at [674, 630] on span "Continue" at bounding box center [781, 626] width 280 height 19
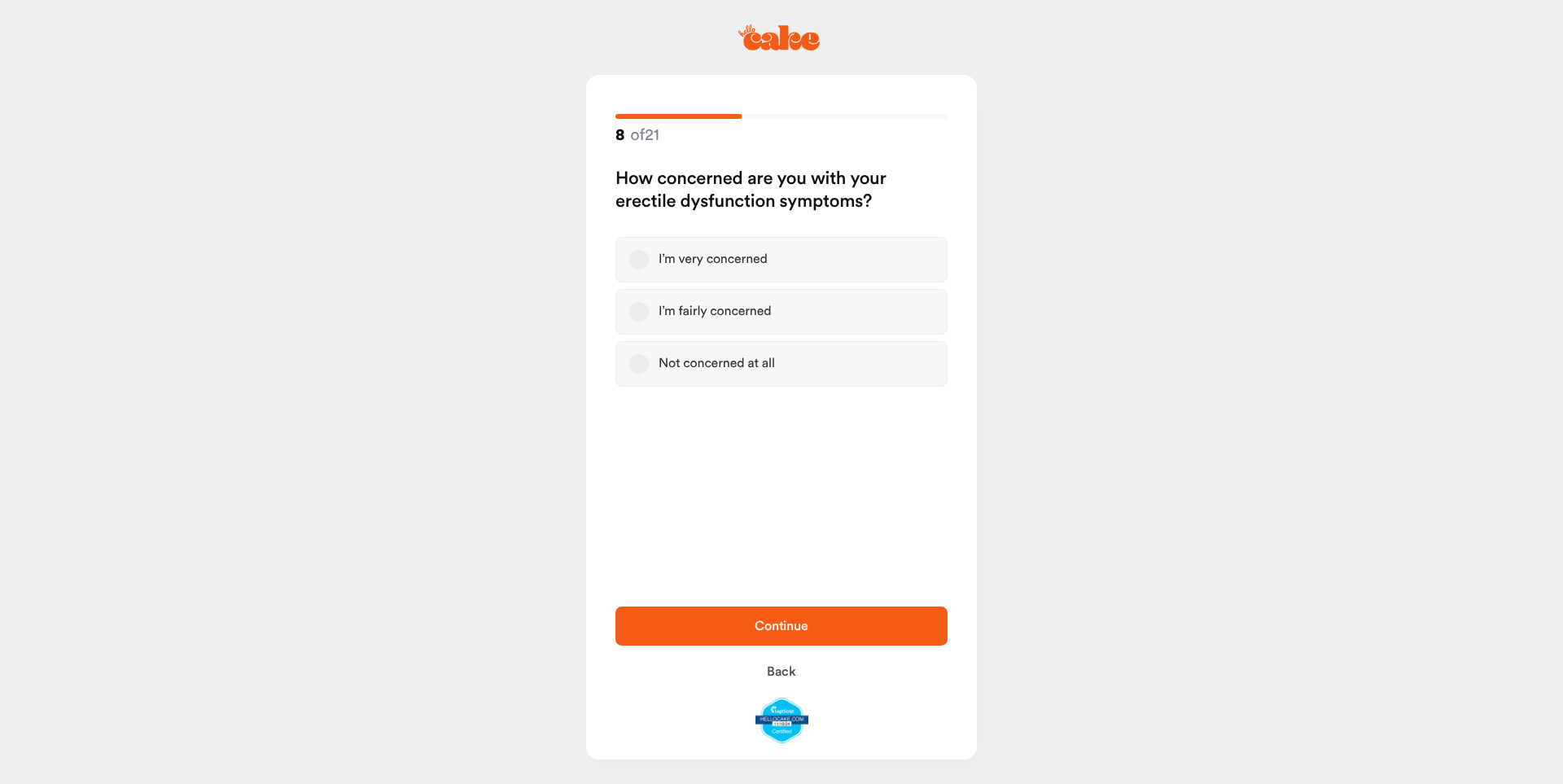
click at [645, 257] on button "I’m very concerned" at bounding box center [638, 260] width 19 height 19
drag, startPoint x: 722, startPoint y: 633, endPoint x: 720, endPoint y: 625, distance: 8.2
click at [721, 631] on span "Continue" at bounding box center [781, 626] width 280 height 19
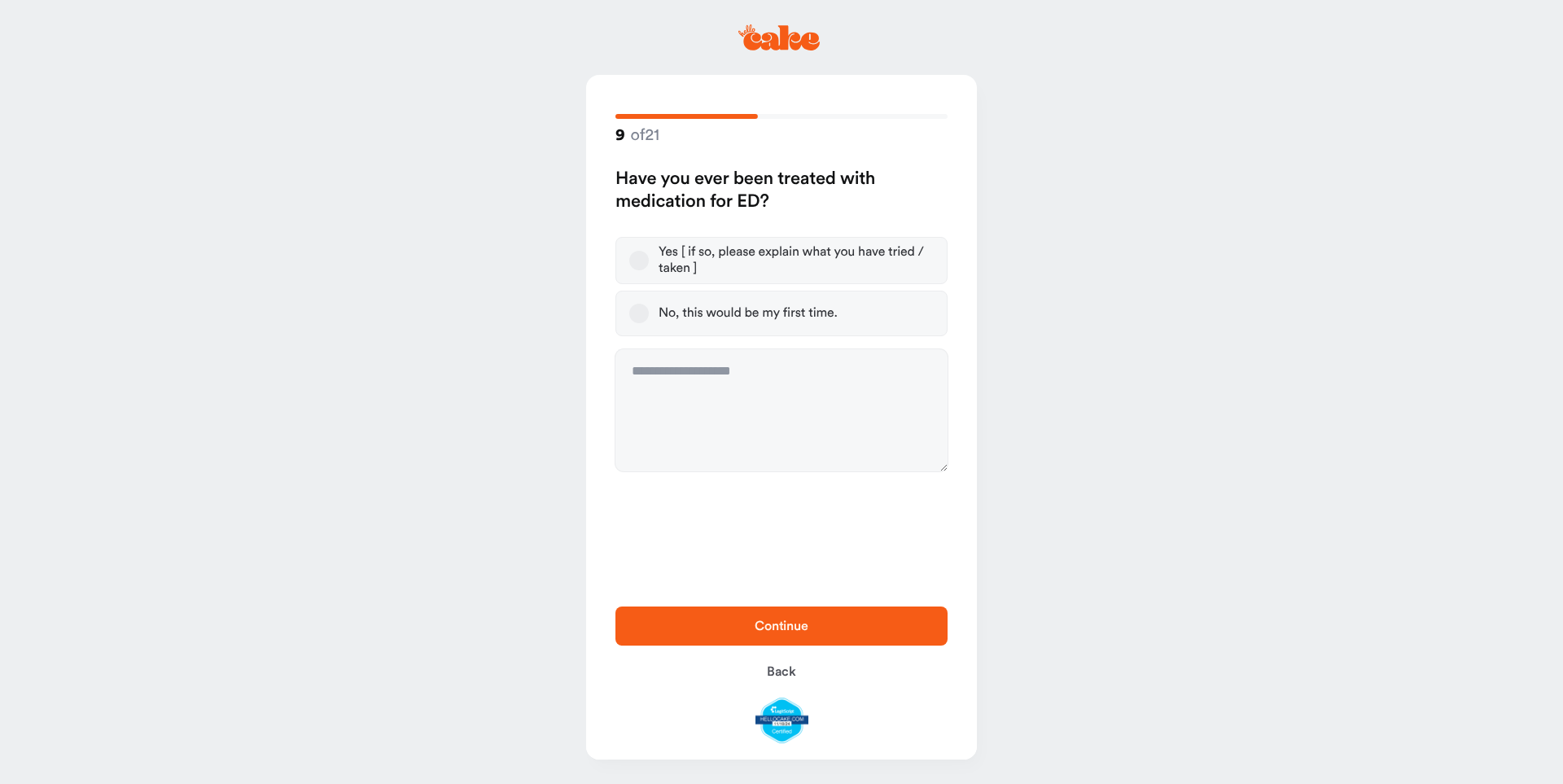
click at [639, 262] on button "Yes [ if so, please explain what you have tried / taken ]" at bounding box center [638, 260] width 19 height 19
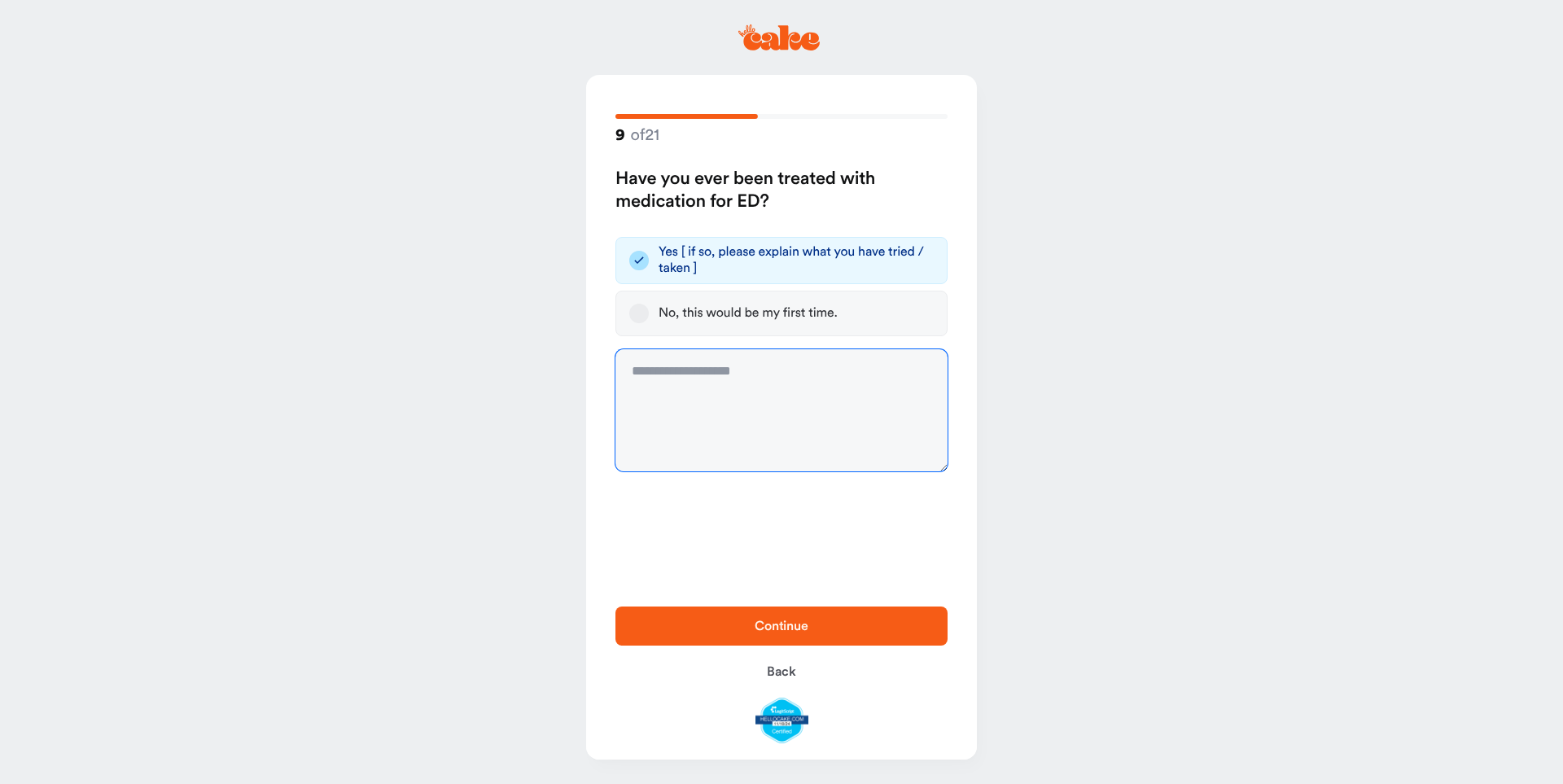
click at [647, 389] on textarea at bounding box center [782, 410] width 332 height 122
type textarea "**********"
click at [711, 633] on span "Continue" at bounding box center [781, 626] width 280 height 19
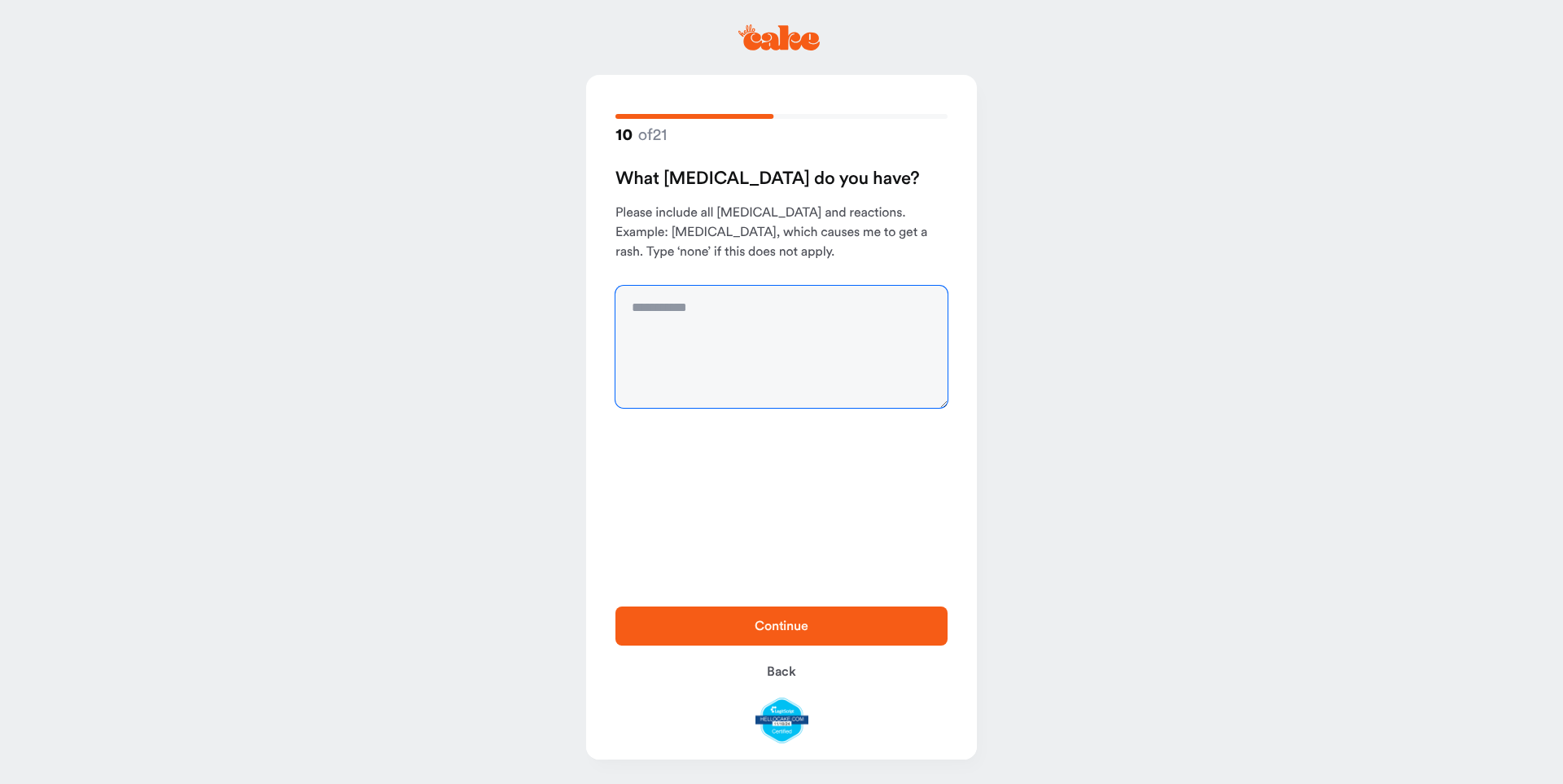
click at [697, 322] on textarea at bounding box center [782, 347] width 332 height 122
type textarea "****"
click at [723, 634] on span "Continue" at bounding box center [781, 626] width 280 height 19
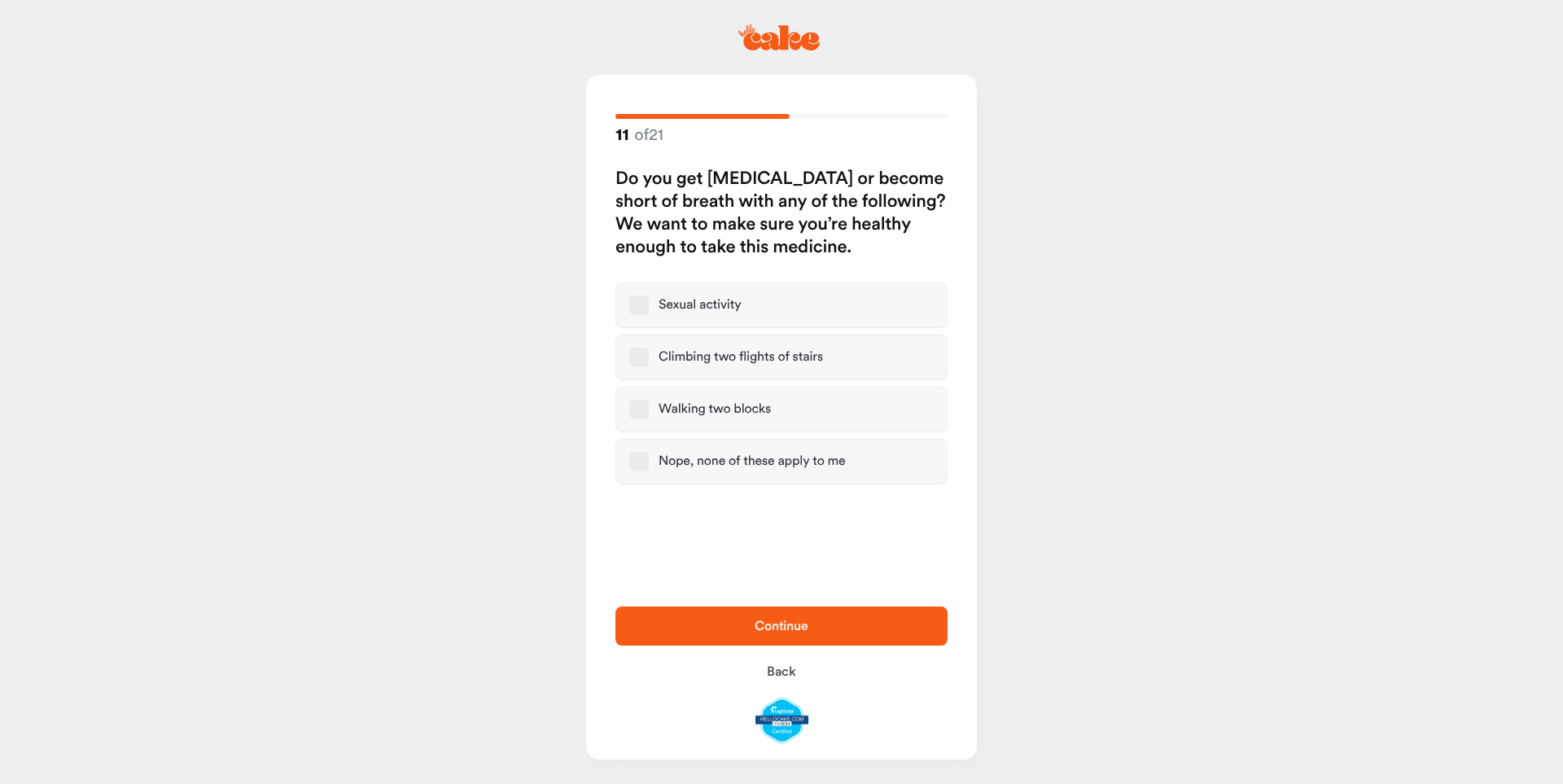
click at [657, 461] on label "Nope, none of these apply to me" at bounding box center [782, 461] width 332 height 45
click at [649, 461] on button "Nope, none of these apply to me" at bounding box center [638, 461] width 19 height 19
click at [707, 630] on span "Continue" at bounding box center [781, 626] width 280 height 19
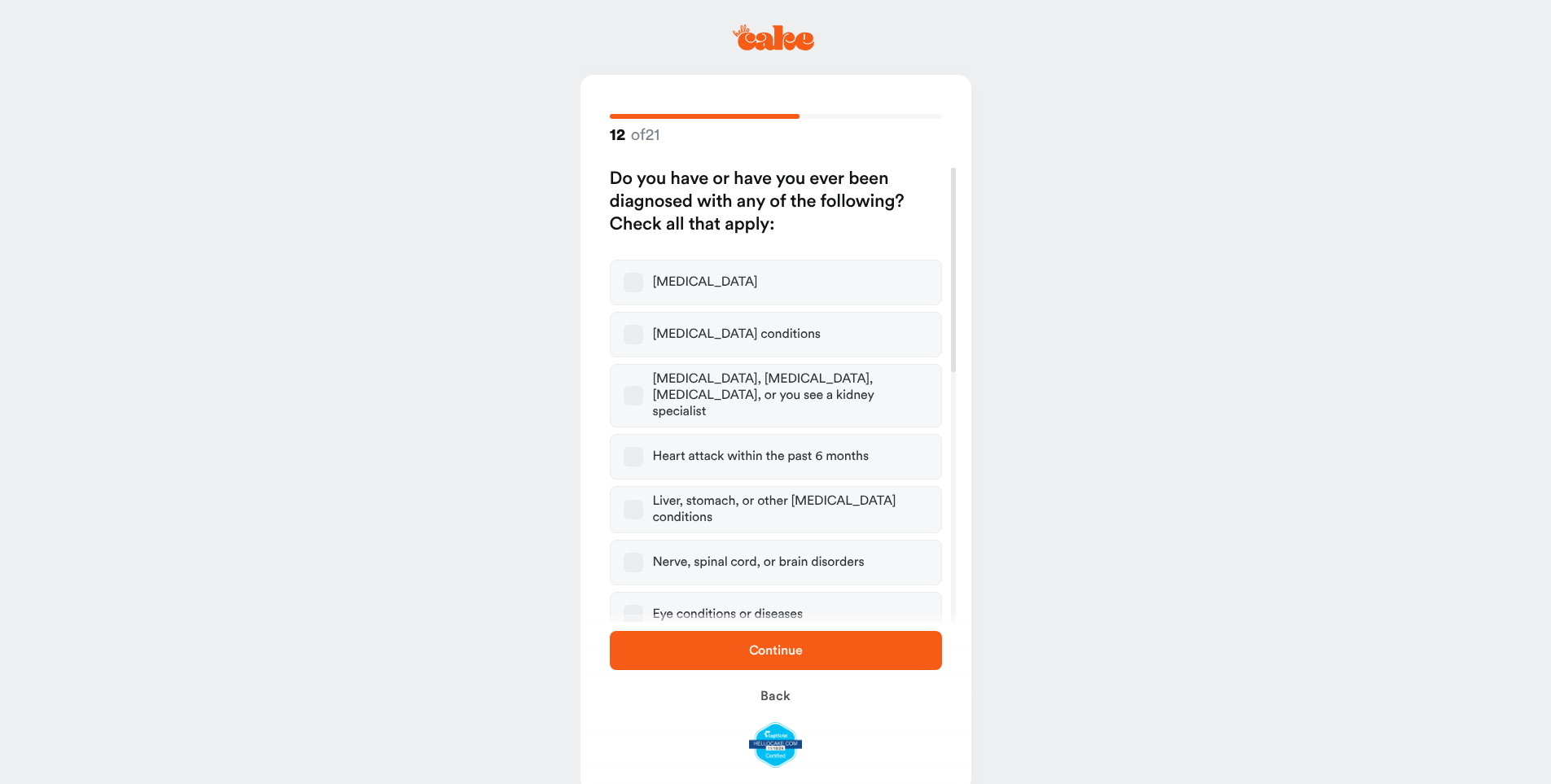
click at [698, 653] on span "Continue" at bounding box center [776, 651] width 280 height 19
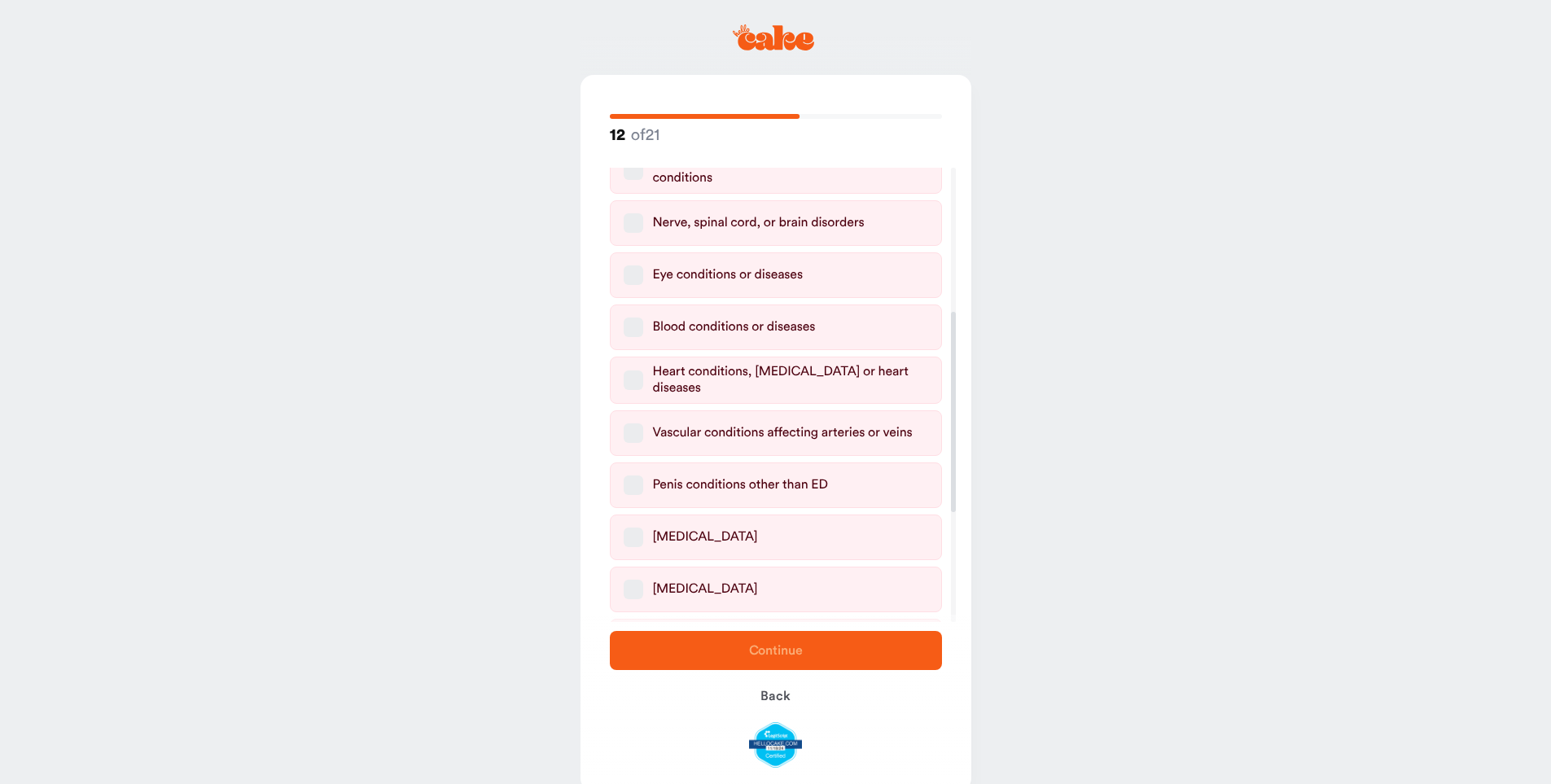
scroll to position [350, 0]
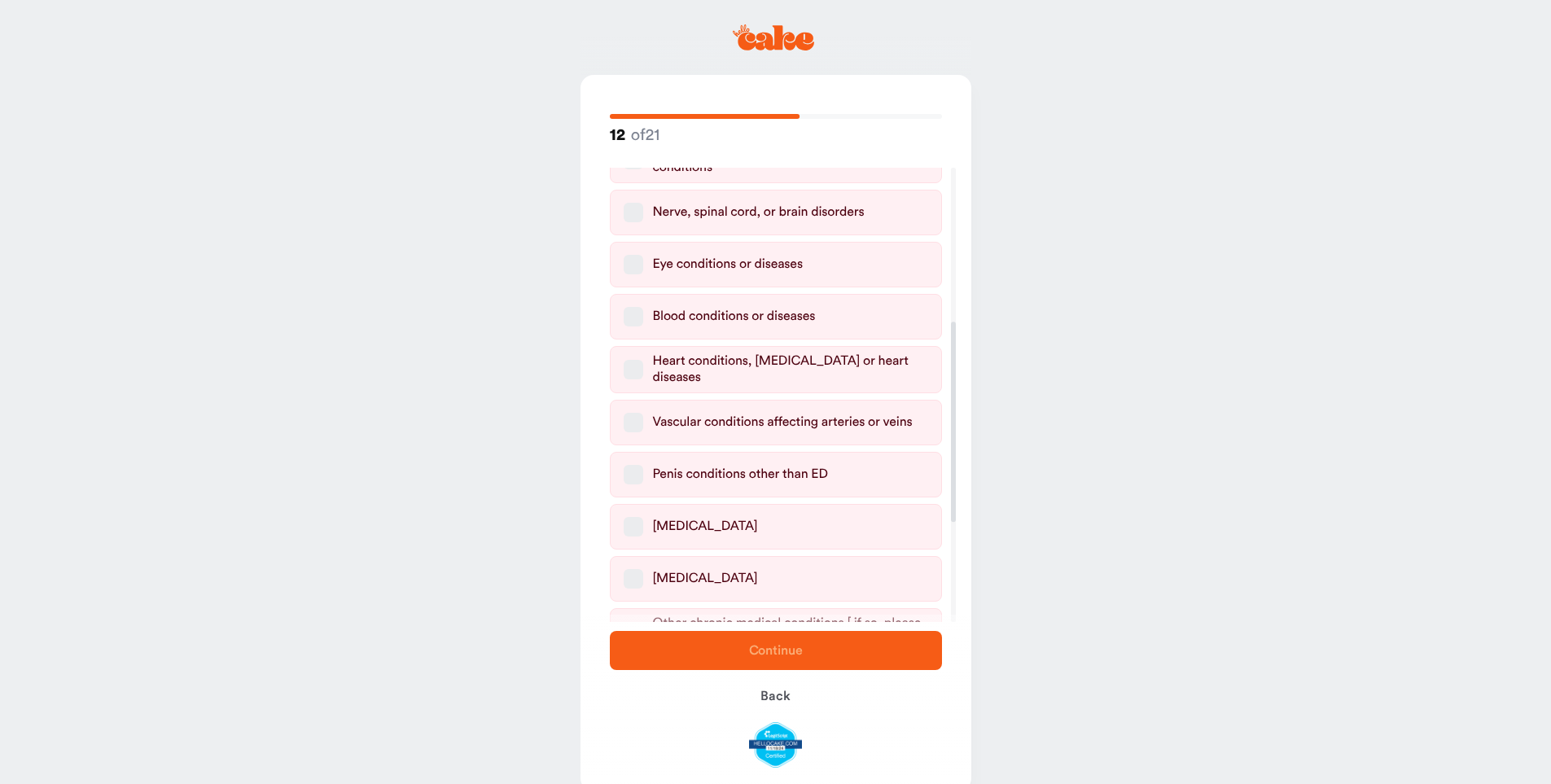
click at [637, 569] on button "[MEDICAL_DATA]" at bounding box center [633, 578] width 19 height 19
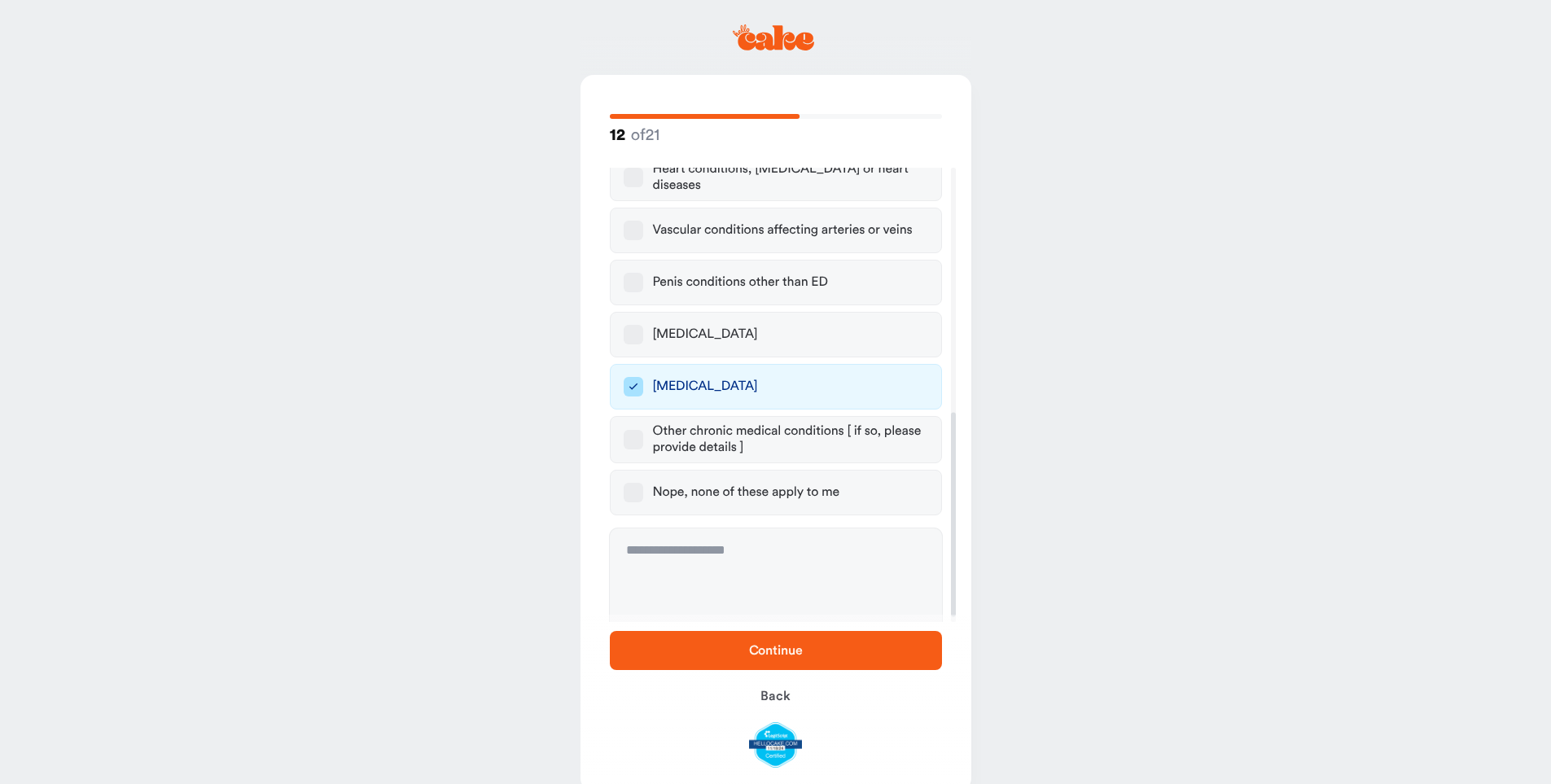
scroll to position [543, 0]
click at [678, 561] on textarea at bounding box center [776, 588] width 332 height 122
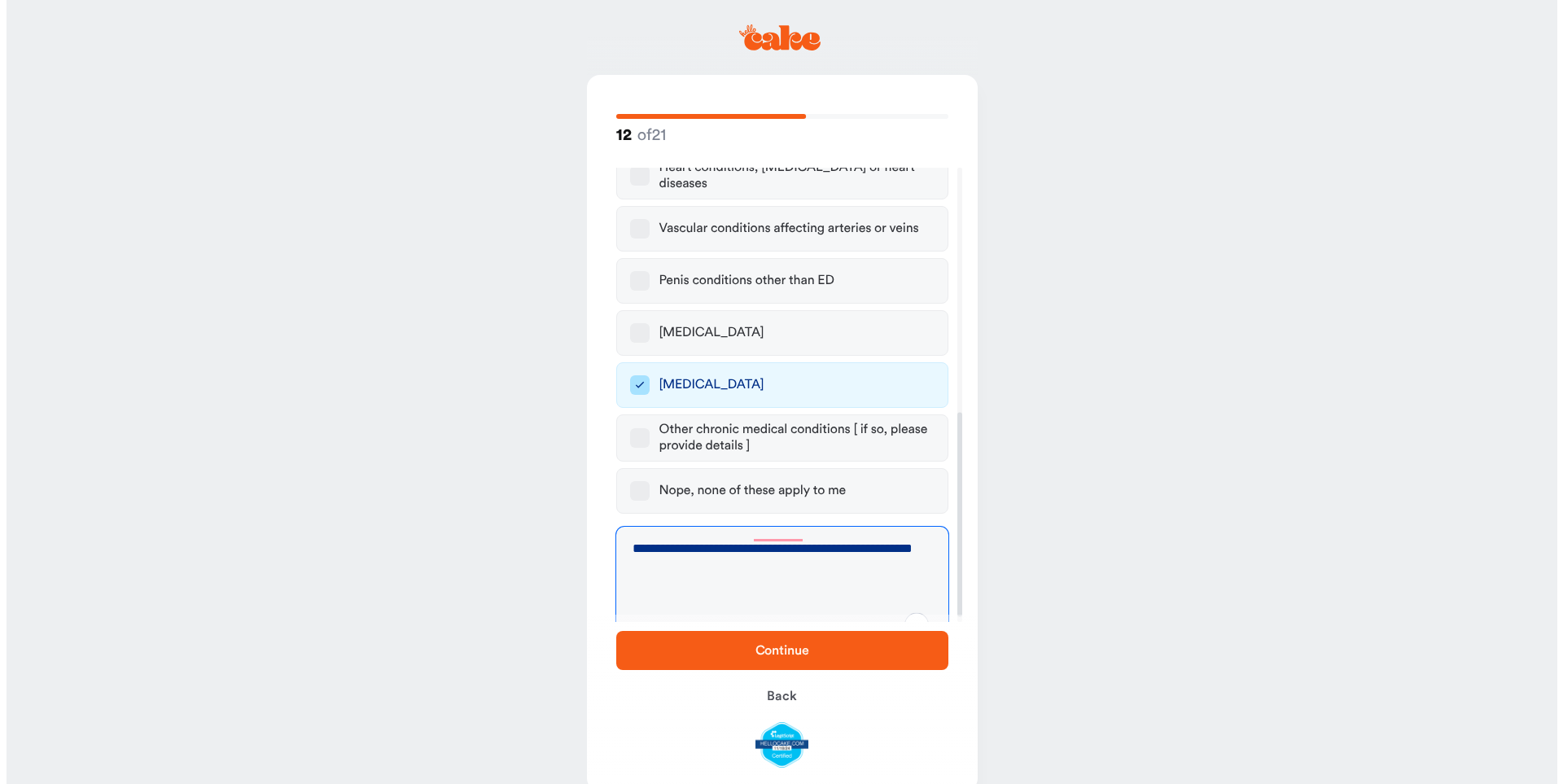
scroll to position [519, 0]
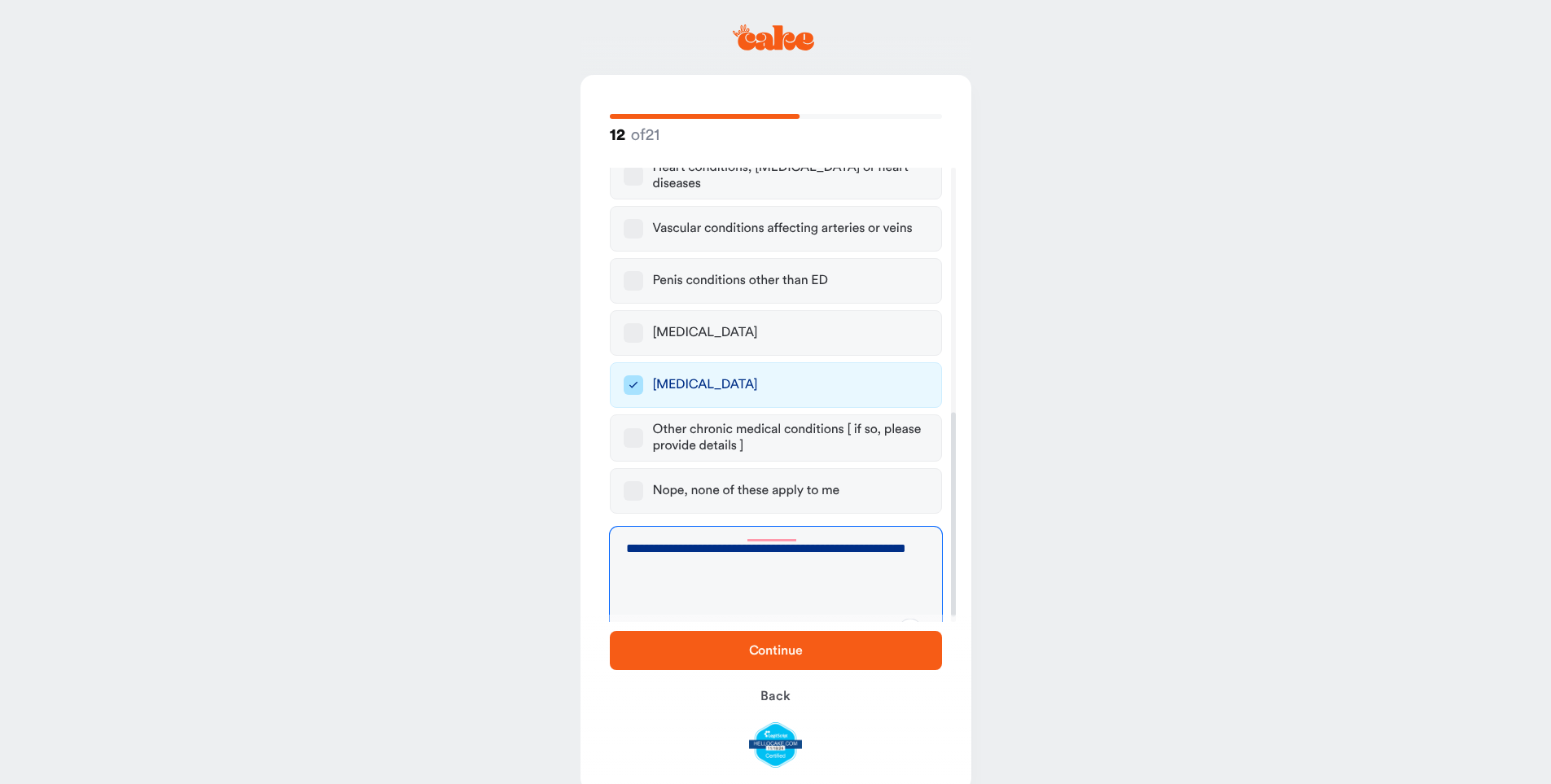
type textarea "**********"
click at [673, 654] on span "Continue" at bounding box center [776, 651] width 280 height 19
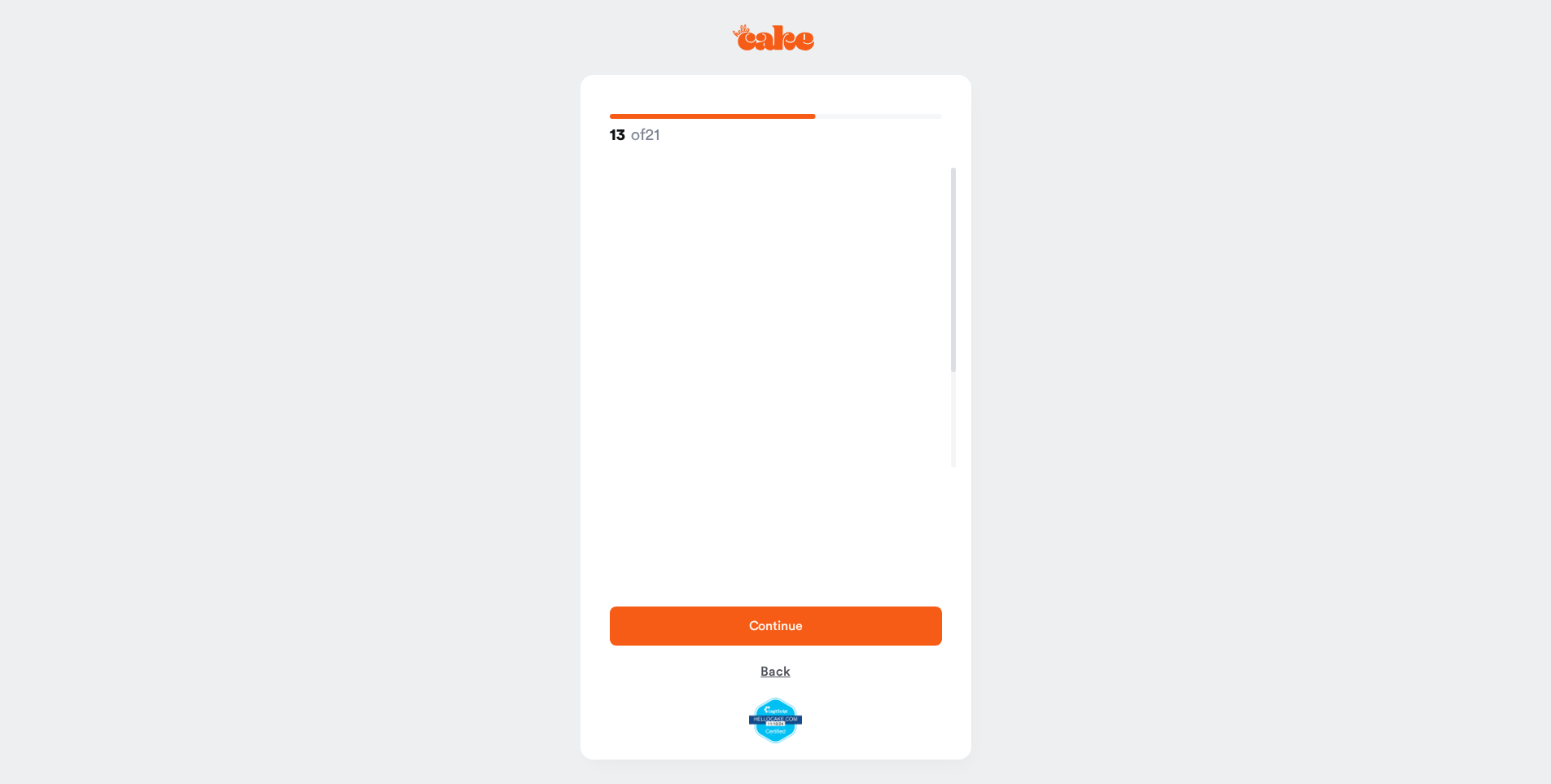
scroll to position [0, 0]
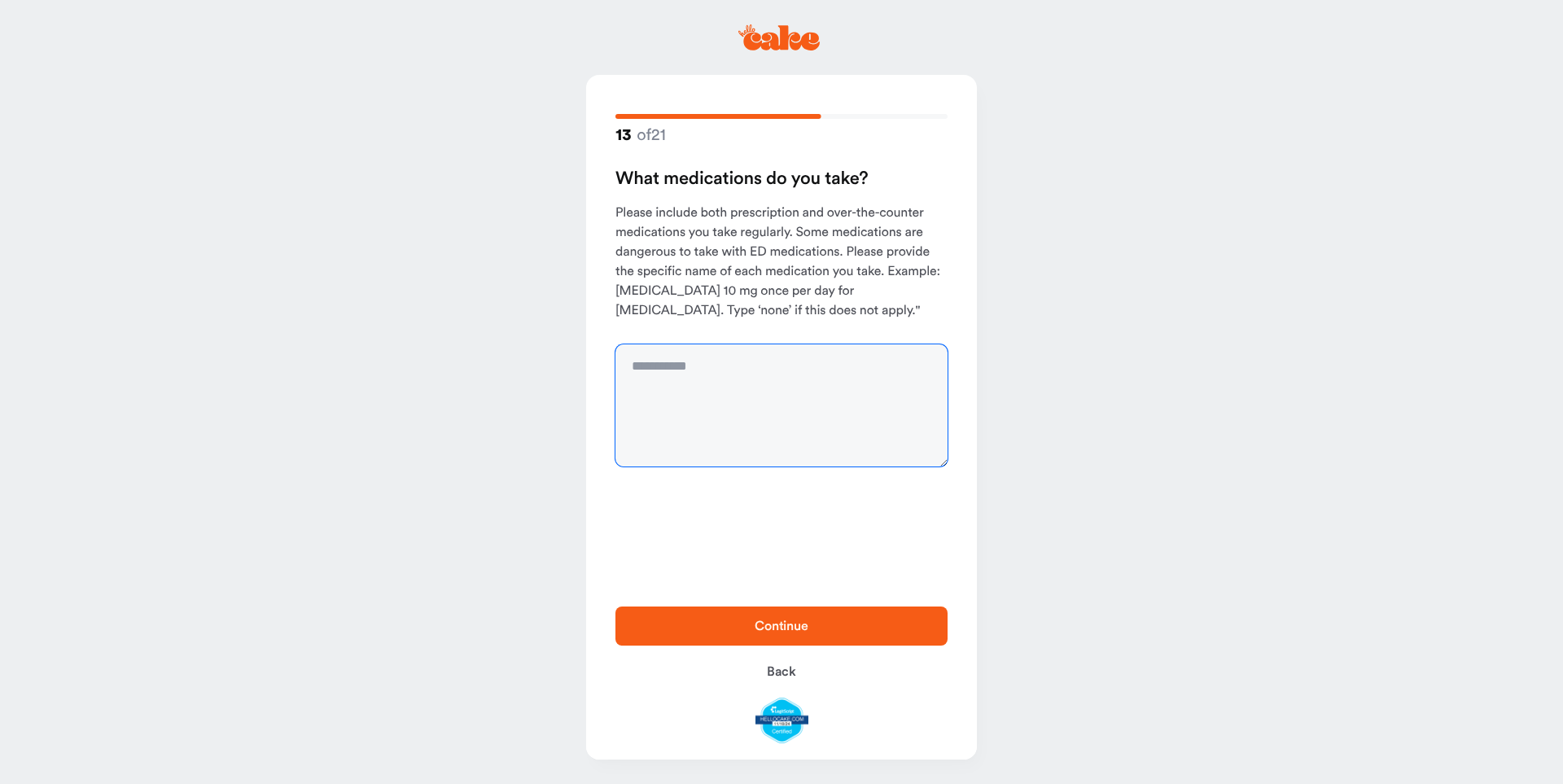
click at [640, 374] on textarea at bounding box center [782, 406] width 332 height 122
click at [754, 423] on textarea "**********" at bounding box center [782, 406] width 332 height 122
type textarea "**********"
click at [714, 629] on span "Continue" at bounding box center [781, 626] width 280 height 19
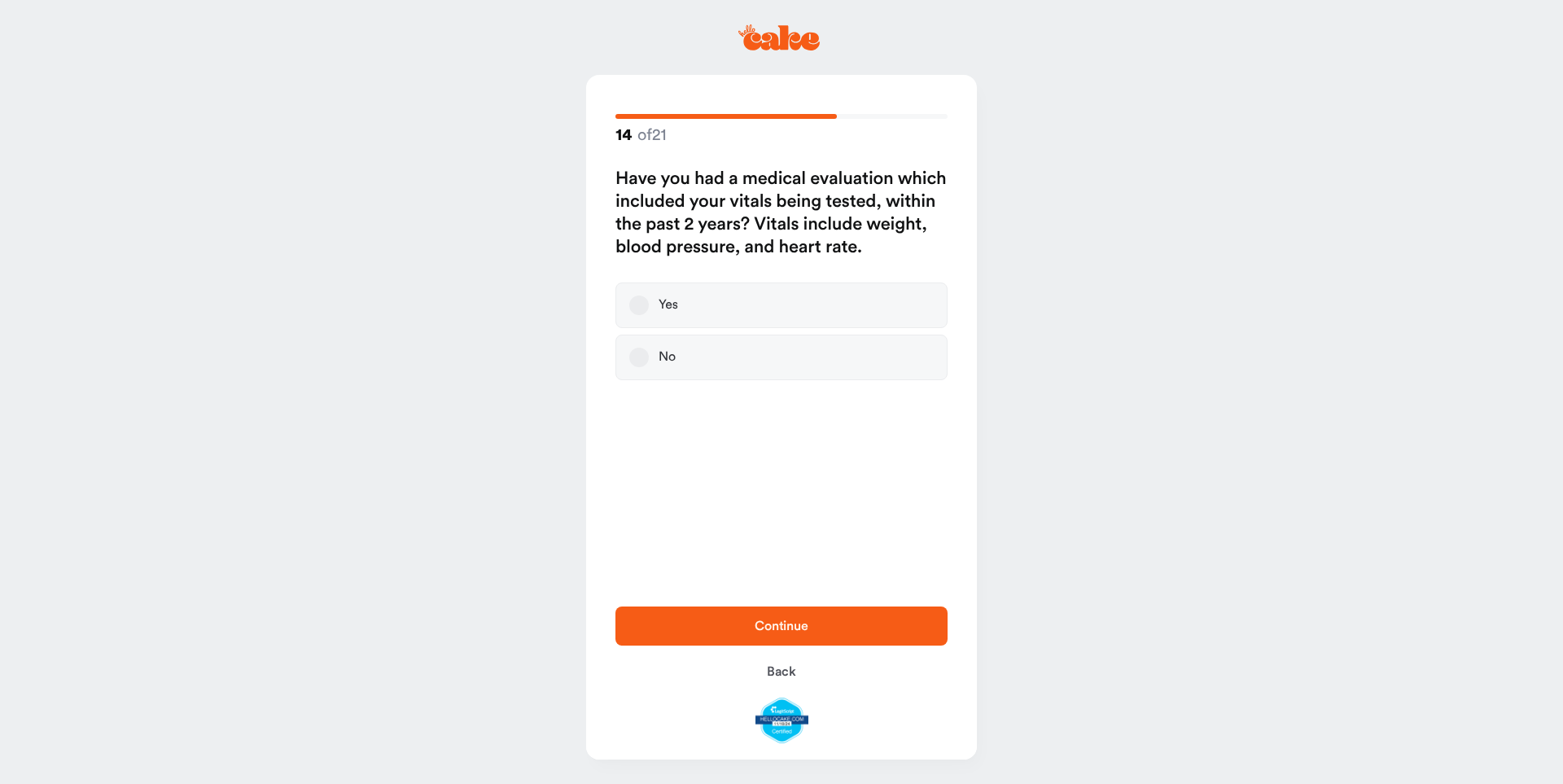
click at [648, 297] on label "Yes" at bounding box center [782, 305] width 332 height 45
click at [648, 297] on button "Yes" at bounding box center [638, 305] width 19 height 19
click at [708, 624] on span "Continue" at bounding box center [781, 626] width 280 height 19
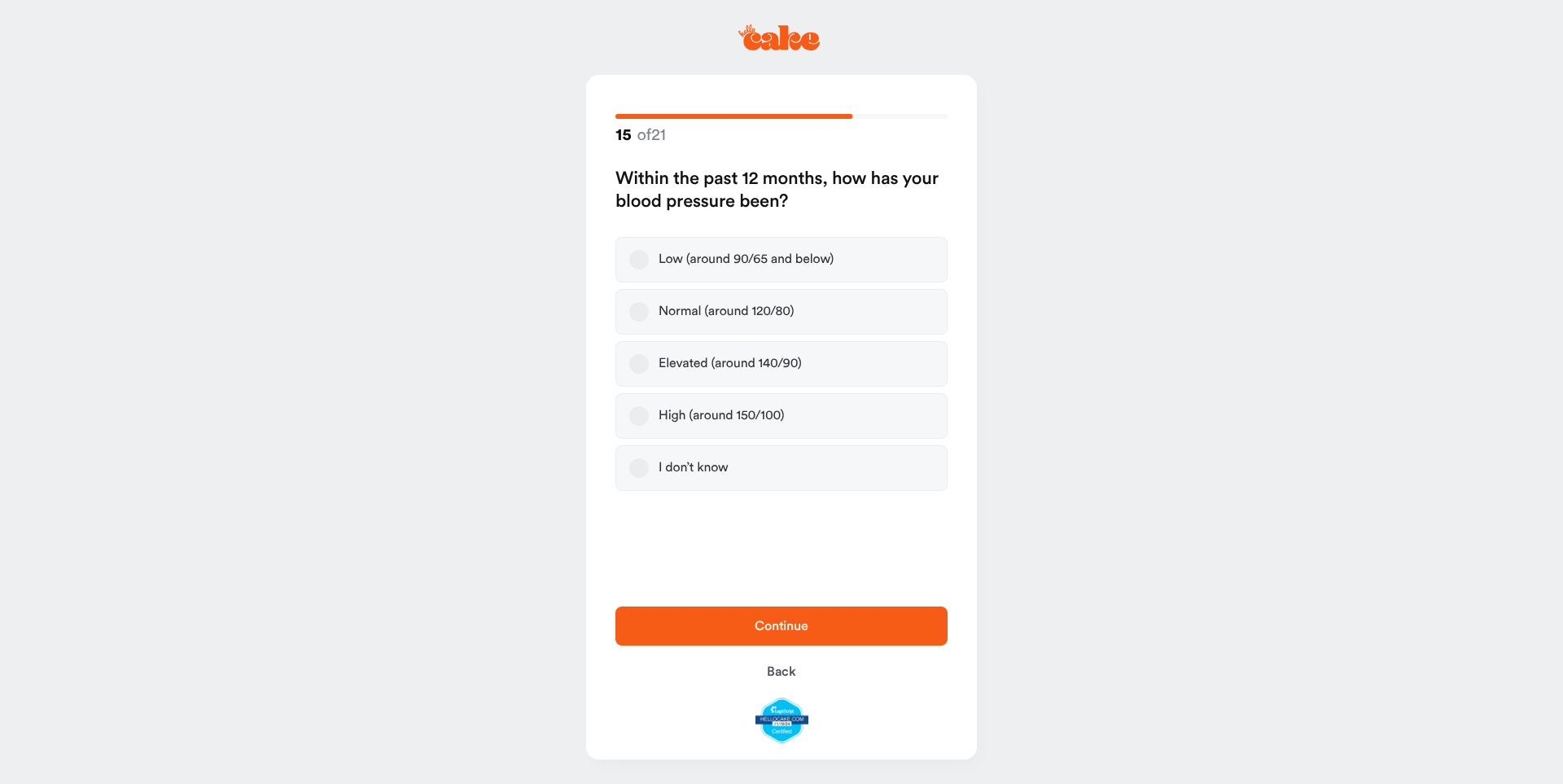
click at [641, 361] on button "Elevated (around 140/90)" at bounding box center [638, 364] width 19 height 19
click at [700, 629] on span "Continue" at bounding box center [781, 626] width 280 height 19
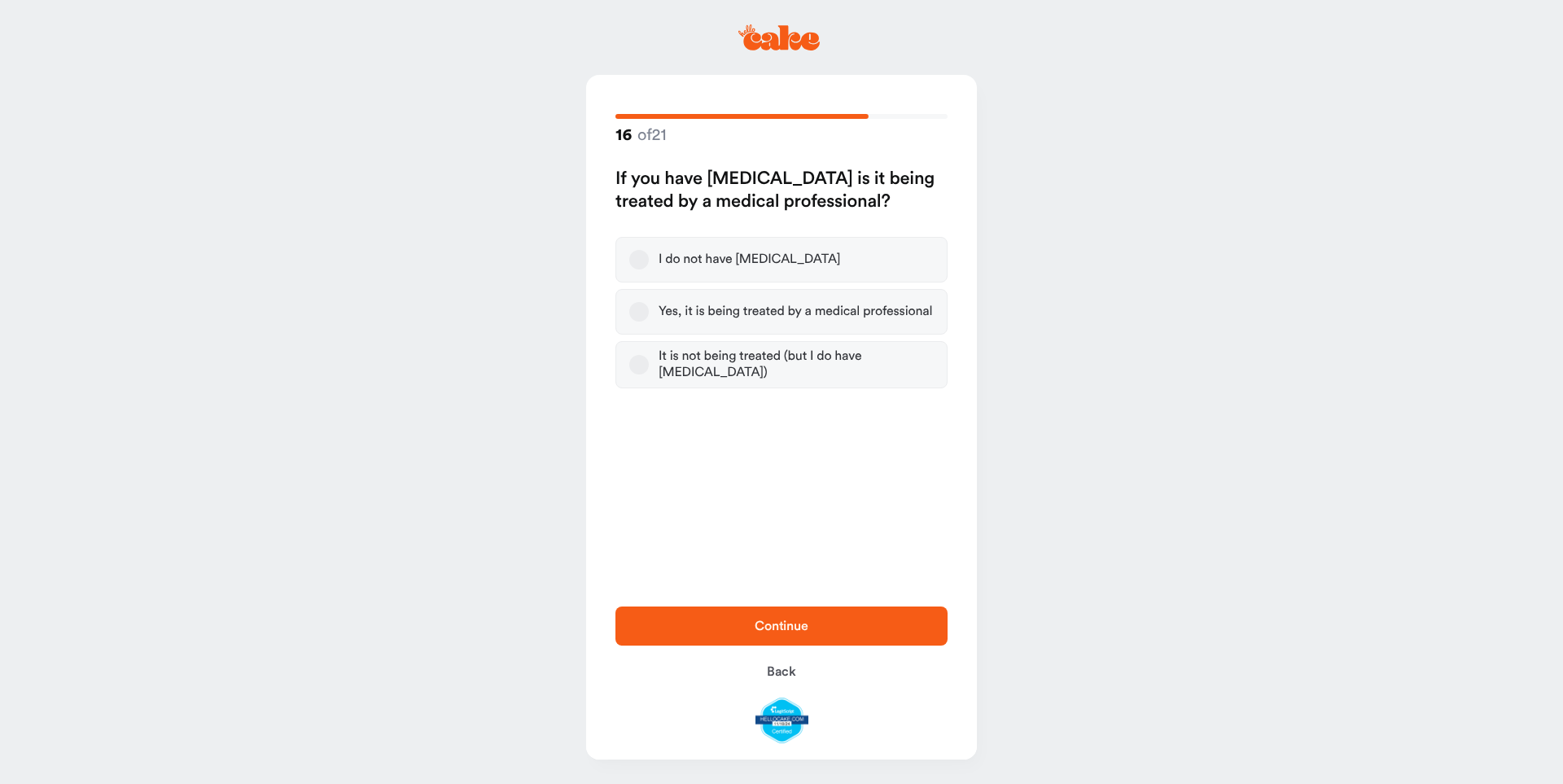
click at [638, 308] on button "Yes, it is being treated by a medical professional" at bounding box center [638, 311] width 19 height 19
click at [719, 629] on span "Continue" at bounding box center [781, 626] width 280 height 19
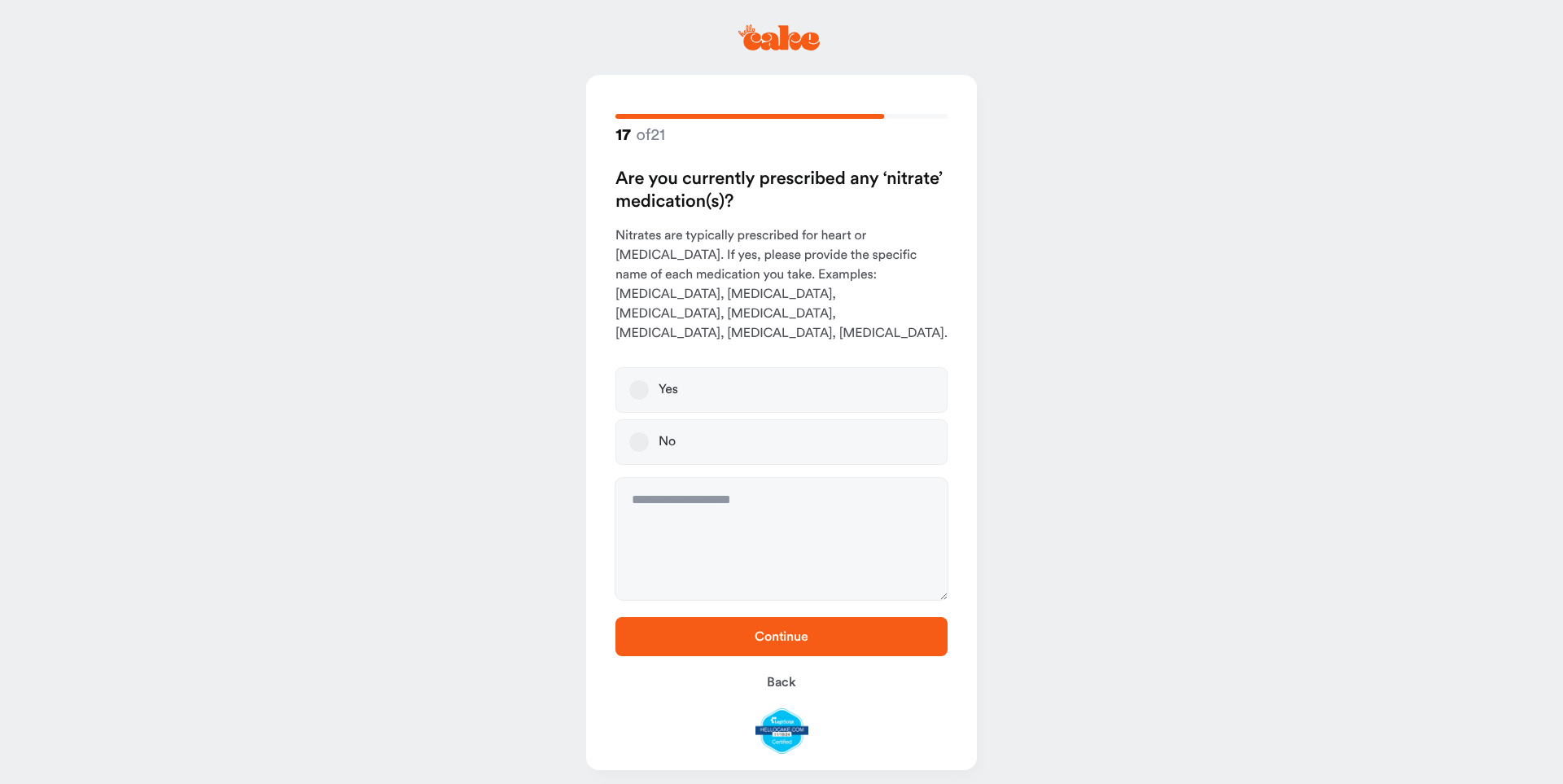
click at [645, 433] on button "No" at bounding box center [638, 442] width 19 height 19
click at [712, 627] on span "Continue" at bounding box center [781, 637] width 280 height 19
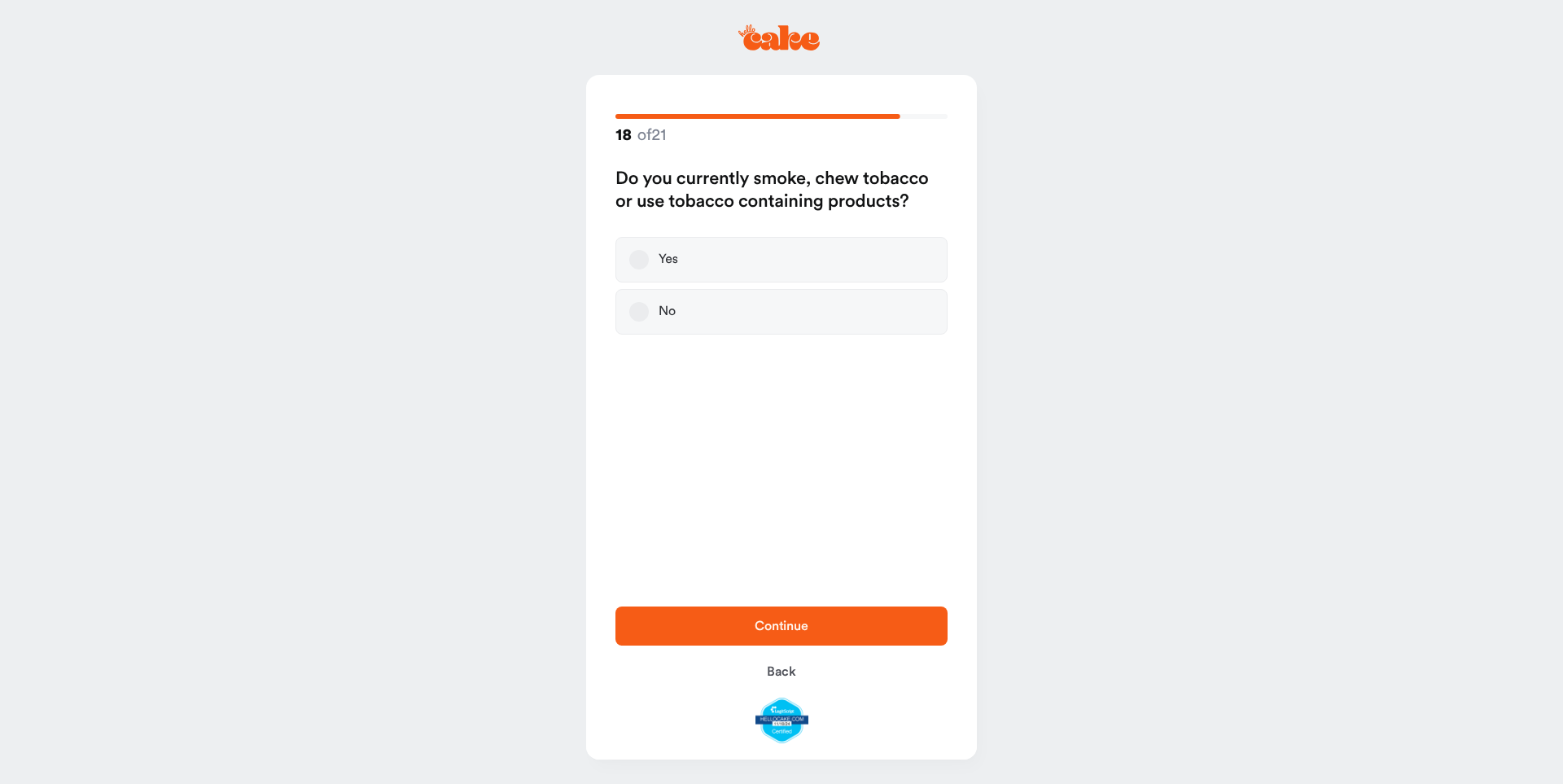
click at [638, 311] on button "No" at bounding box center [638, 311] width 19 height 19
click at [707, 637] on button "Continue" at bounding box center [782, 625] width 332 height 39
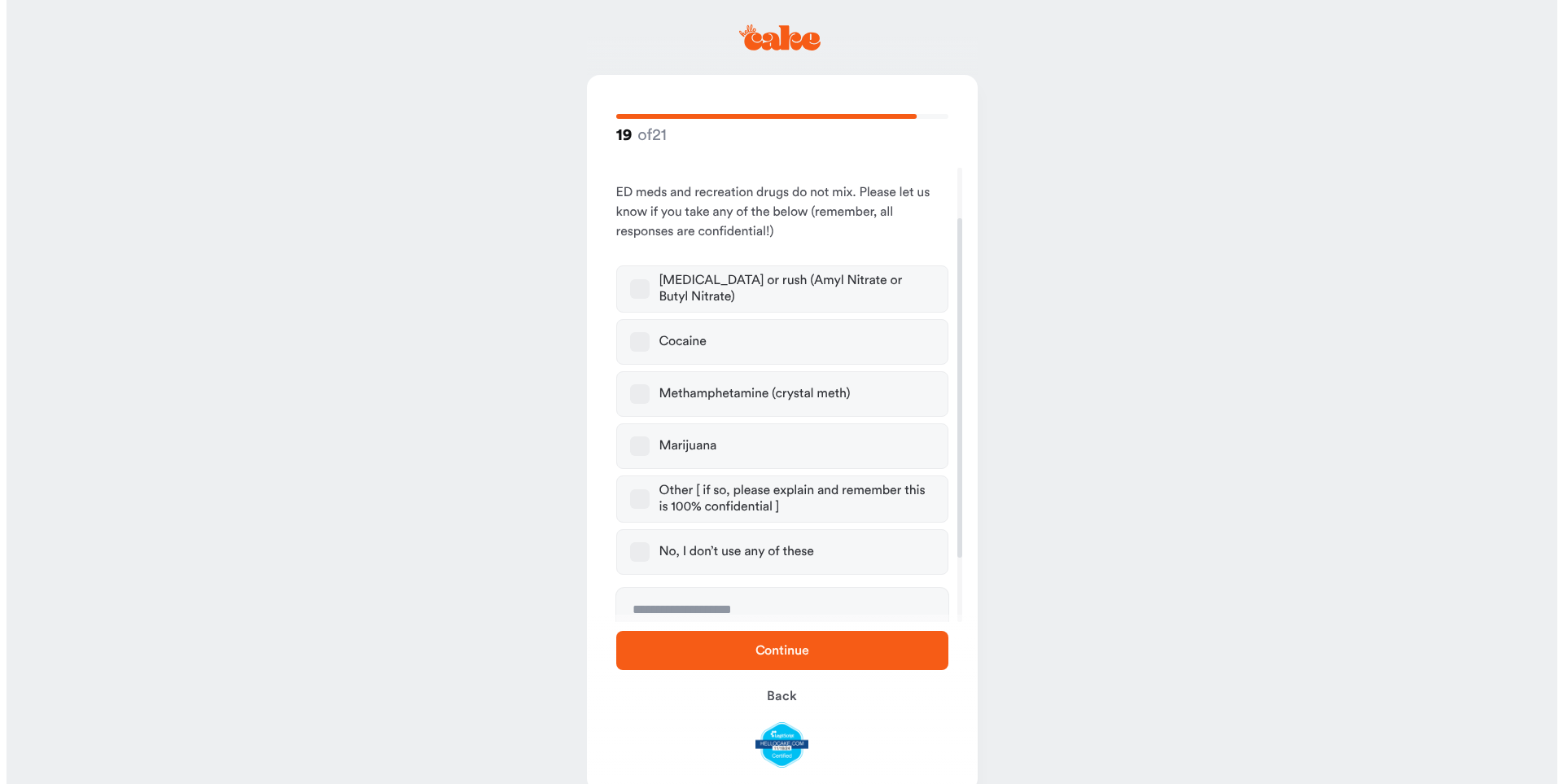
scroll to position [71, 0]
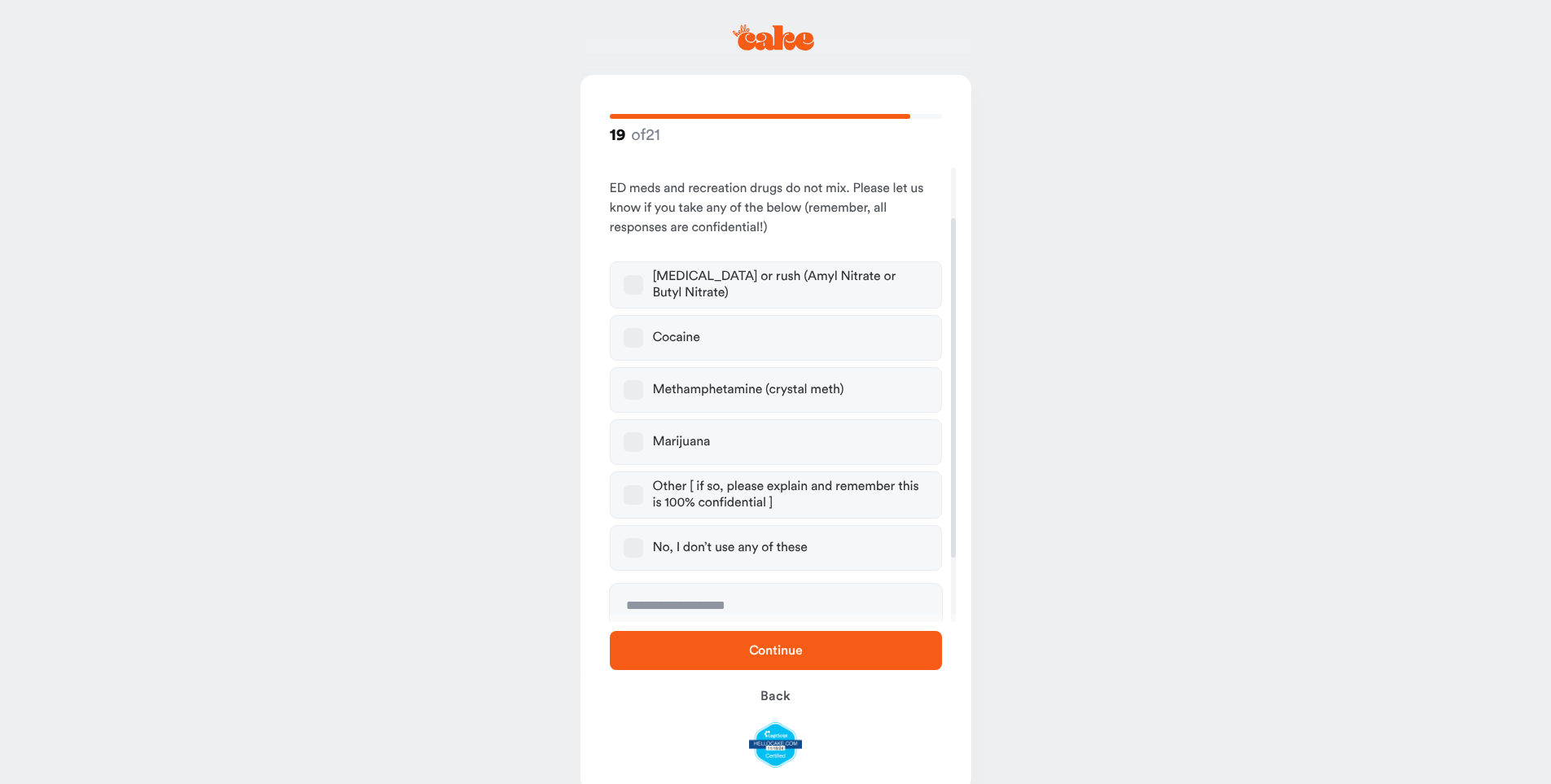
drag, startPoint x: 953, startPoint y: 474, endPoint x: 909, endPoint y: 535, distance: 75.2
click at [951, 528] on div at bounding box center [953, 387] width 5 height 339
click at [885, 540] on label "No, I don’t use any of these" at bounding box center [776, 547] width 332 height 45
click at [643, 540] on button "No, I don’t use any of these" at bounding box center [633, 547] width 19 height 19
click at [722, 653] on span "Continue" at bounding box center [776, 651] width 280 height 19
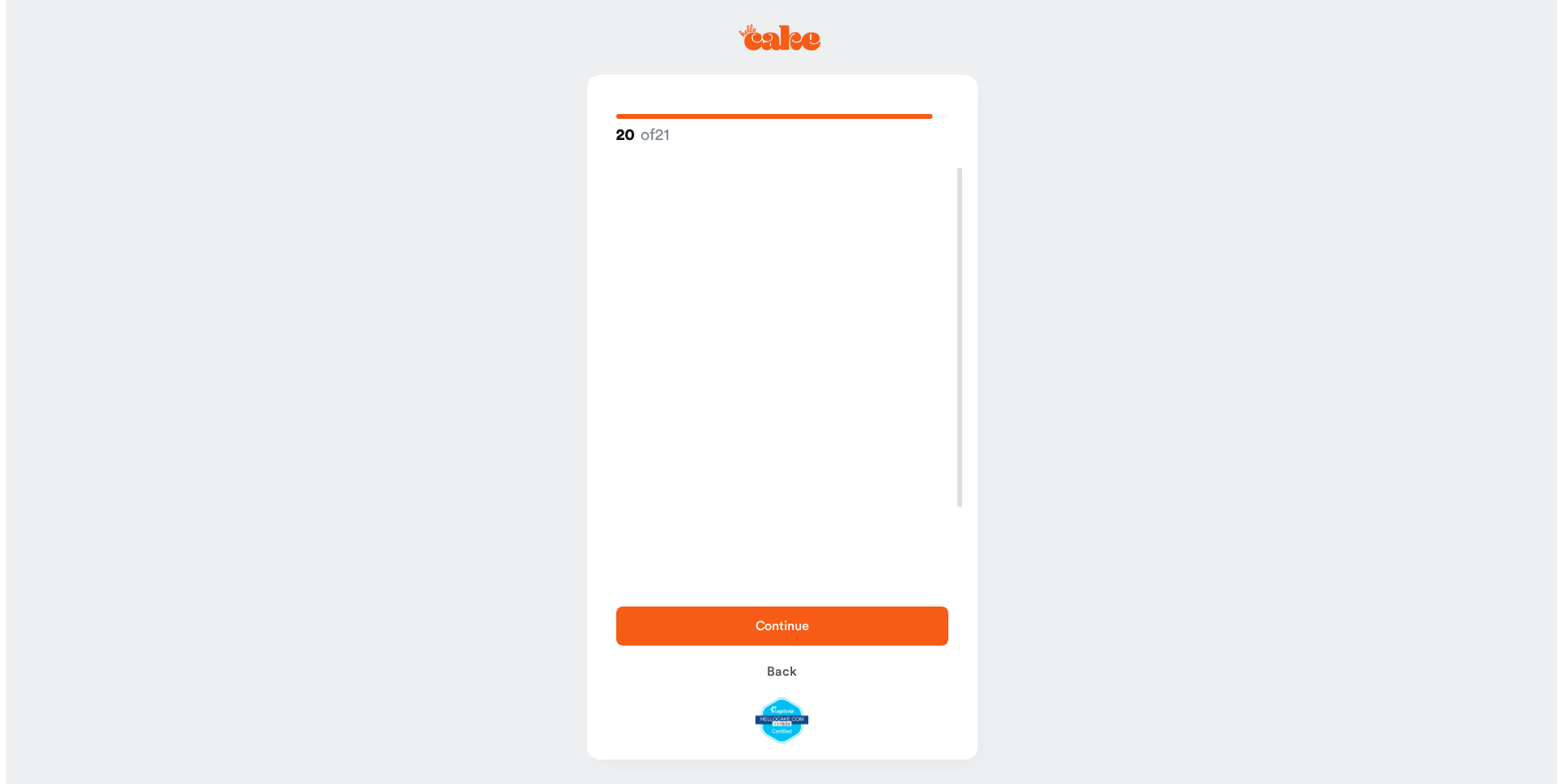
scroll to position [0, 0]
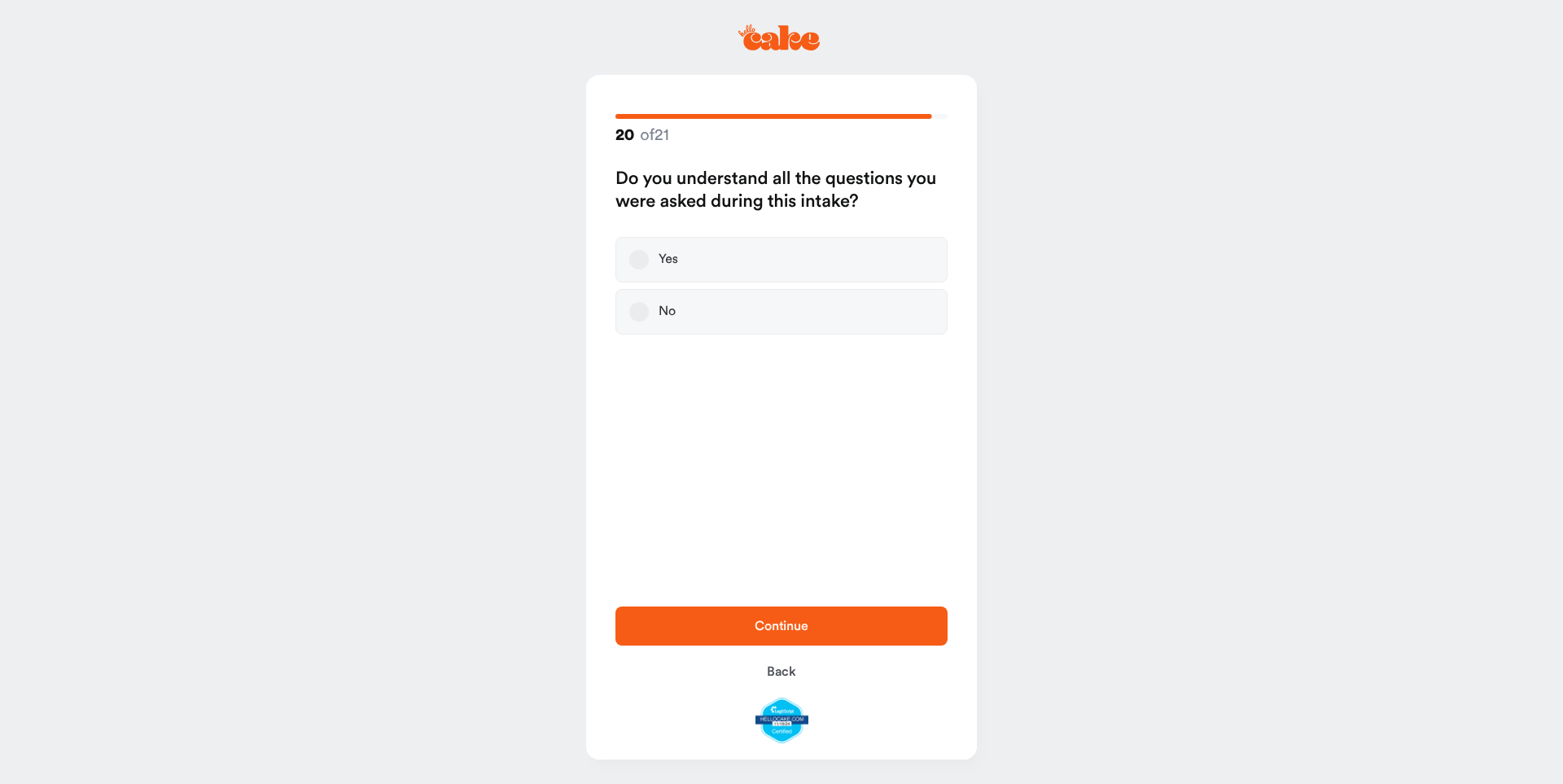
click at [717, 262] on label "Yes" at bounding box center [782, 260] width 332 height 45
click at [649, 262] on button "Yes" at bounding box center [638, 260] width 19 height 19
click at [718, 629] on span "Continue" at bounding box center [781, 626] width 280 height 19
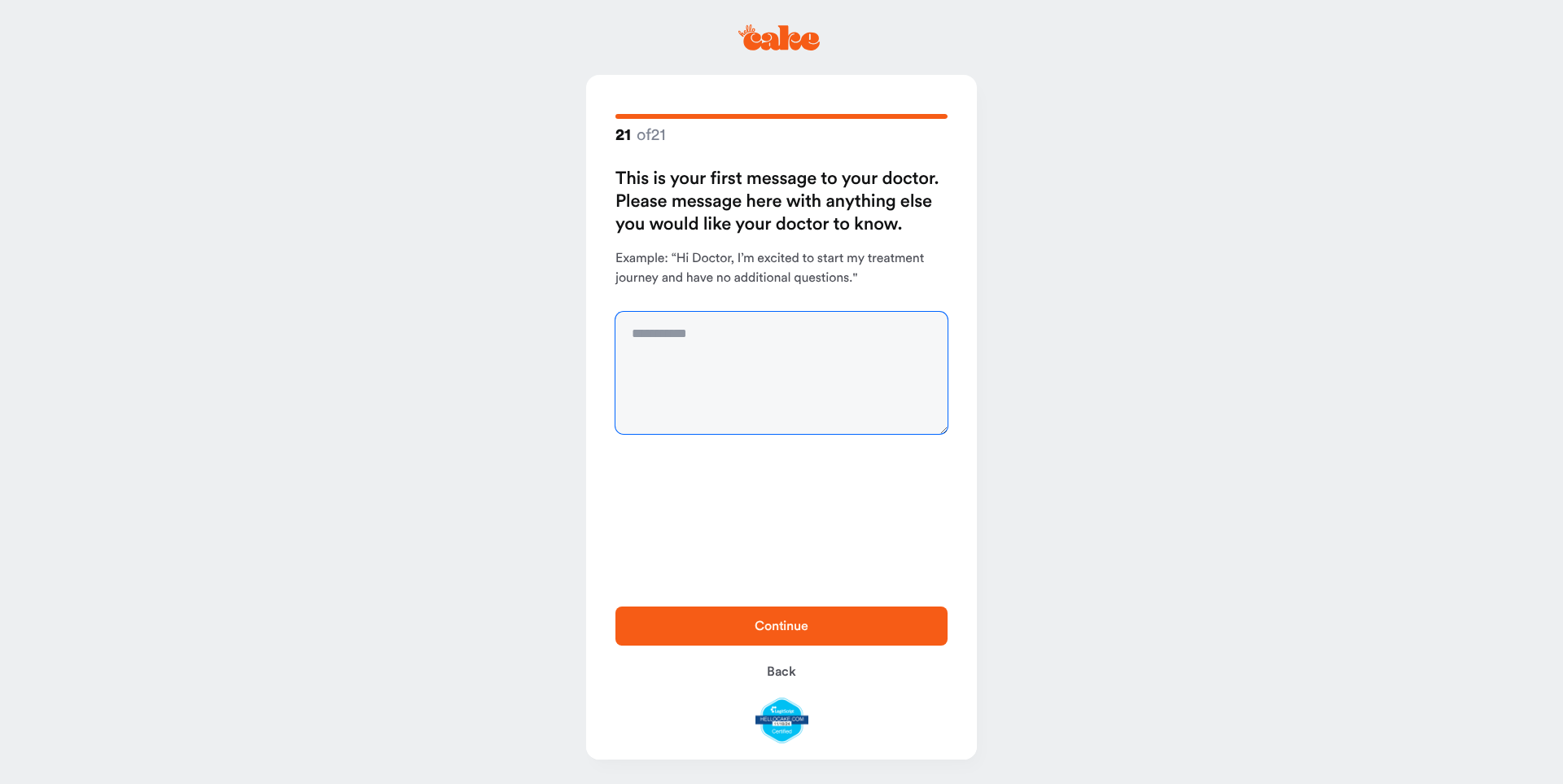
click at [653, 361] on textarea at bounding box center [782, 372] width 332 height 122
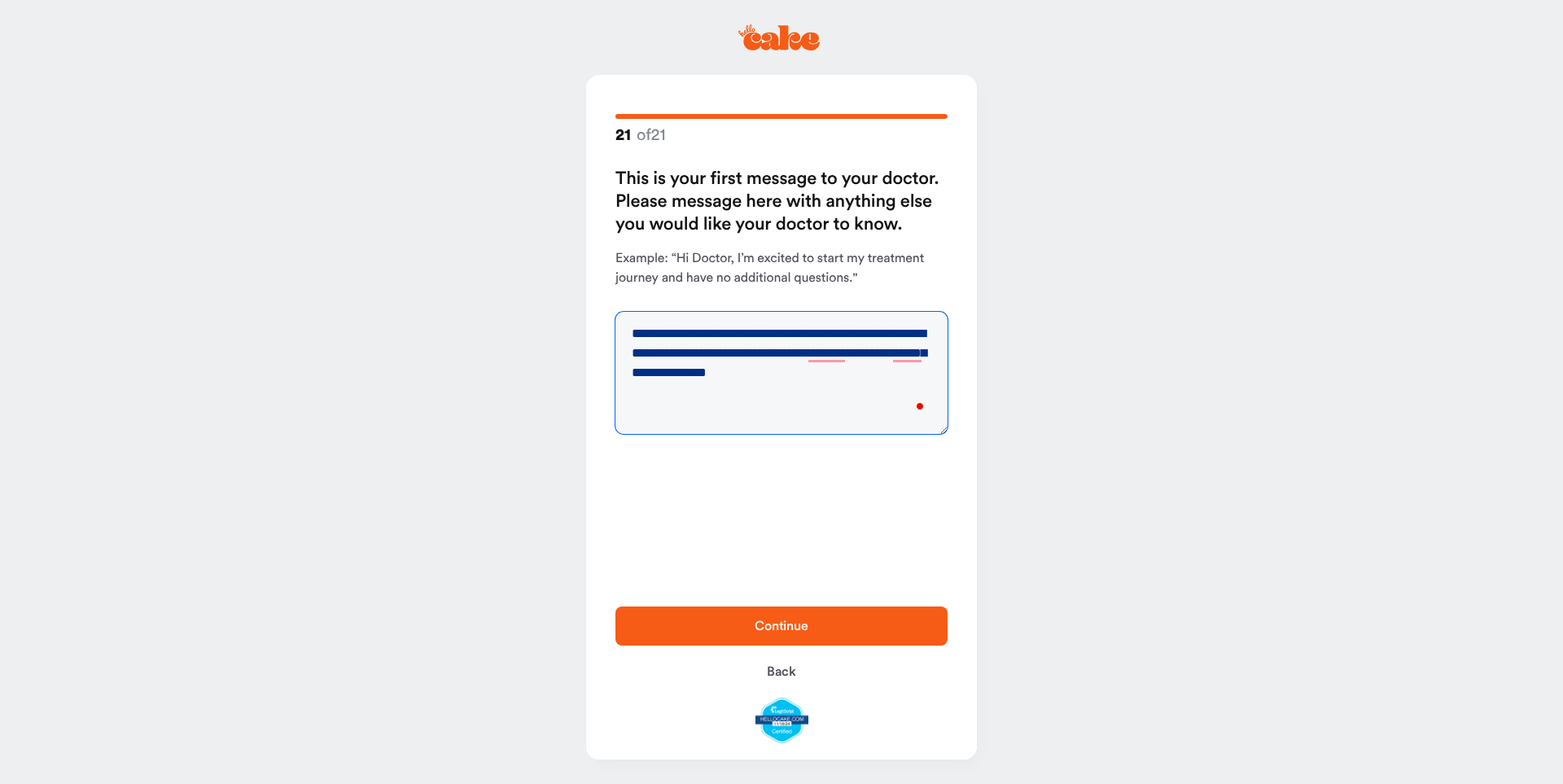
type textarea "**********"
click at [721, 627] on span "Continue" at bounding box center [781, 626] width 280 height 19
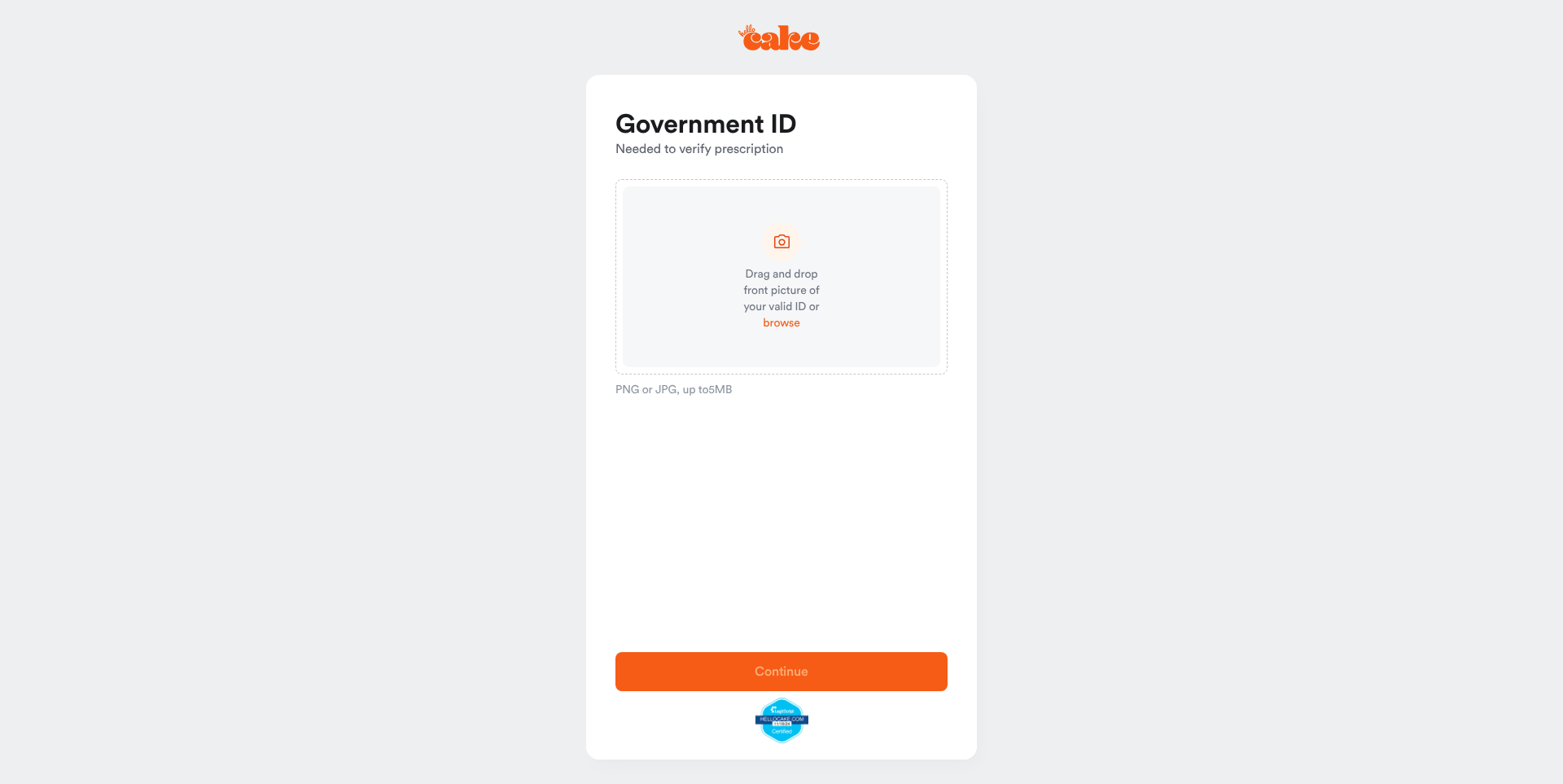
click at [776, 324] on span "browse" at bounding box center [782, 323] width 37 height 17
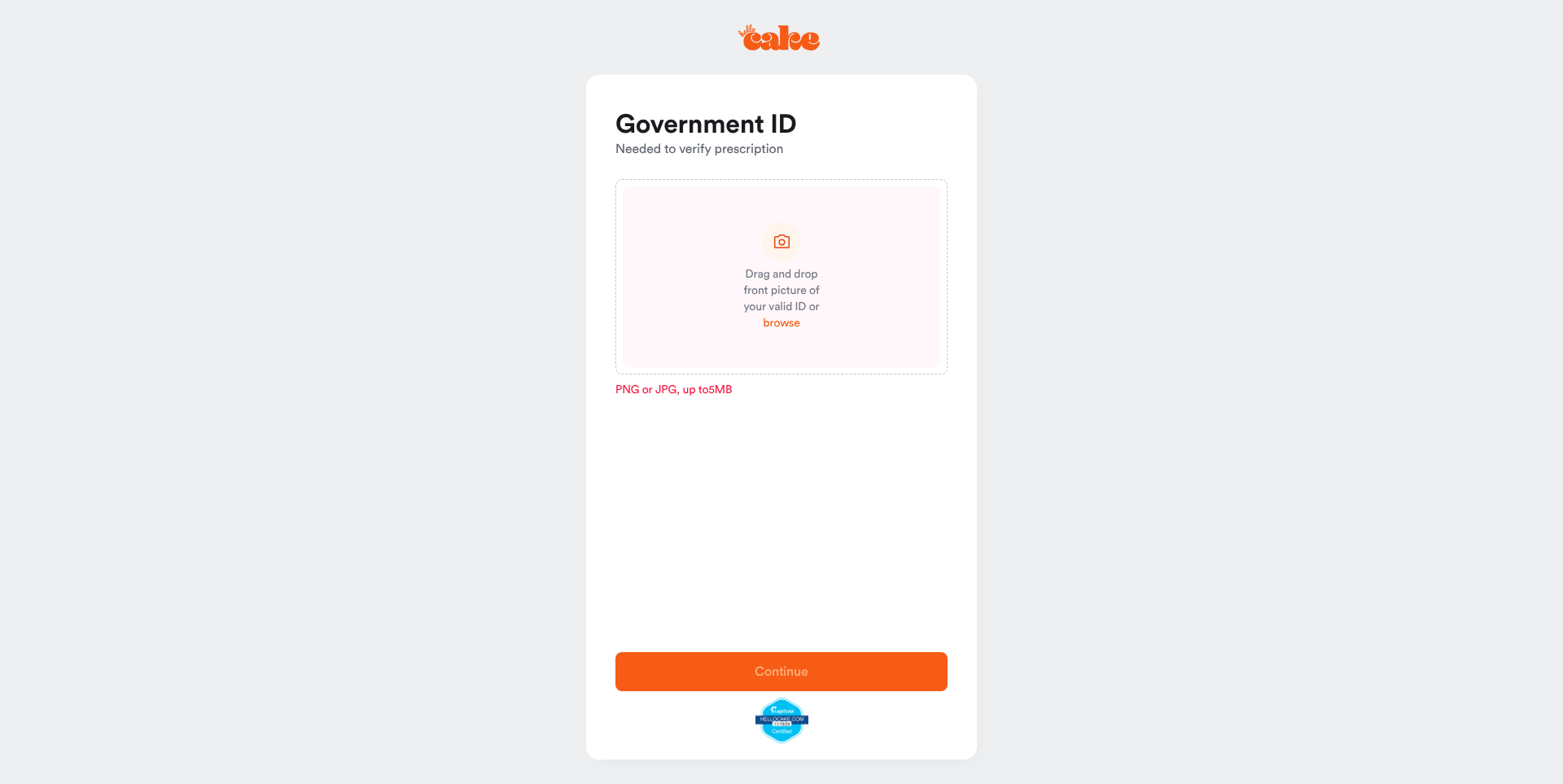
click at [778, 324] on span "browse" at bounding box center [782, 323] width 37 height 17
click at [707, 335] on div "Drag and drop front picture of your valid ID or browse" at bounding box center [782, 276] width 317 height 181
click at [787, 242] on icon at bounding box center [782, 241] width 20 height 20
click at [782, 244] on icon at bounding box center [782, 242] width 16 height 14
click at [782, 324] on span "browse" at bounding box center [782, 323] width 37 height 17
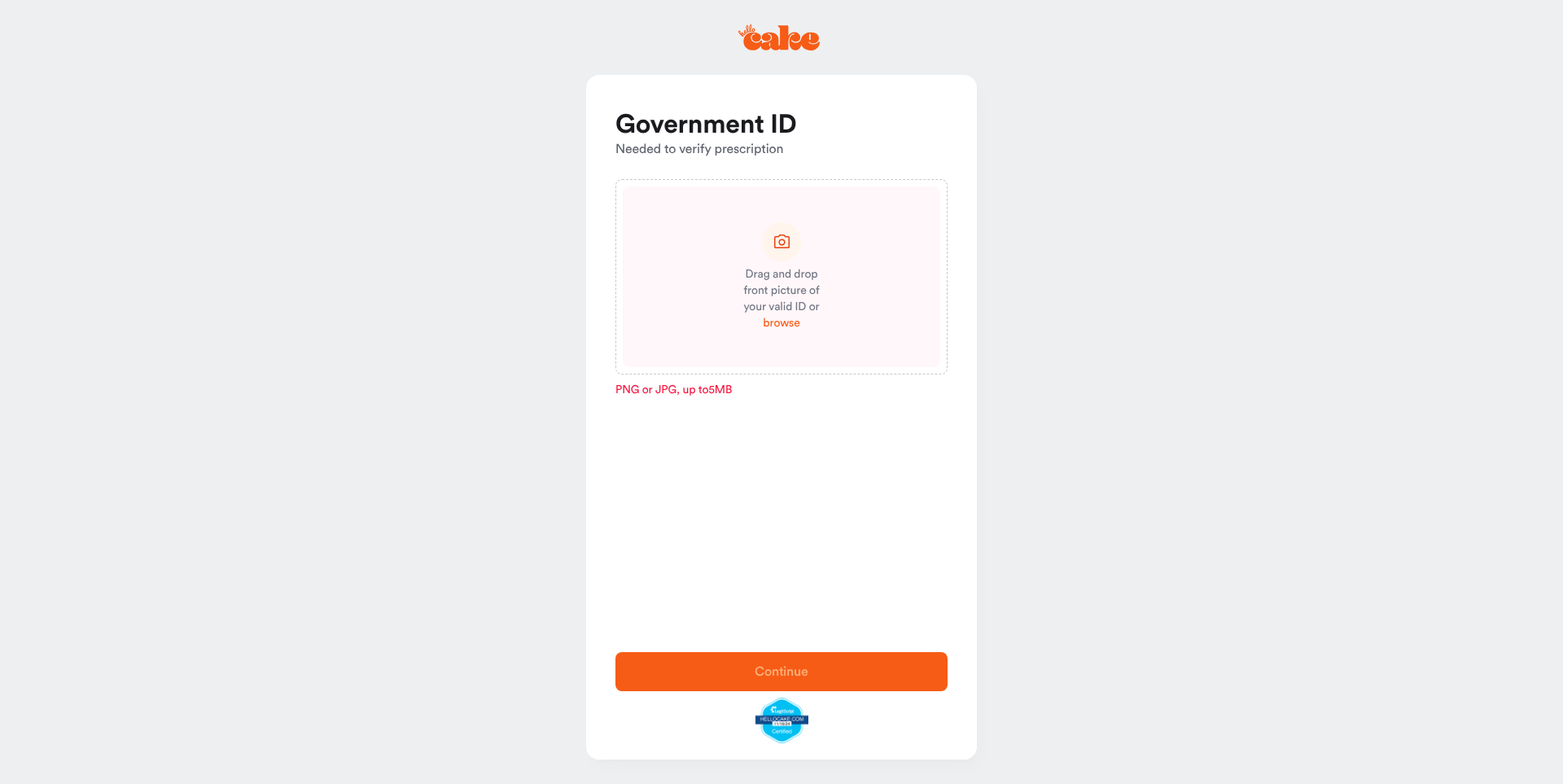
click at [790, 323] on span "browse" at bounding box center [782, 323] width 37 height 17
click at [788, 324] on span "browse" at bounding box center [782, 323] width 37 height 17
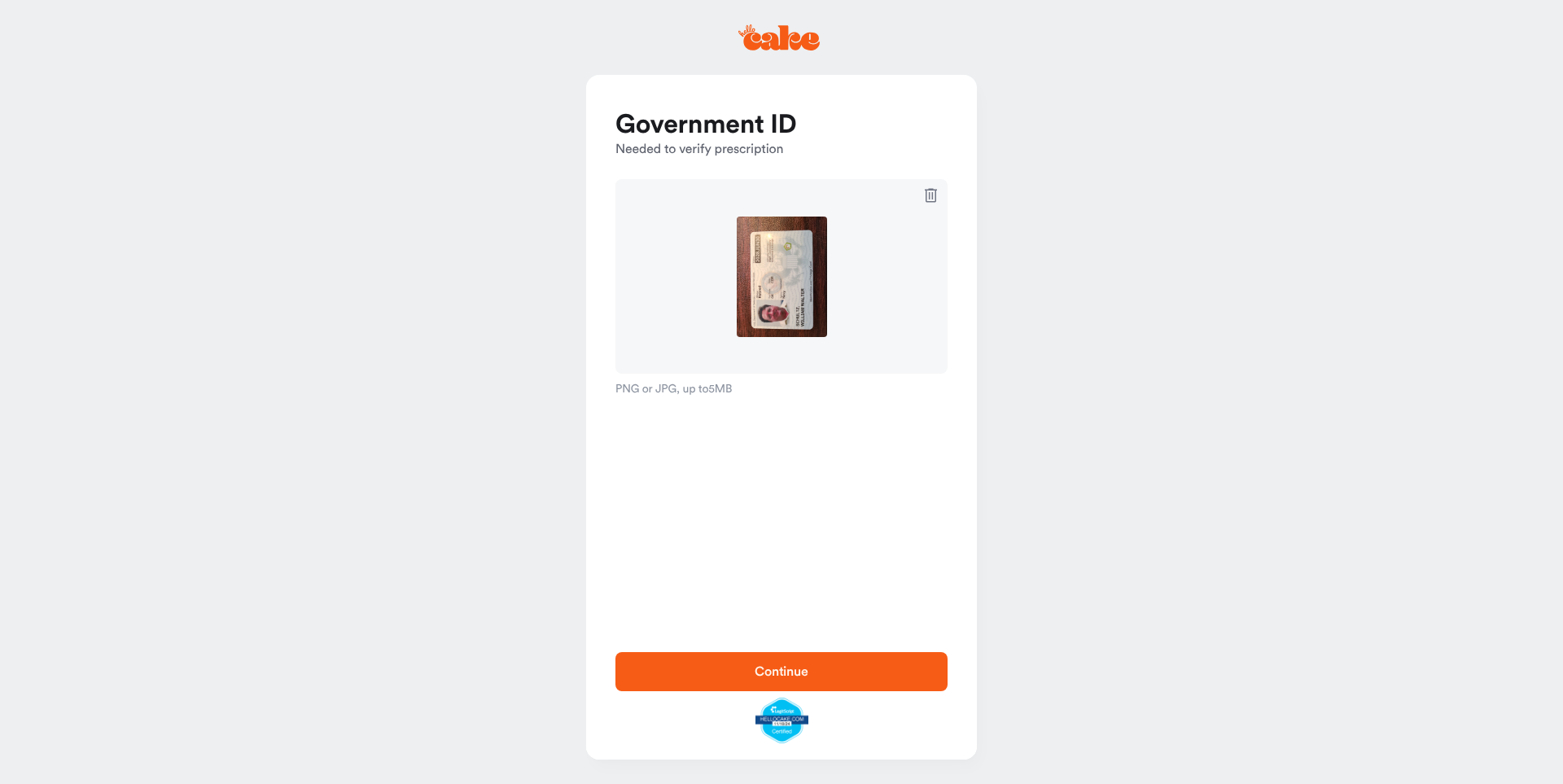
click at [823, 675] on span "Continue" at bounding box center [781, 672] width 280 height 19
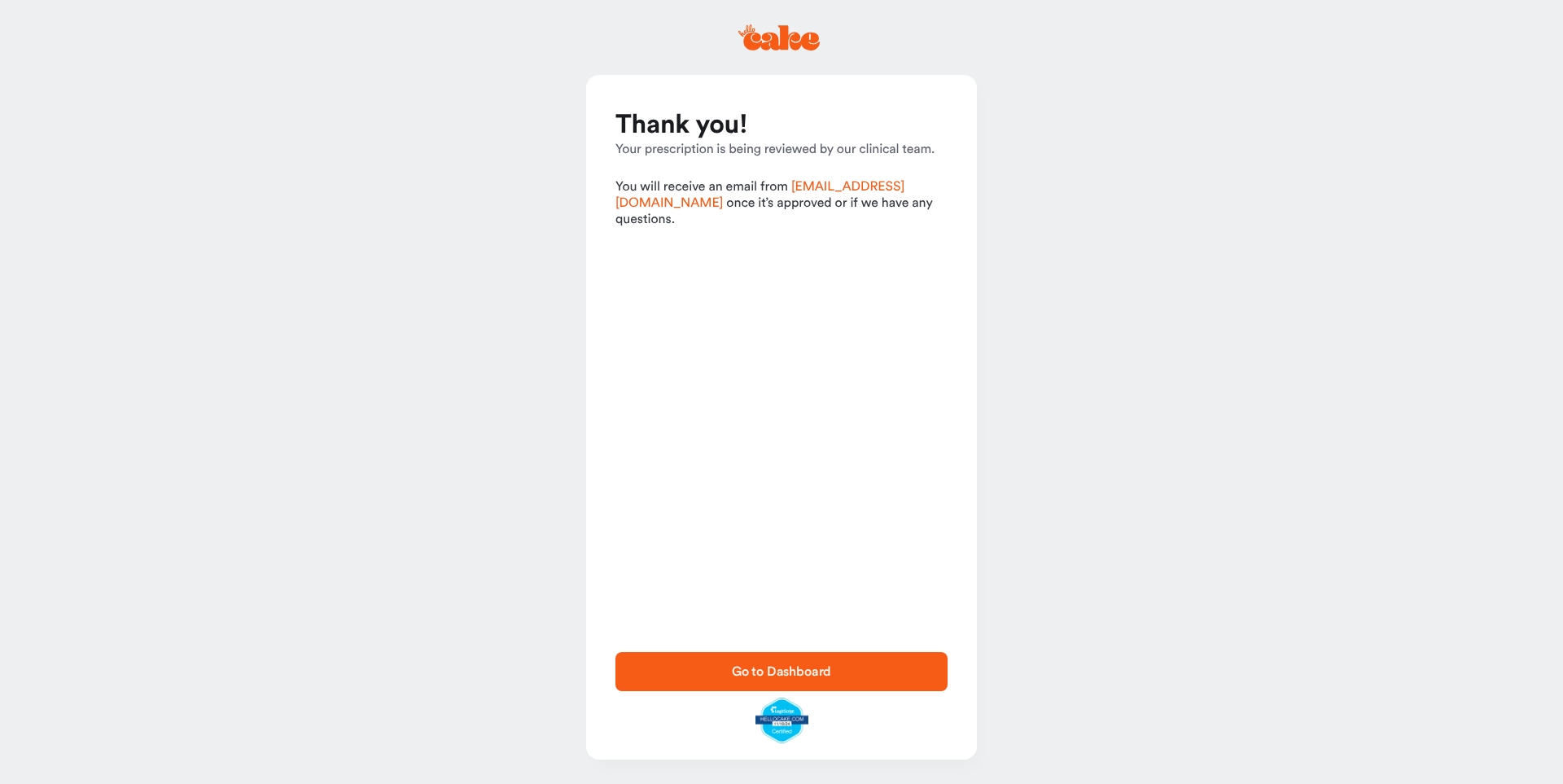
click at [775, 669] on span "Go to Dashboard" at bounding box center [782, 672] width 100 height 13
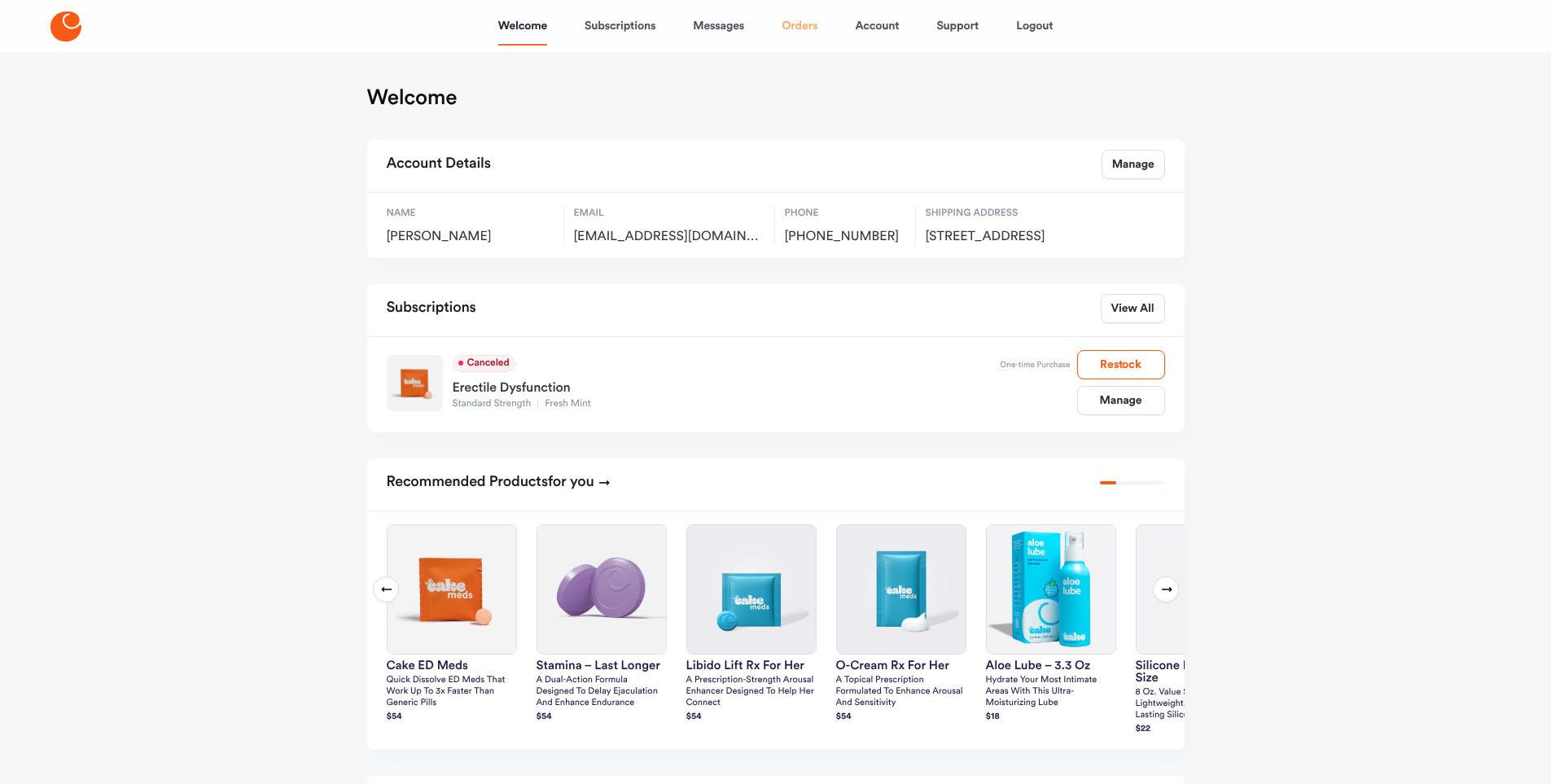
click at [805, 25] on link "Orders" at bounding box center [799, 25] width 36 height 39
